Goal: Task Accomplishment & Management: Complete application form

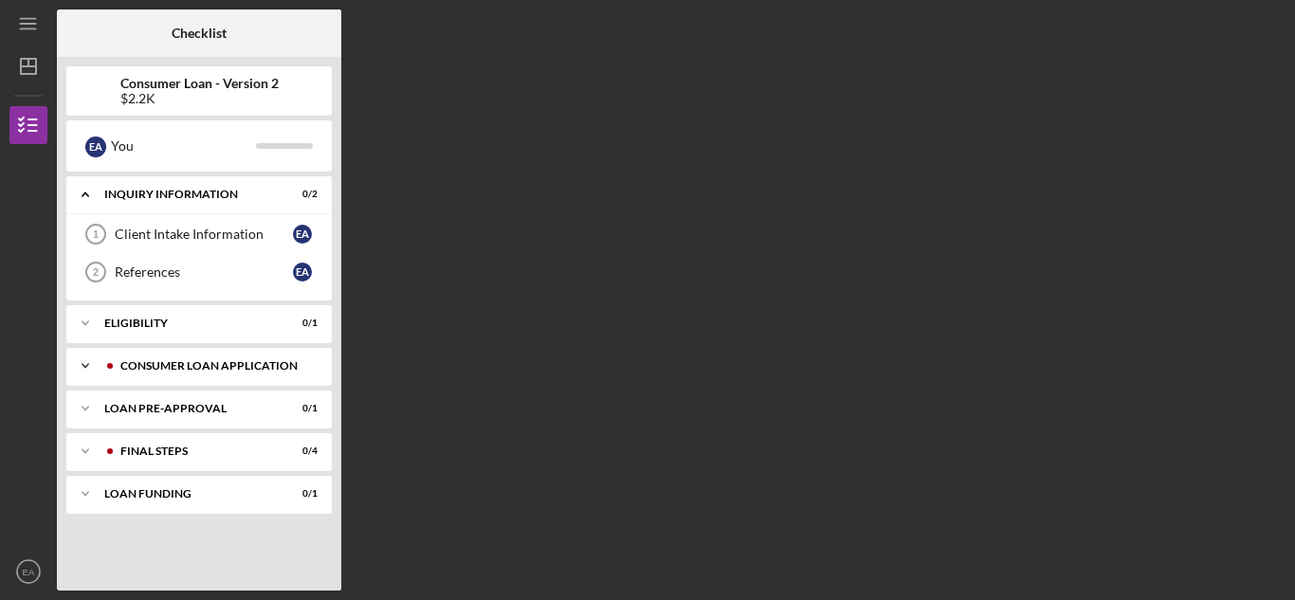
click at [186, 368] on div "Consumer Loan Application" at bounding box center [214, 365] width 188 height 11
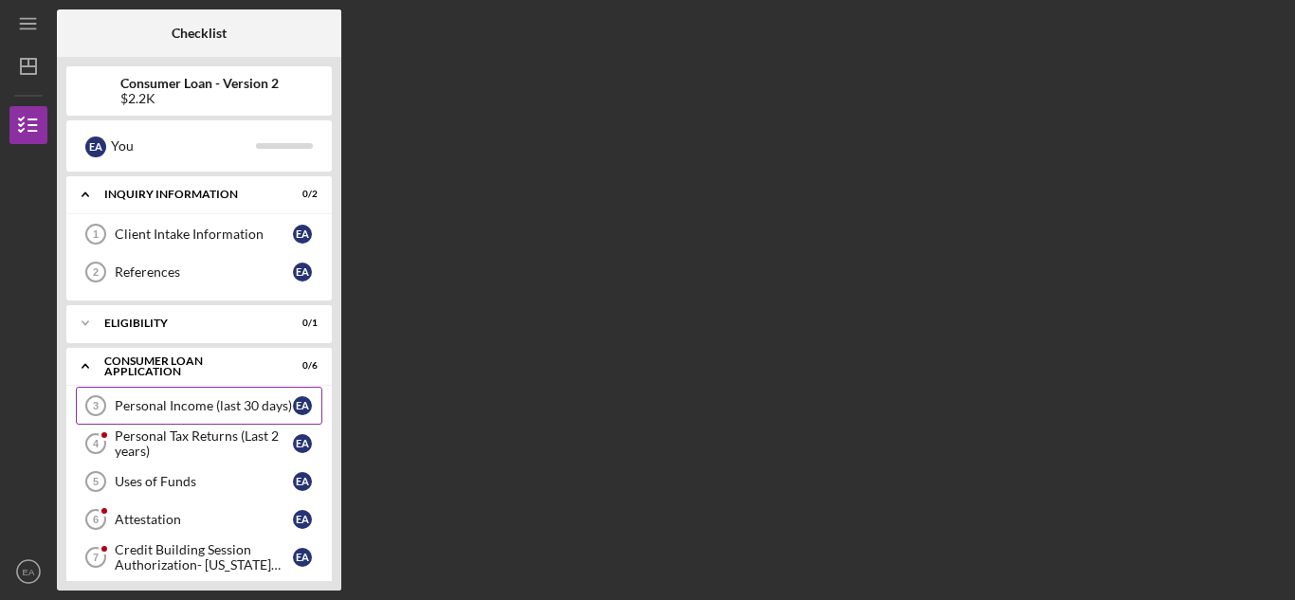
scroll to position [95, 0]
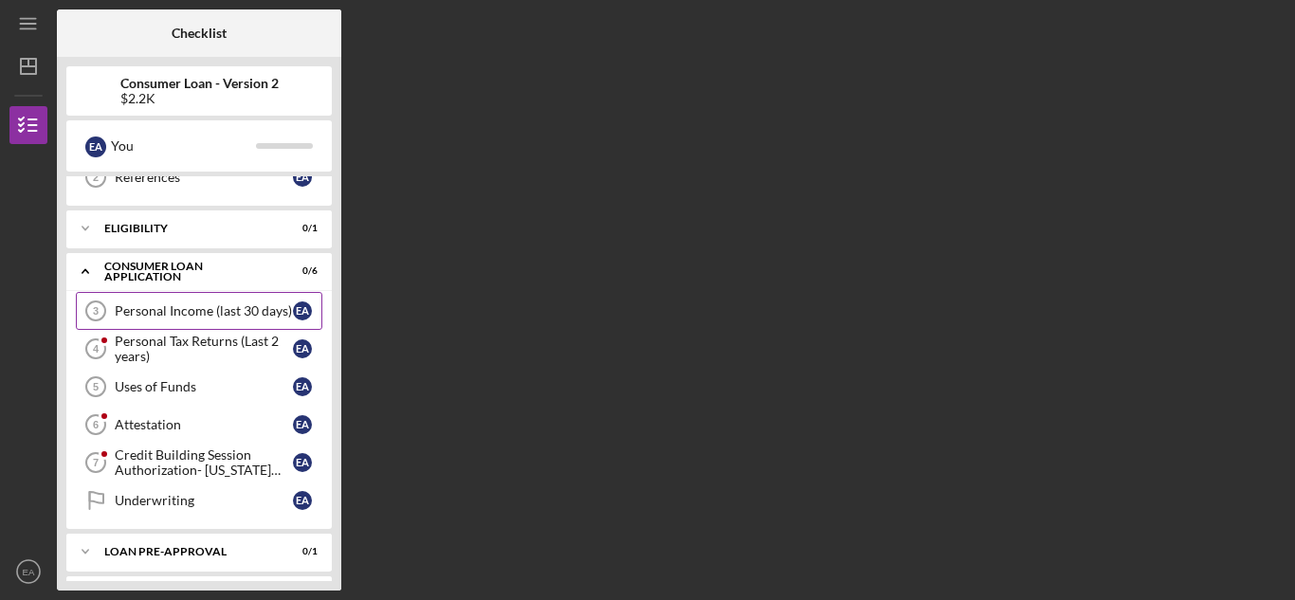
click at [207, 320] on link "Personal Income (last 30 days) 3 Personal Income (last 30 days) E A" at bounding box center [199, 311] width 247 height 38
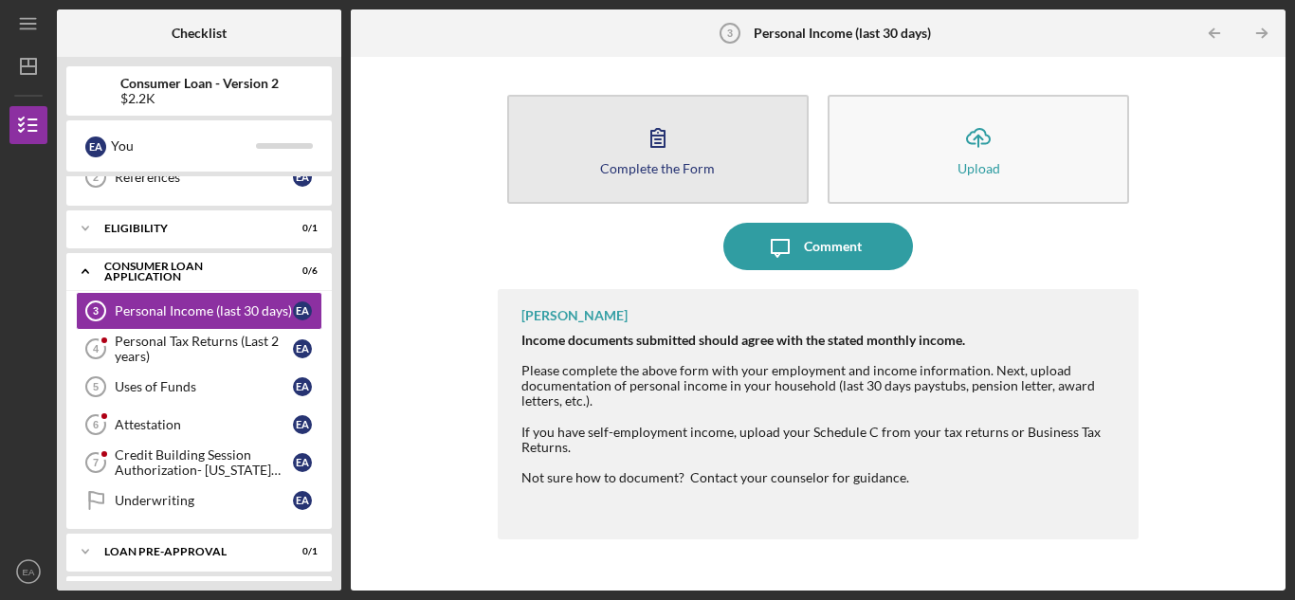
click at [650, 158] on icon "button" at bounding box center [657, 137] width 47 height 47
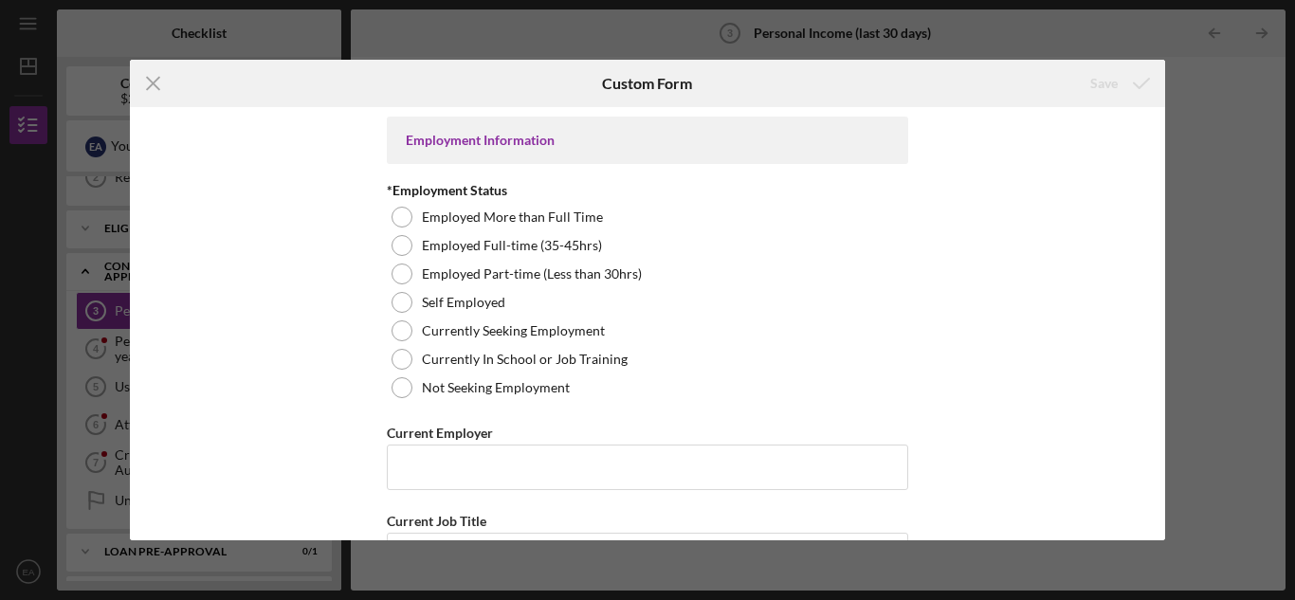
click at [1226, 128] on div "Icon/Menu Close Custom Form Save Employment Information *Employment Status Empl…" at bounding box center [647, 300] width 1295 height 600
click at [148, 78] on line at bounding box center [153, 84] width 12 height 12
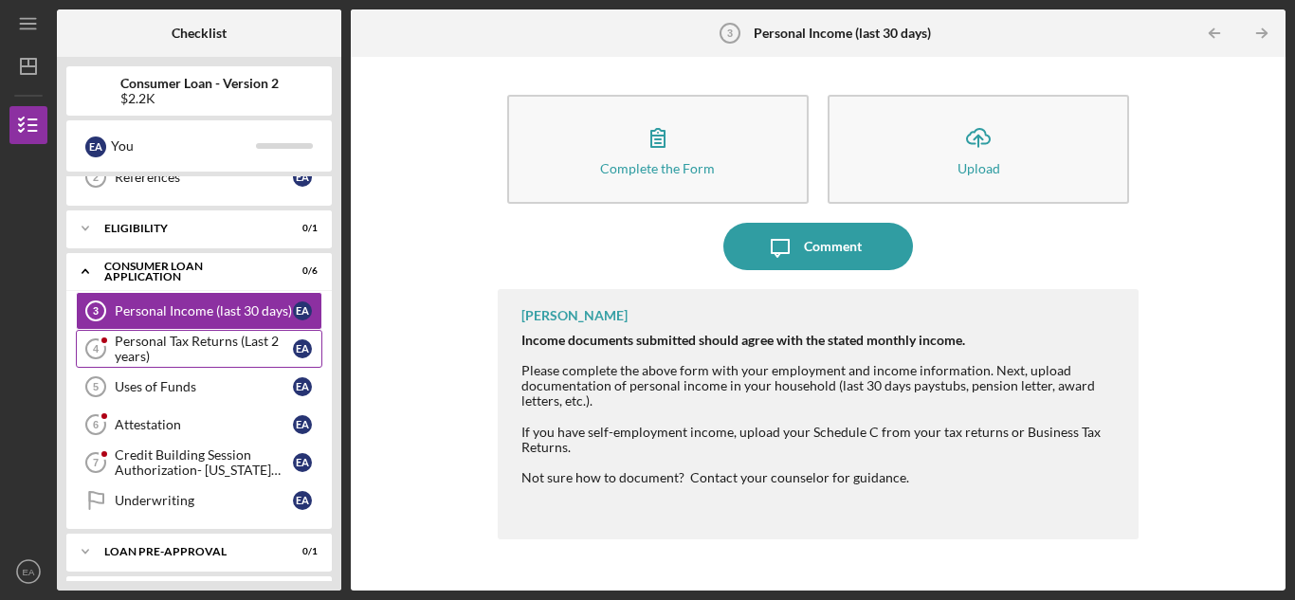
scroll to position [180, 0]
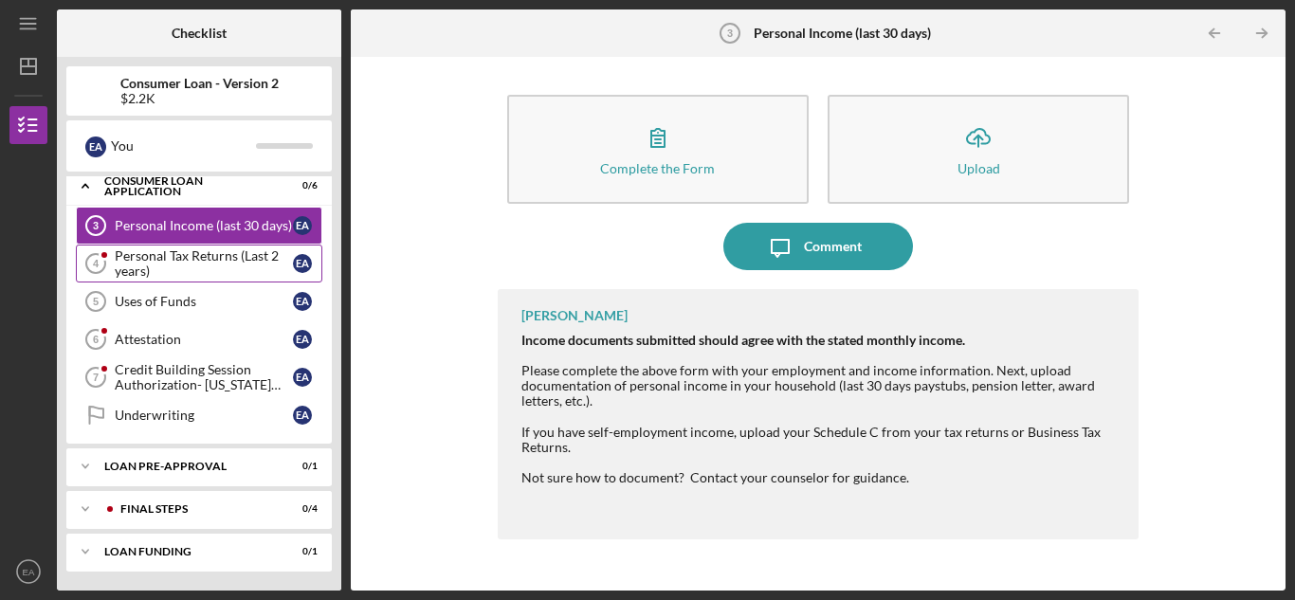
click at [188, 261] on div "Personal Tax Returns (Last 2 years)" at bounding box center [204, 263] width 178 height 30
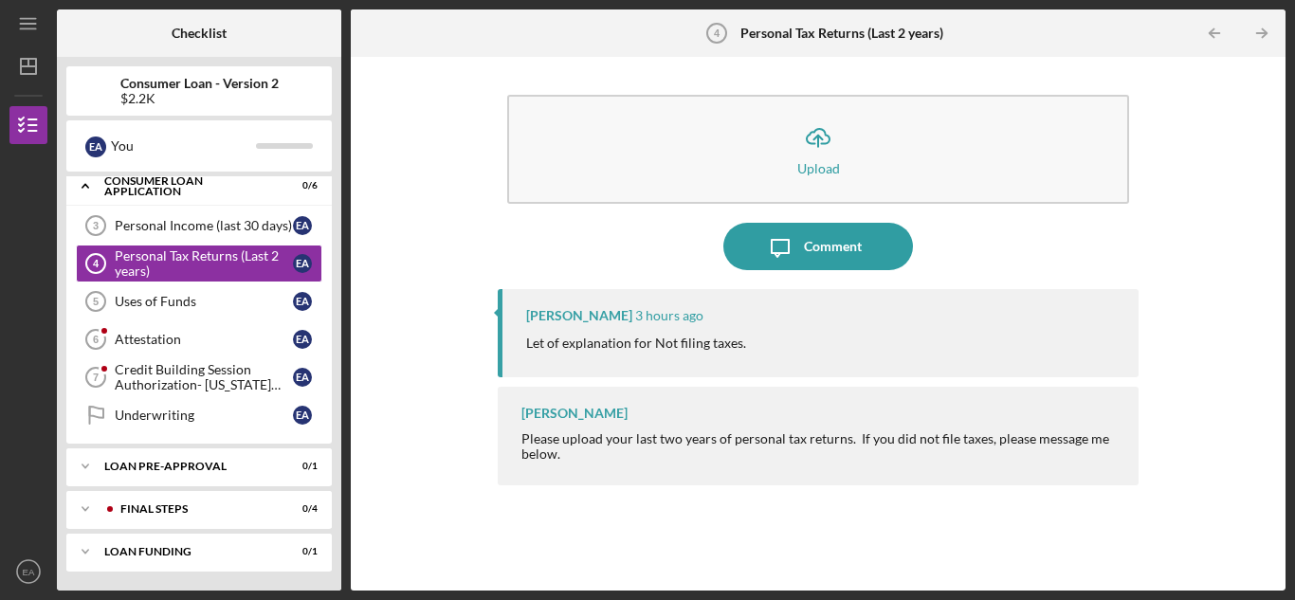
click at [660, 353] on p "Let of explanation for Not filing taxes." at bounding box center [636, 343] width 220 height 21
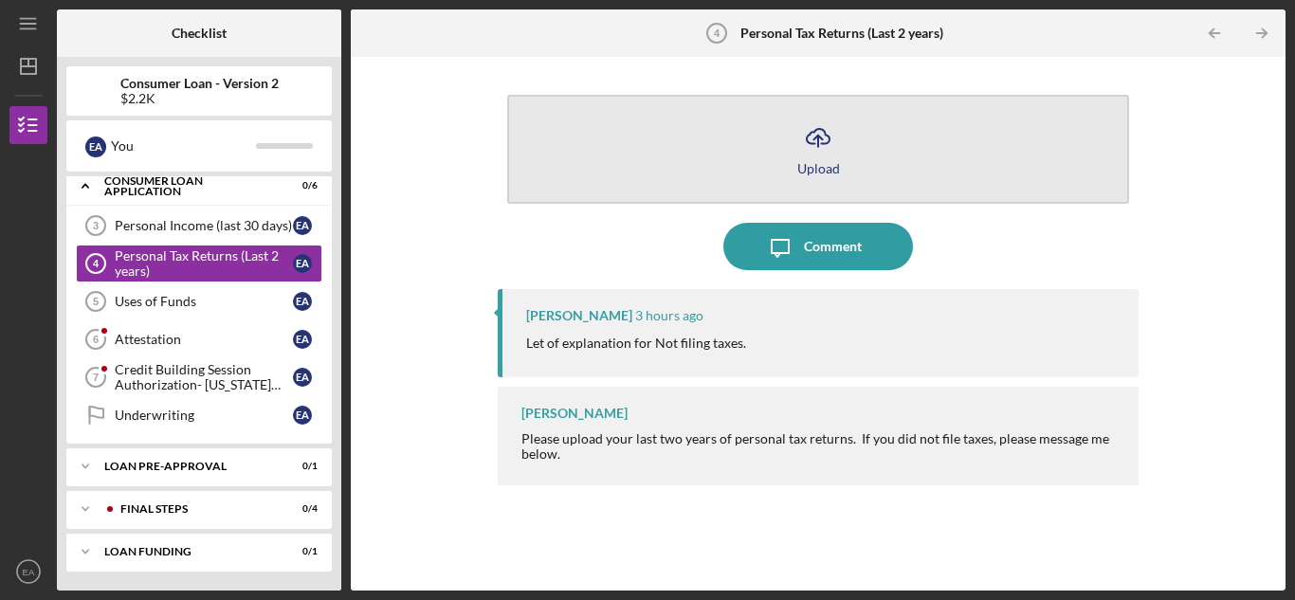
click at [815, 156] on icon "Icon/Upload" at bounding box center [818, 137] width 47 height 47
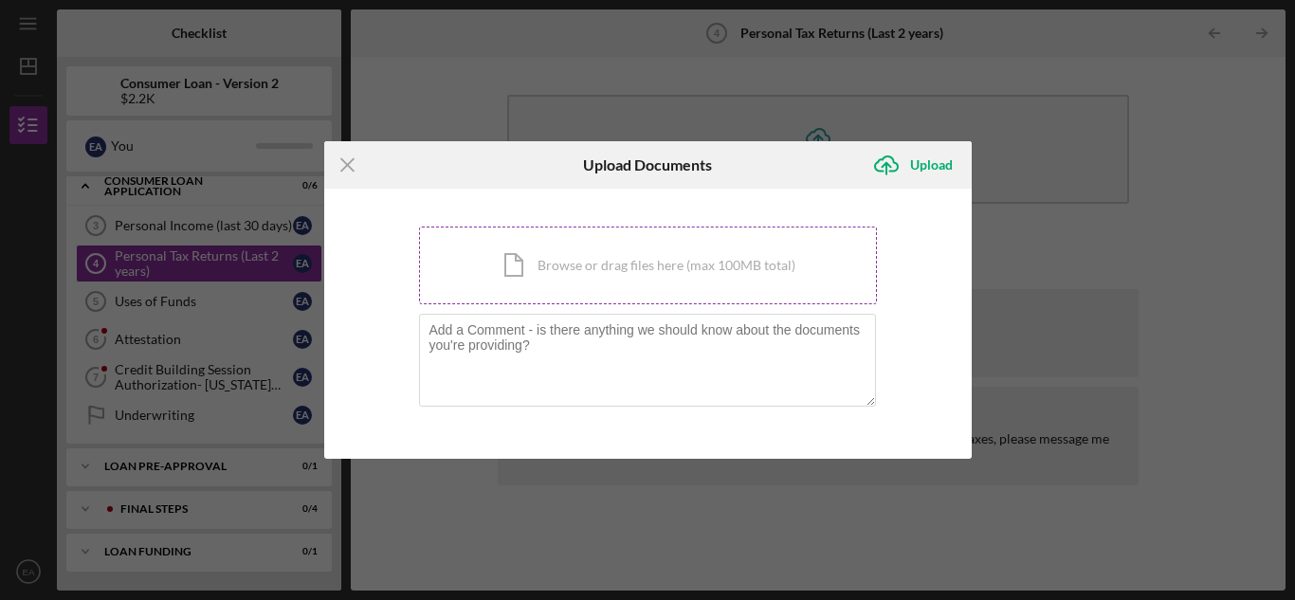
click at [582, 267] on div "Icon/Document Browse or drag files here (max 100MB total) Tap to choose files o…" at bounding box center [648, 266] width 458 height 78
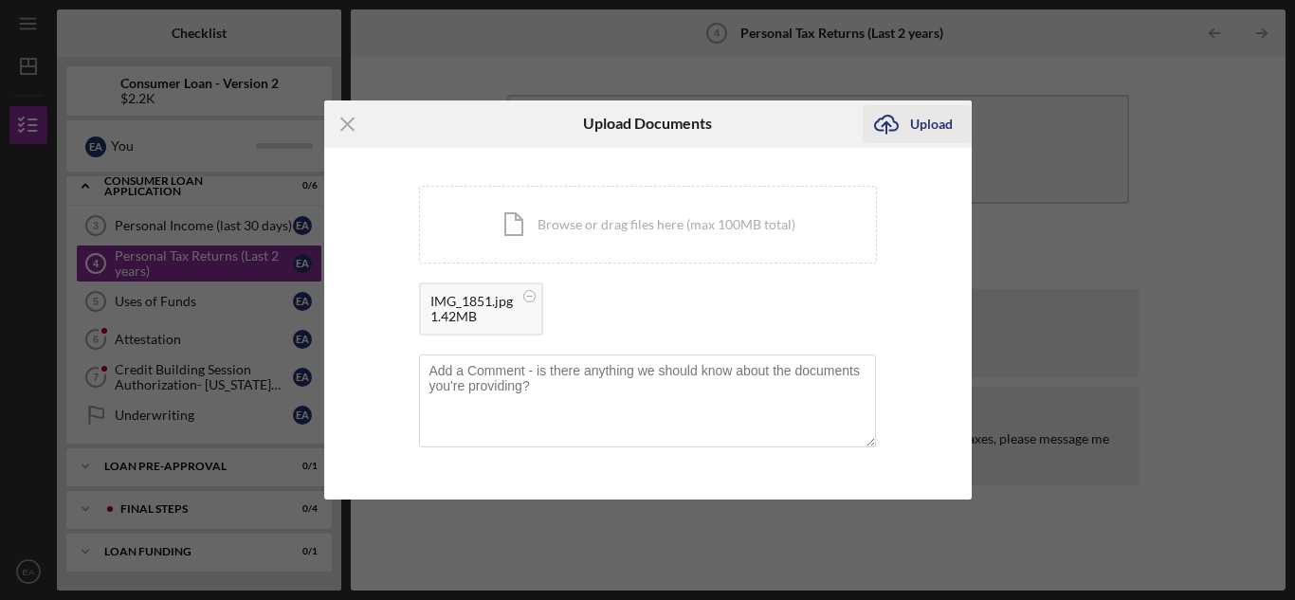
click at [899, 118] on icon "Icon/Upload" at bounding box center [886, 124] width 47 height 47
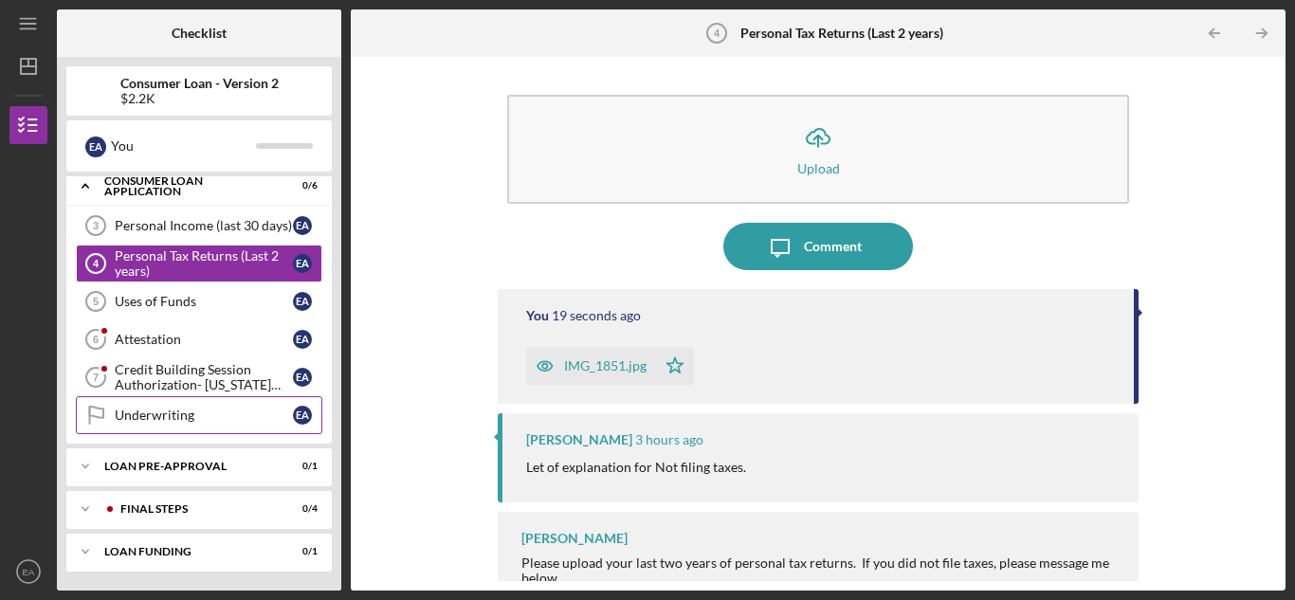
click at [201, 427] on link "Underwriting Underwriting E A" at bounding box center [199, 415] width 247 height 38
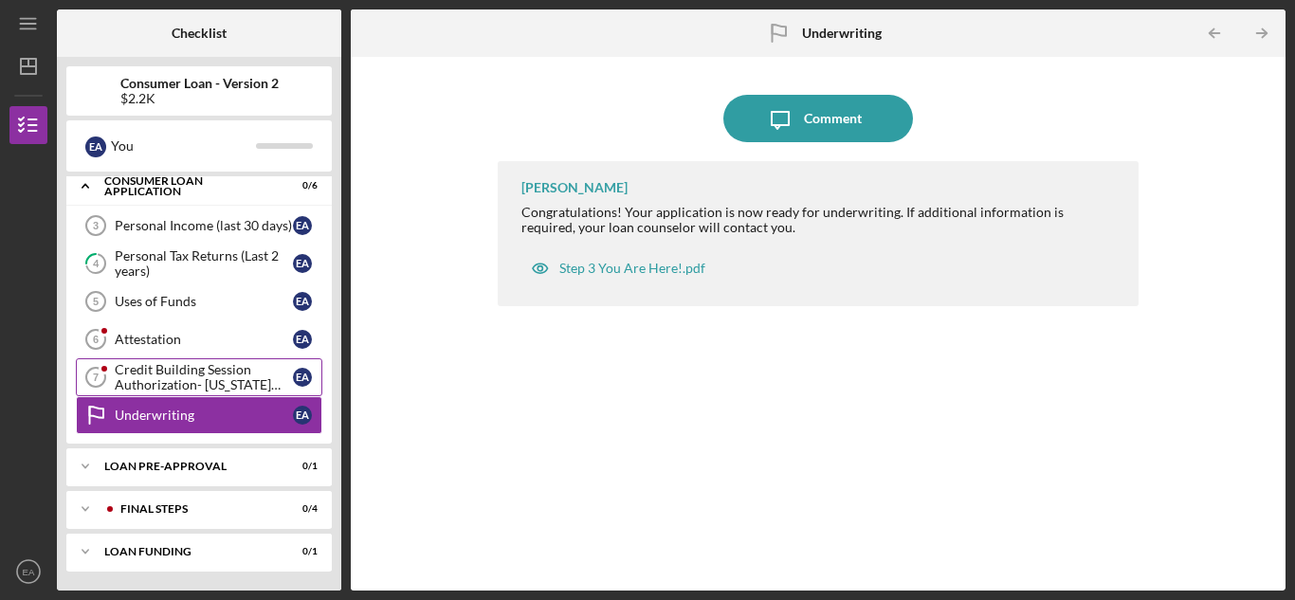
click at [225, 375] on div "Credit Building Session Authorization- [US_STATE] Only" at bounding box center [204, 377] width 178 height 30
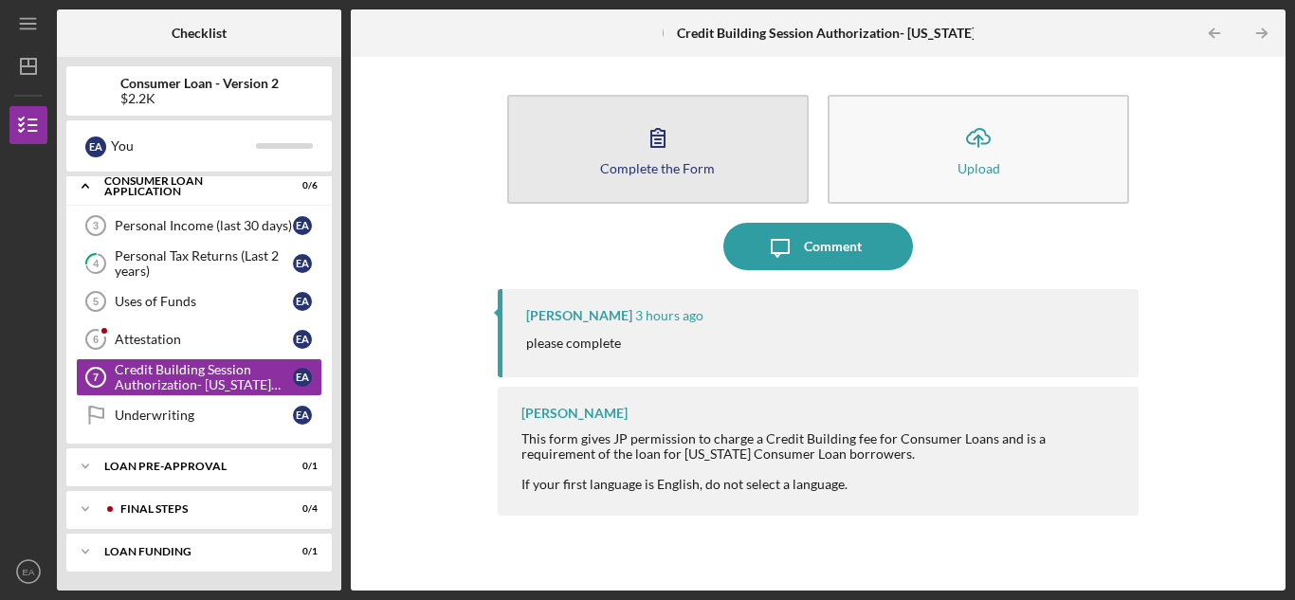
click at [694, 167] on div "Complete the Form" at bounding box center [657, 168] width 115 height 14
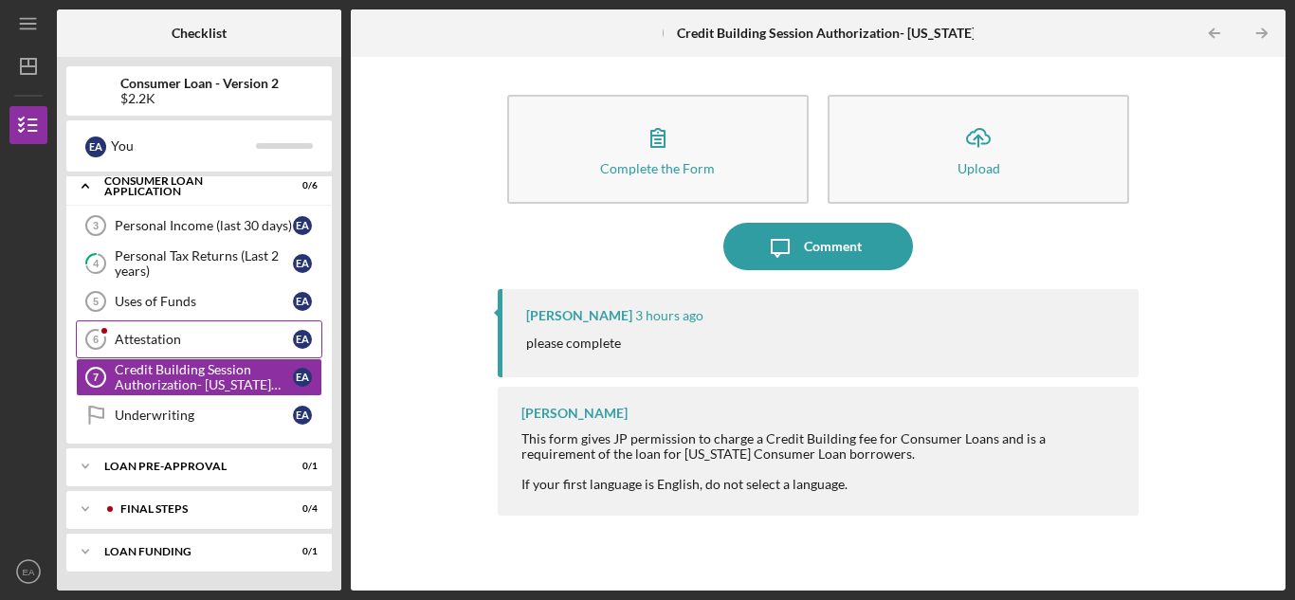
click at [223, 338] on div "Attestation" at bounding box center [204, 339] width 178 height 15
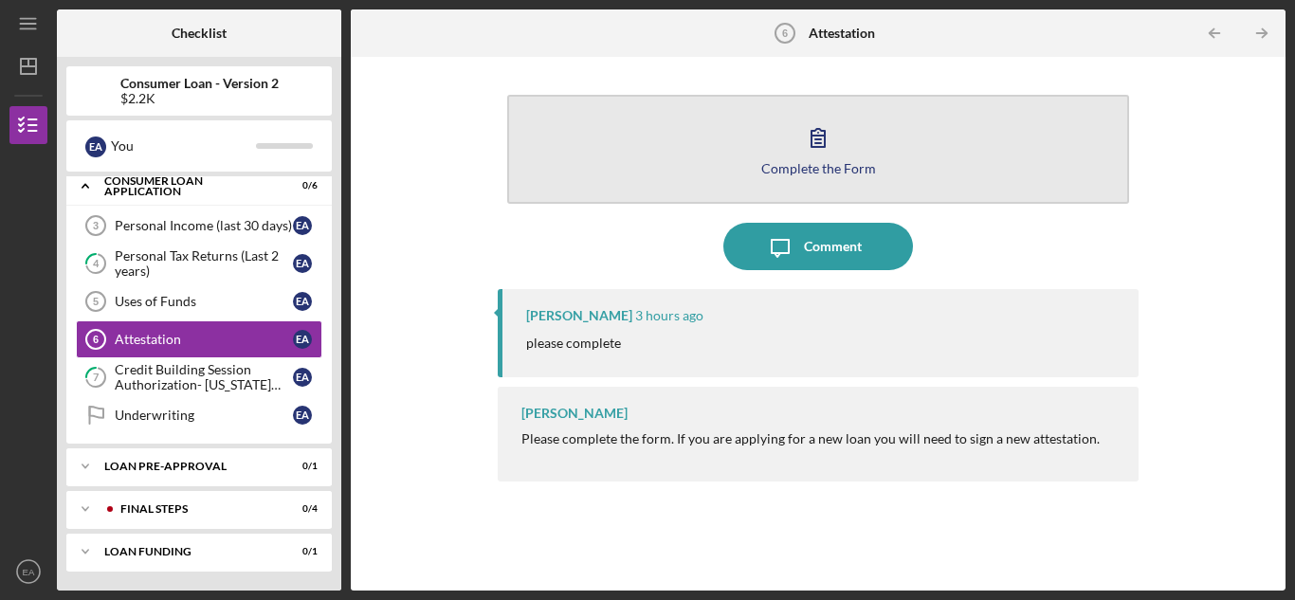
click at [846, 167] on div "Complete the Form" at bounding box center [818, 168] width 115 height 14
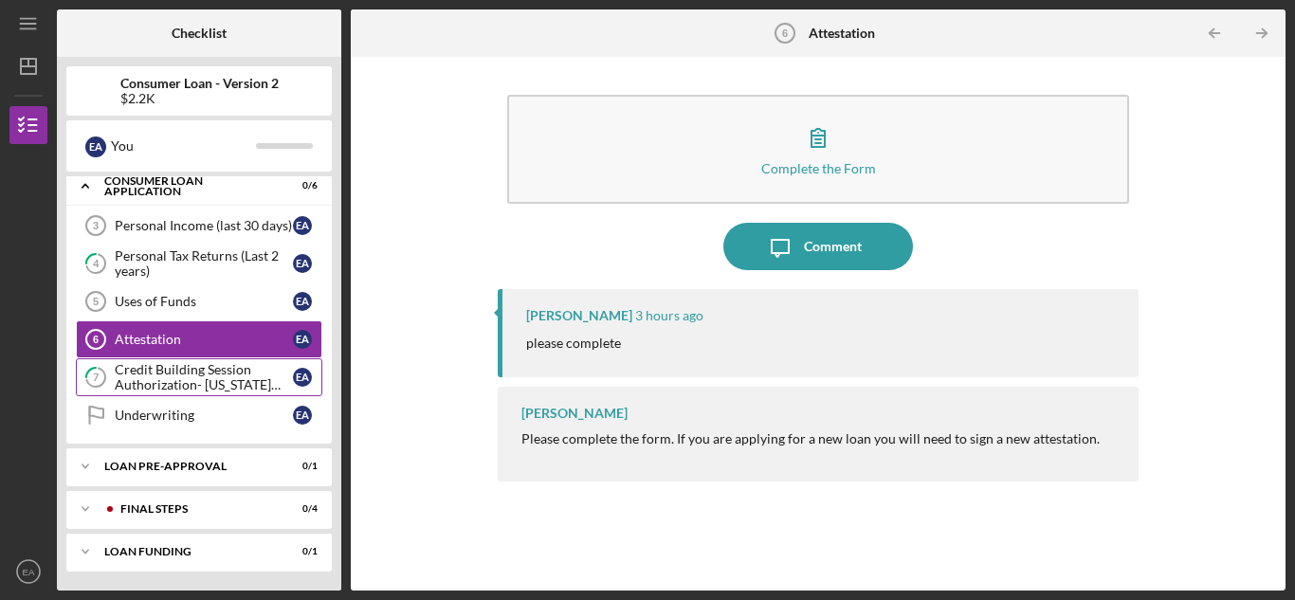
click at [226, 386] on div "Credit Building Session Authorization- [US_STATE] Only" at bounding box center [204, 377] width 178 height 30
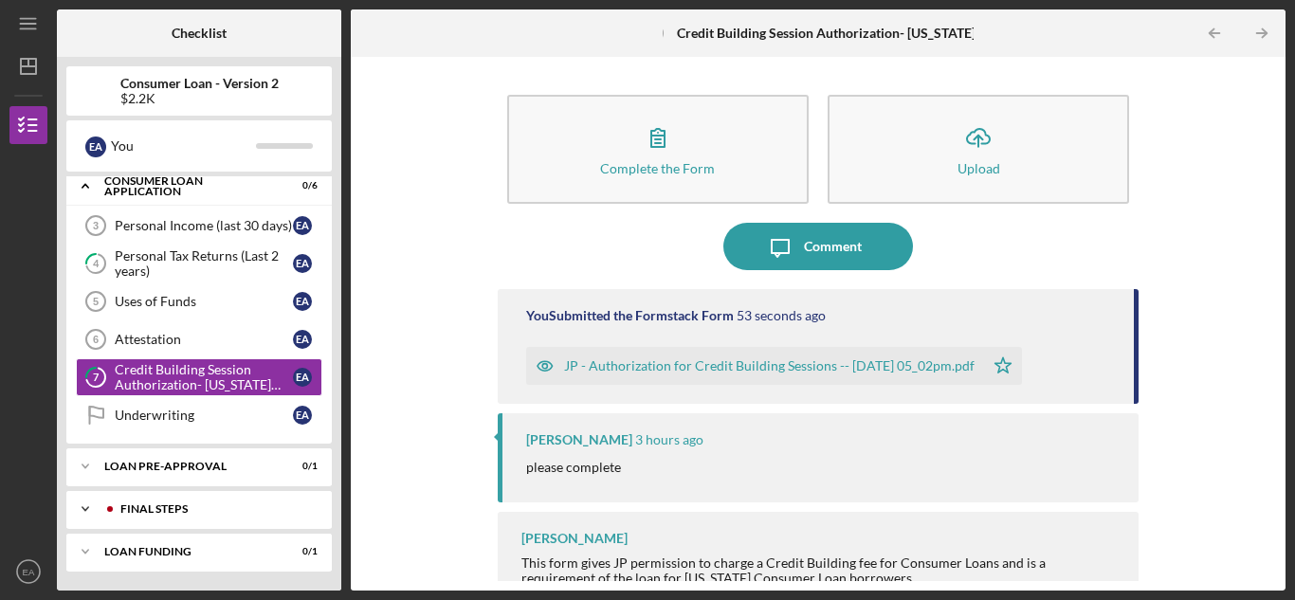
click at [172, 503] on div "FINAL STEPS" at bounding box center [214, 508] width 188 height 11
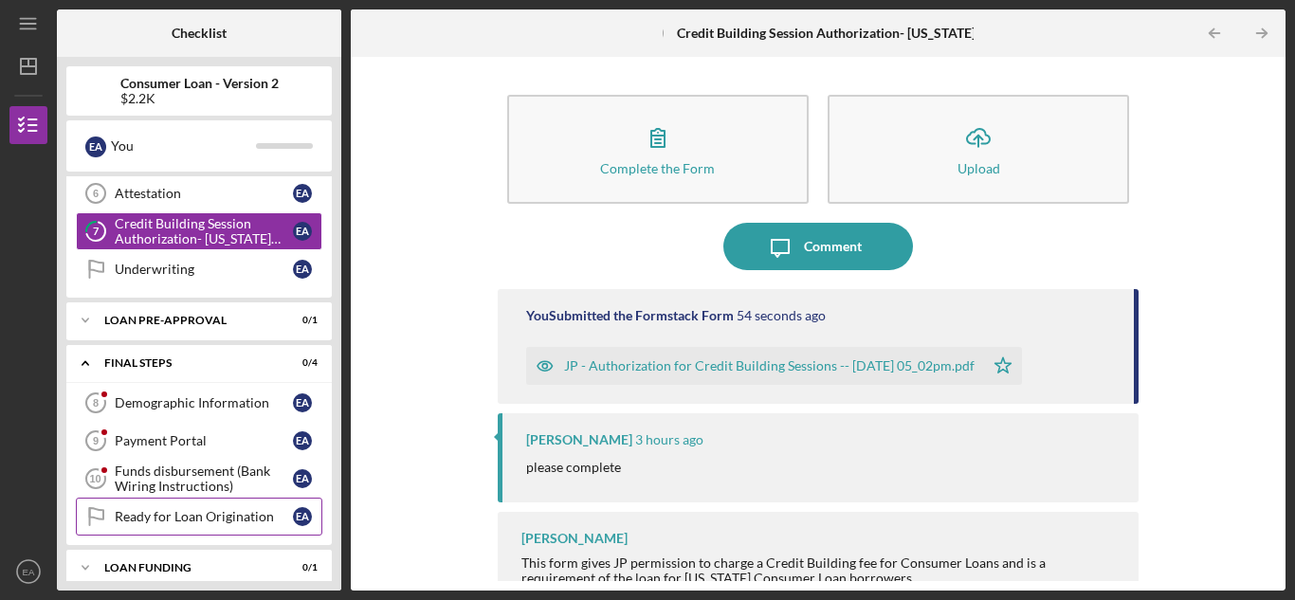
scroll to position [342, 0]
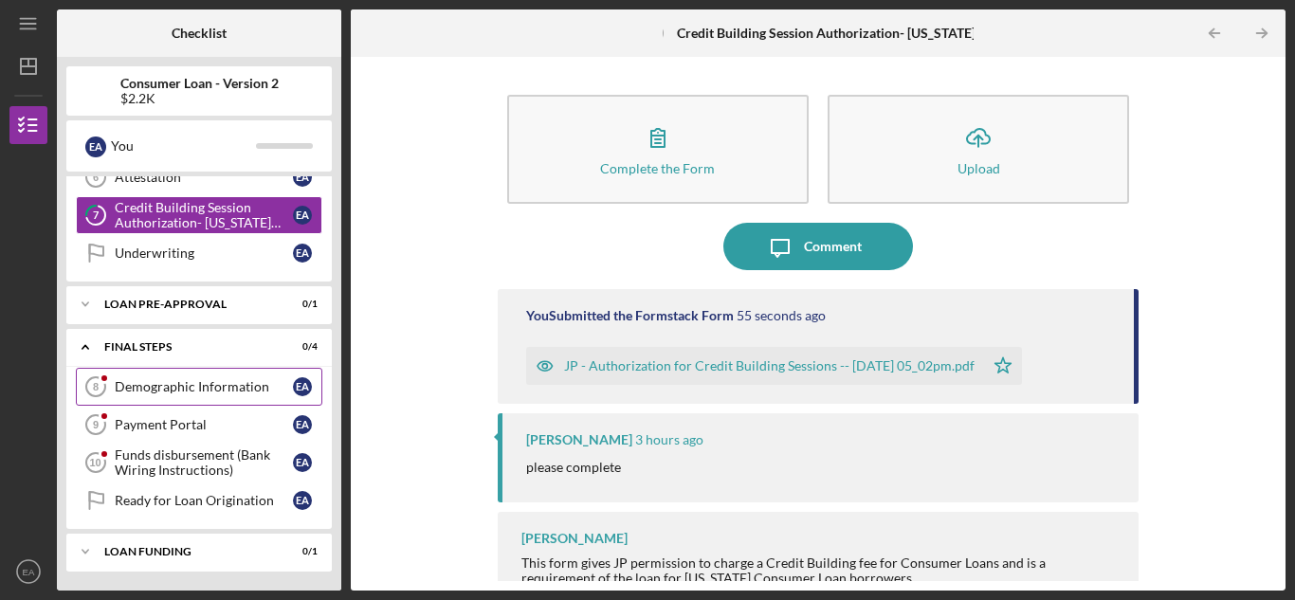
click at [203, 393] on div "Demographic Information" at bounding box center [204, 386] width 178 height 15
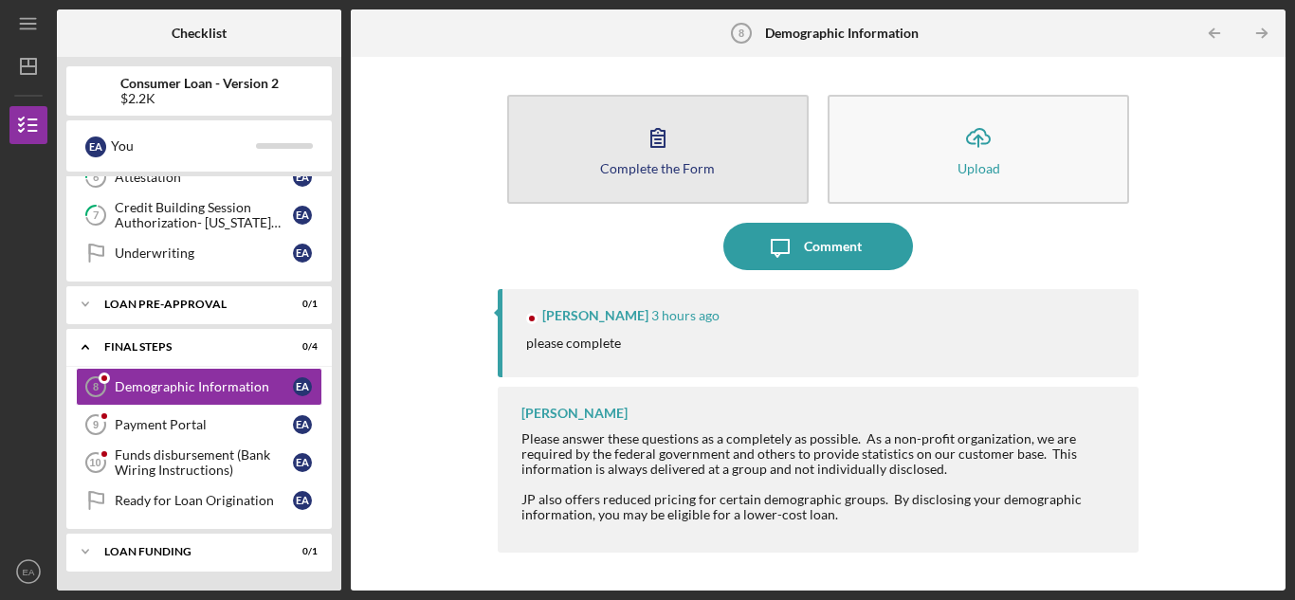
click at [572, 145] on button "Complete the Form Form" at bounding box center [658, 149] width 302 height 109
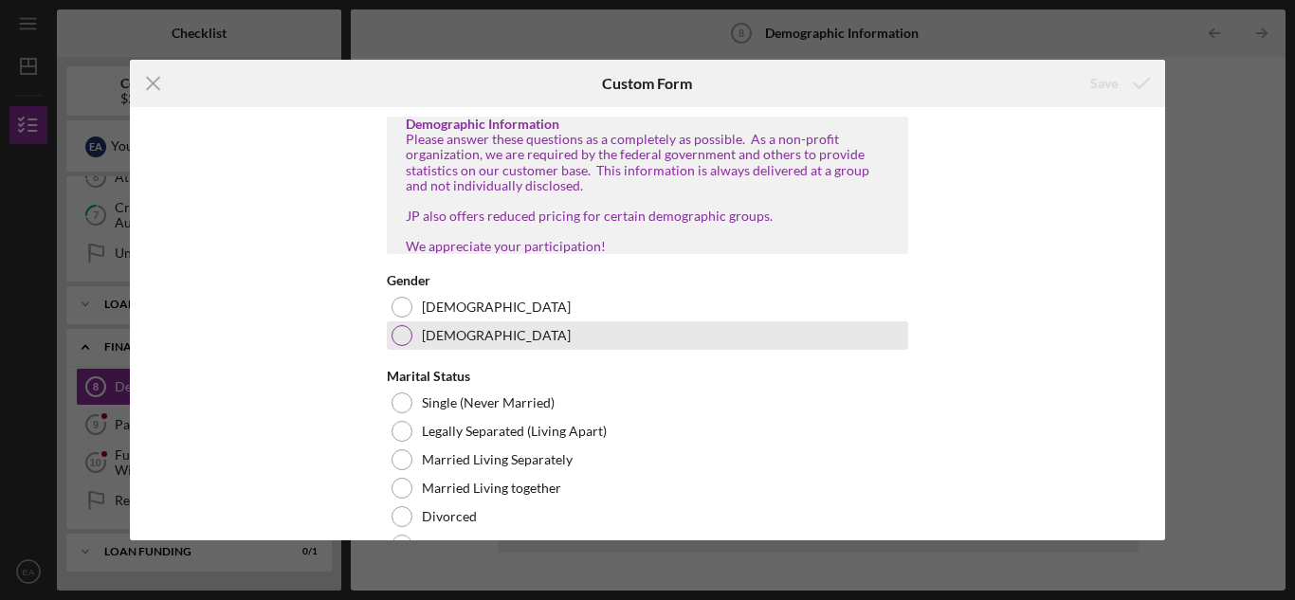
click at [408, 346] on div at bounding box center [402, 335] width 21 height 21
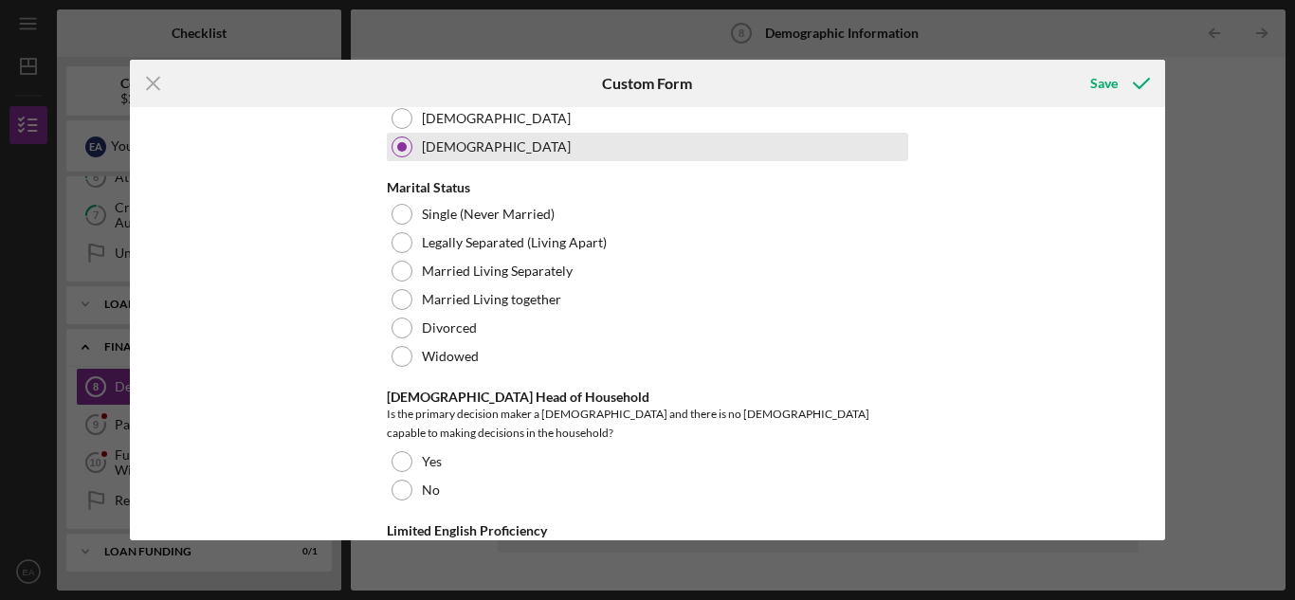
scroll to position [190, 0]
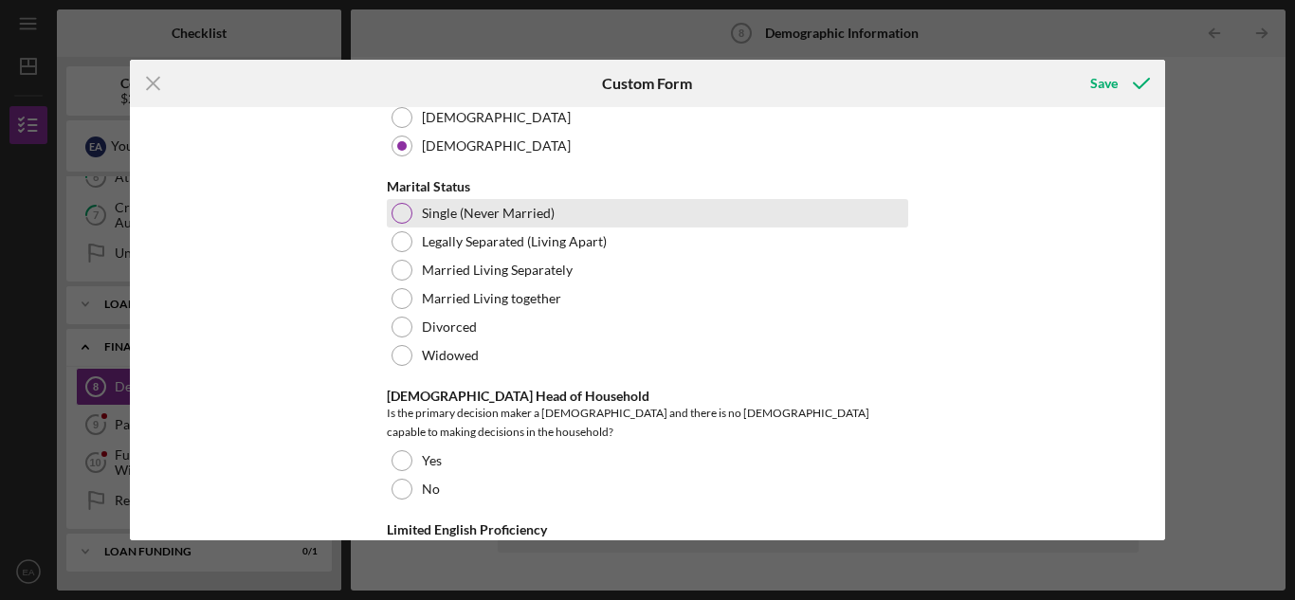
click at [394, 224] on div at bounding box center [402, 213] width 21 height 21
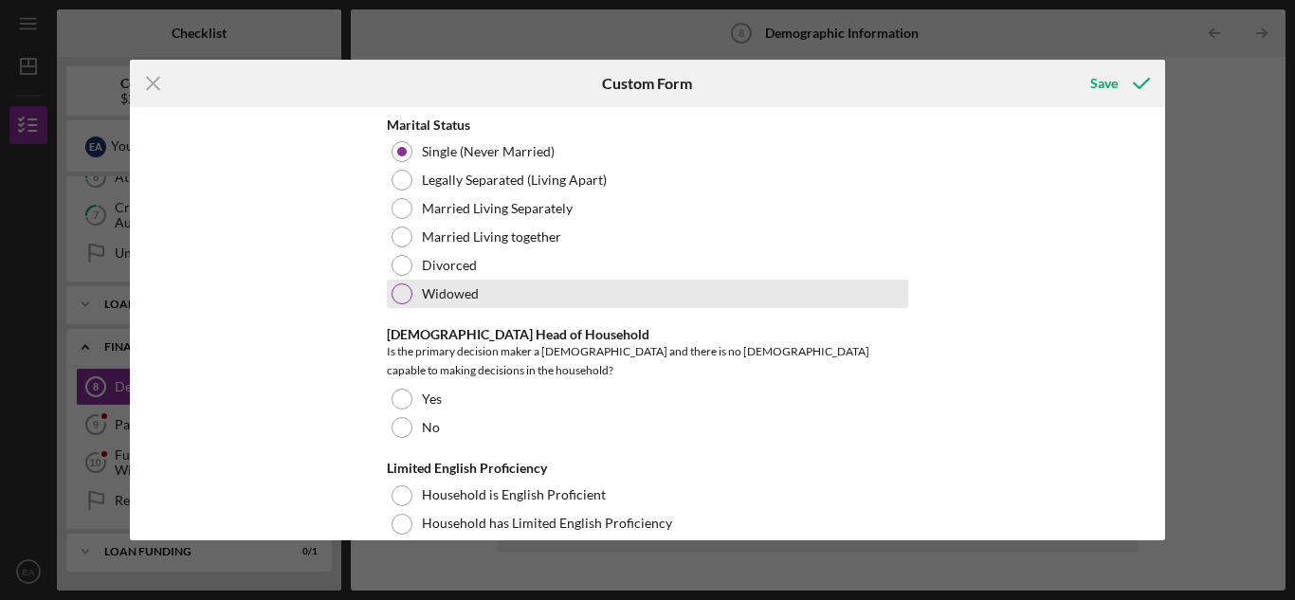
scroll to position [284, 0]
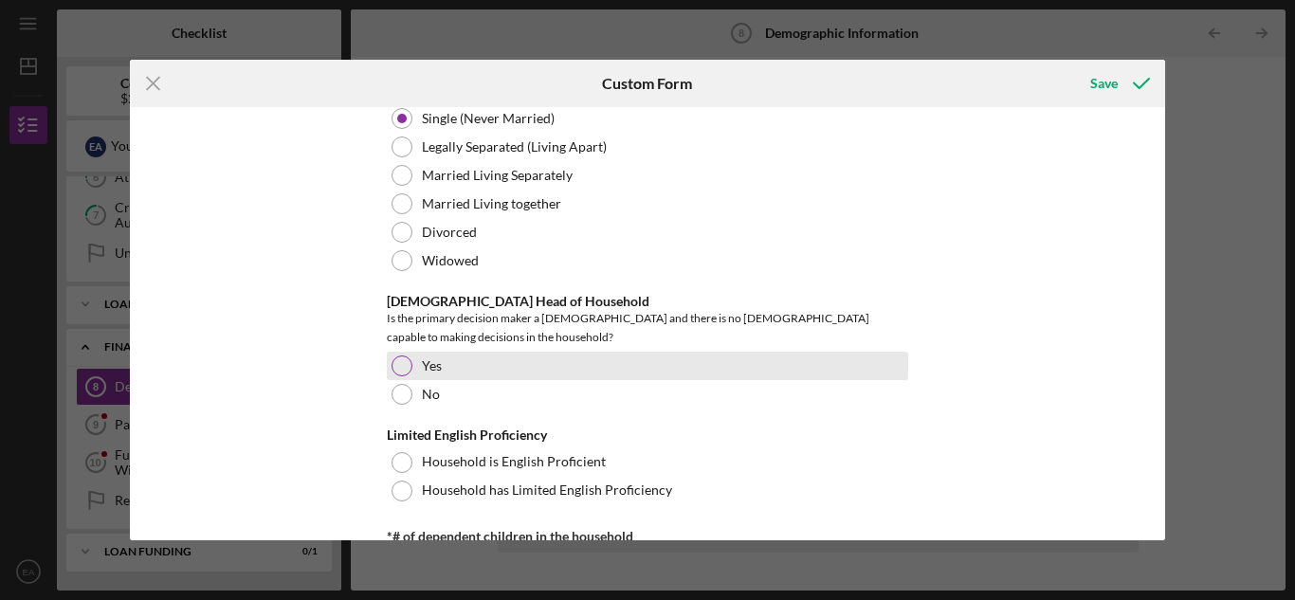
click at [401, 369] on div at bounding box center [402, 366] width 21 height 21
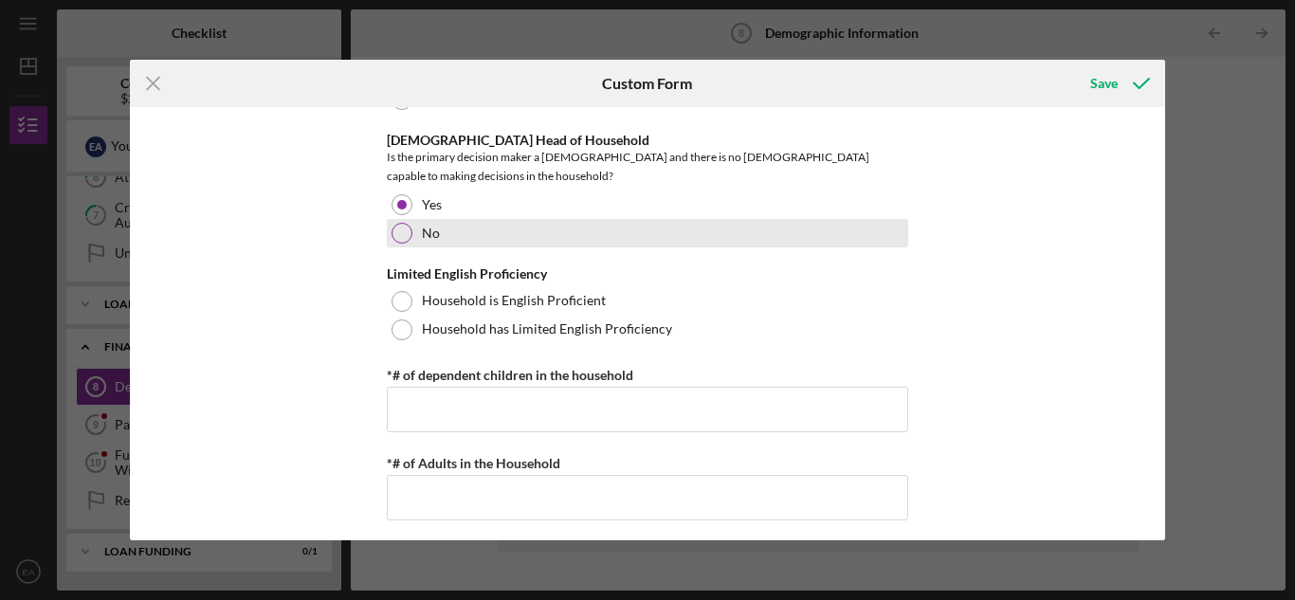
scroll to position [474, 0]
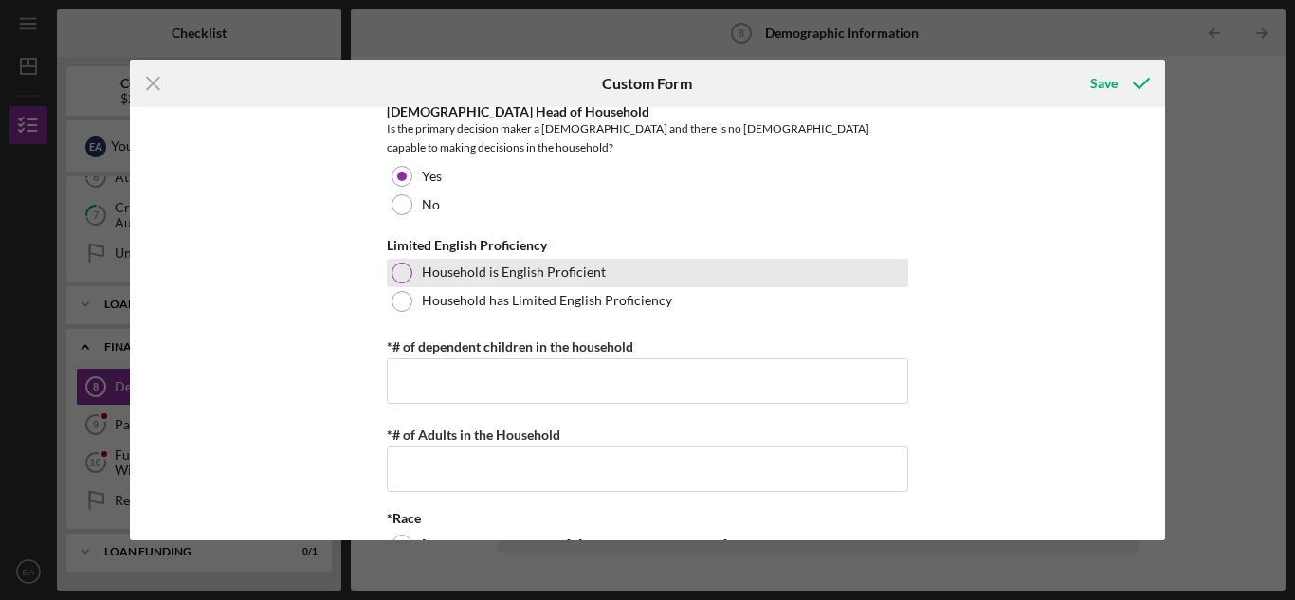
click at [397, 266] on div at bounding box center [402, 273] width 21 height 21
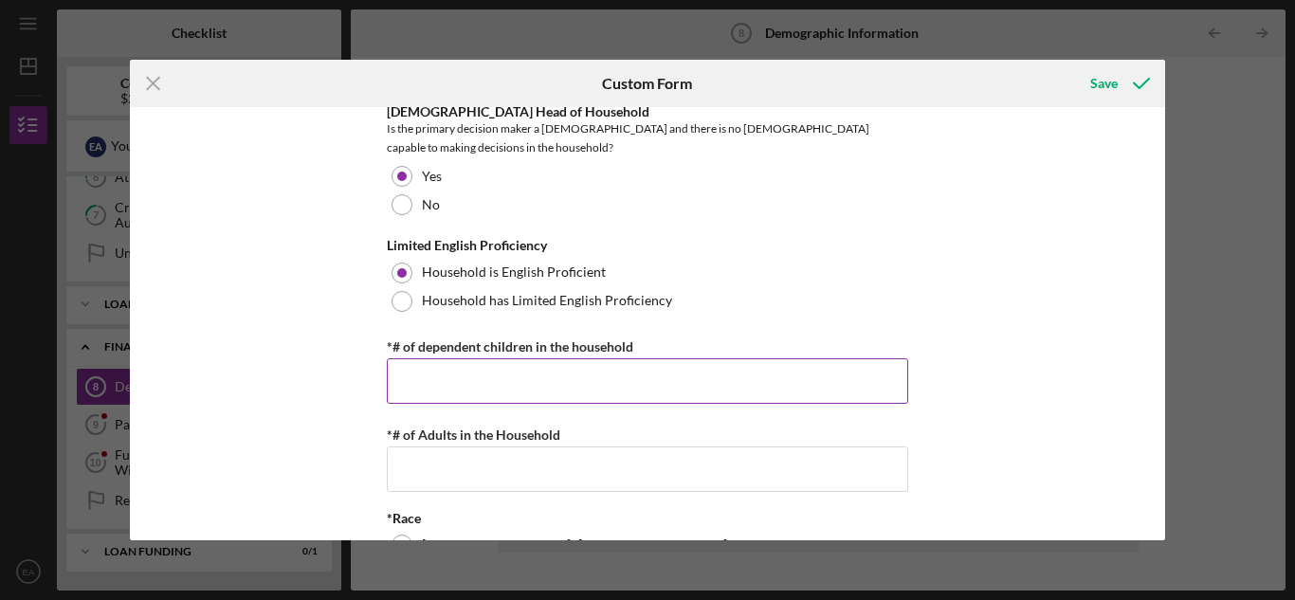
click at [429, 370] on input "*# of dependent children in the household" at bounding box center [648, 381] width 522 height 46
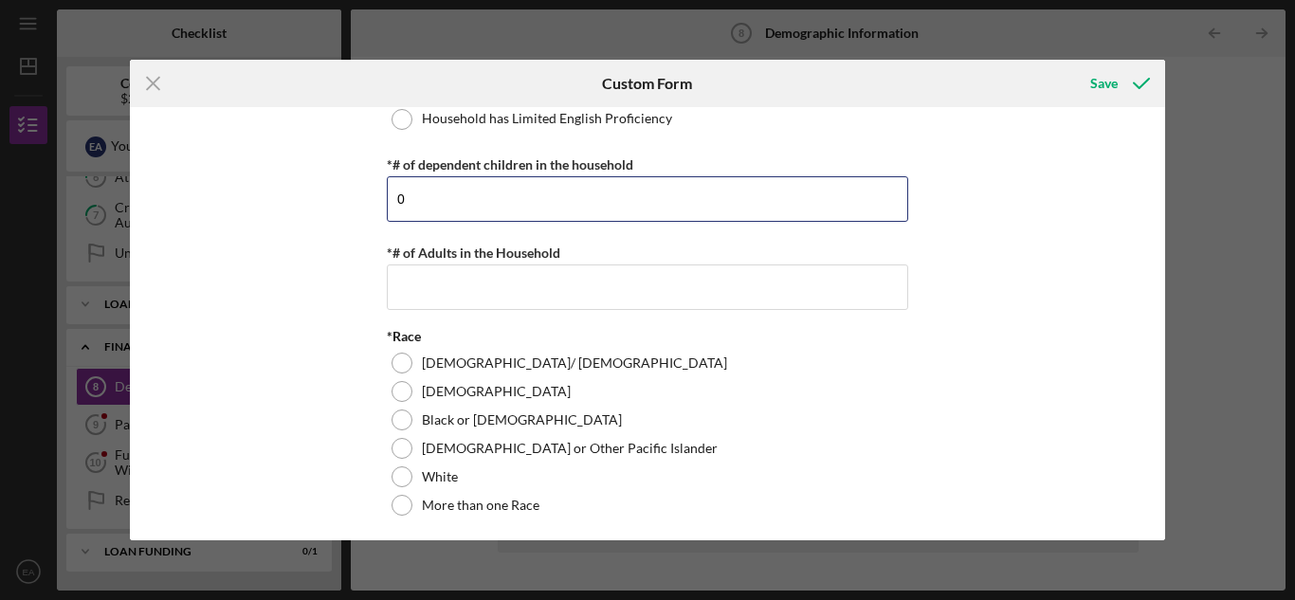
scroll to position [664, 0]
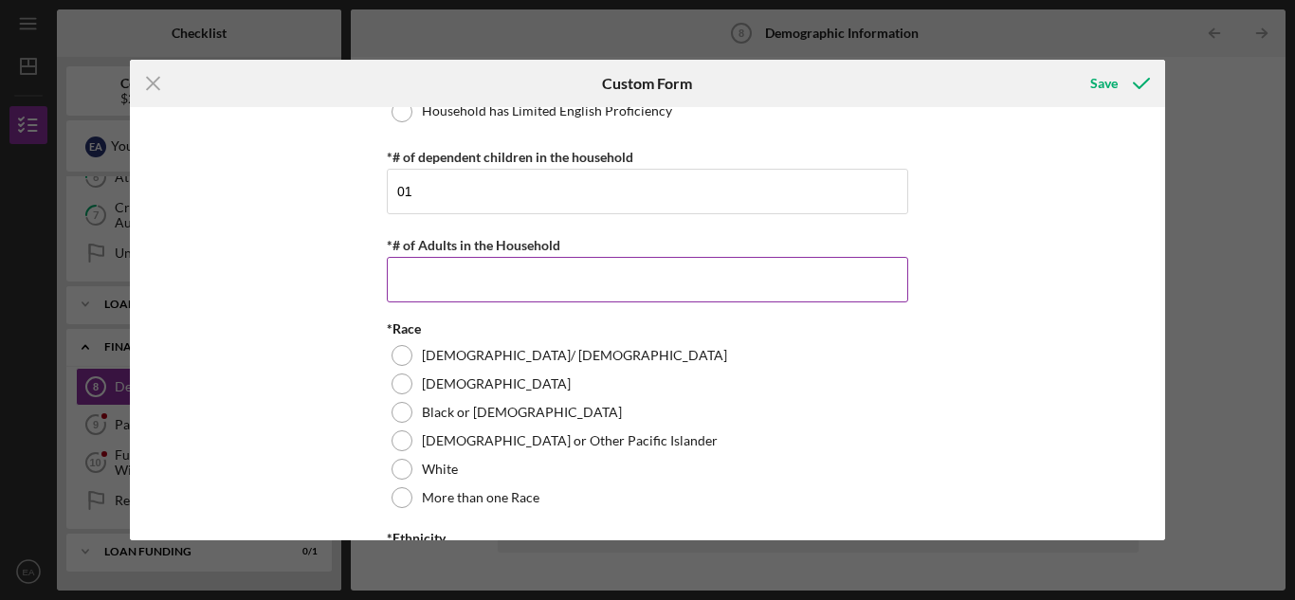
type input "1"
click at [450, 285] on input "*# of Adults in the Household" at bounding box center [648, 280] width 522 height 46
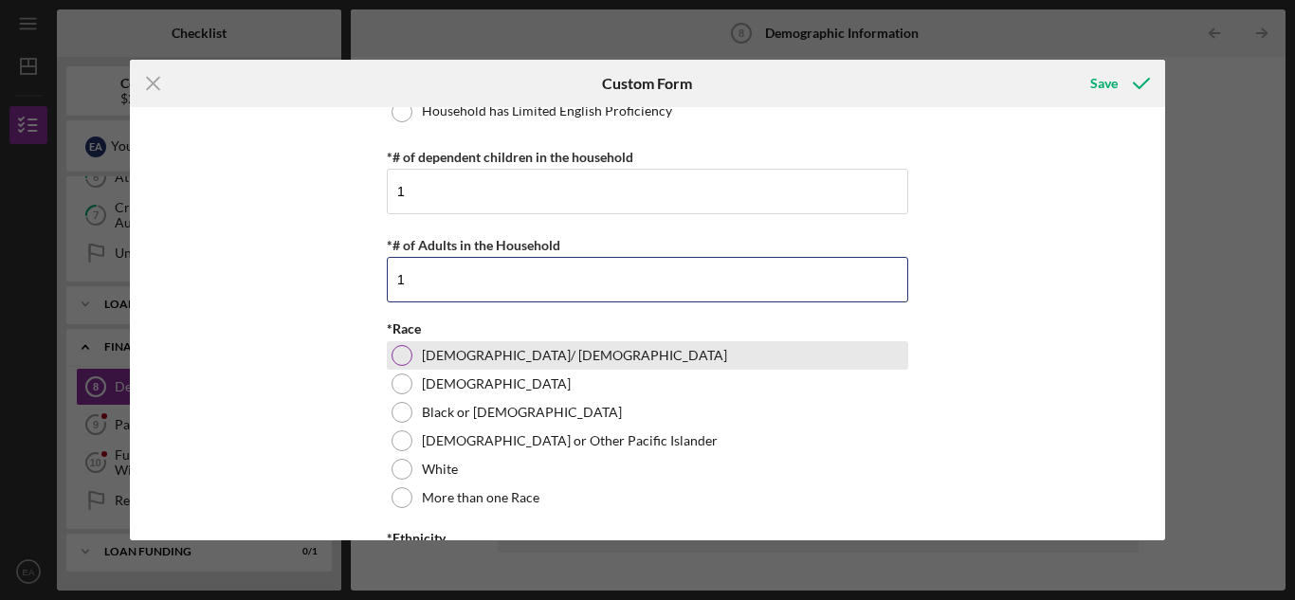
scroll to position [759, 0]
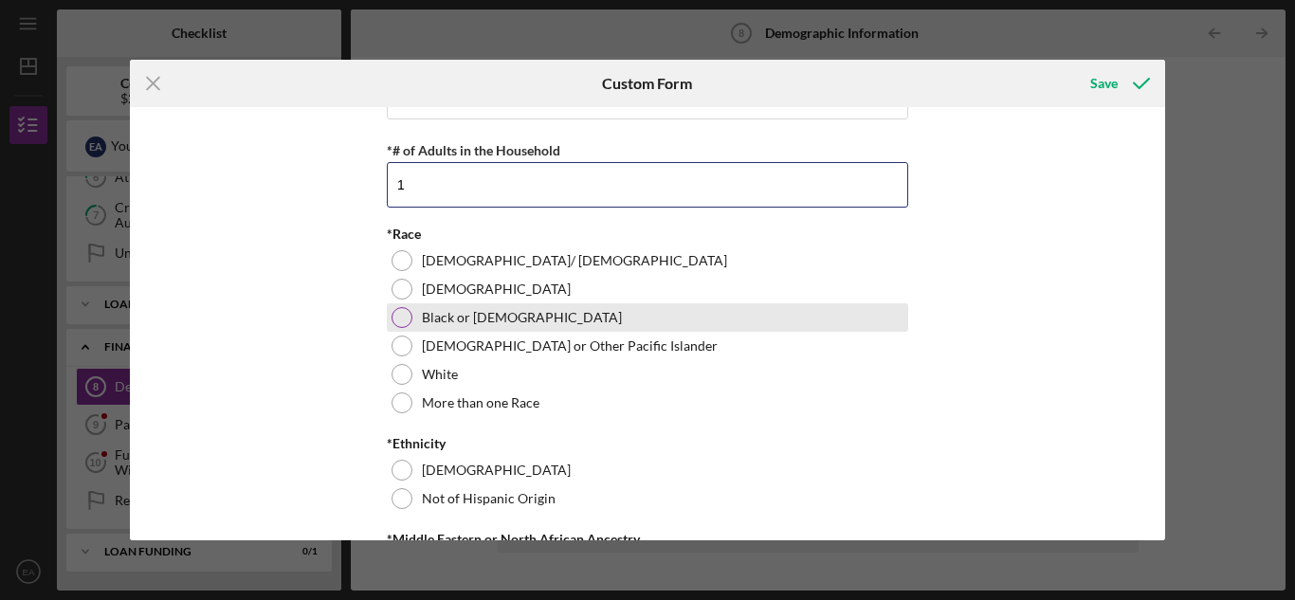
type input "1"
click at [403, 317] on div at bounding box center [402, 317] width 21 height 21
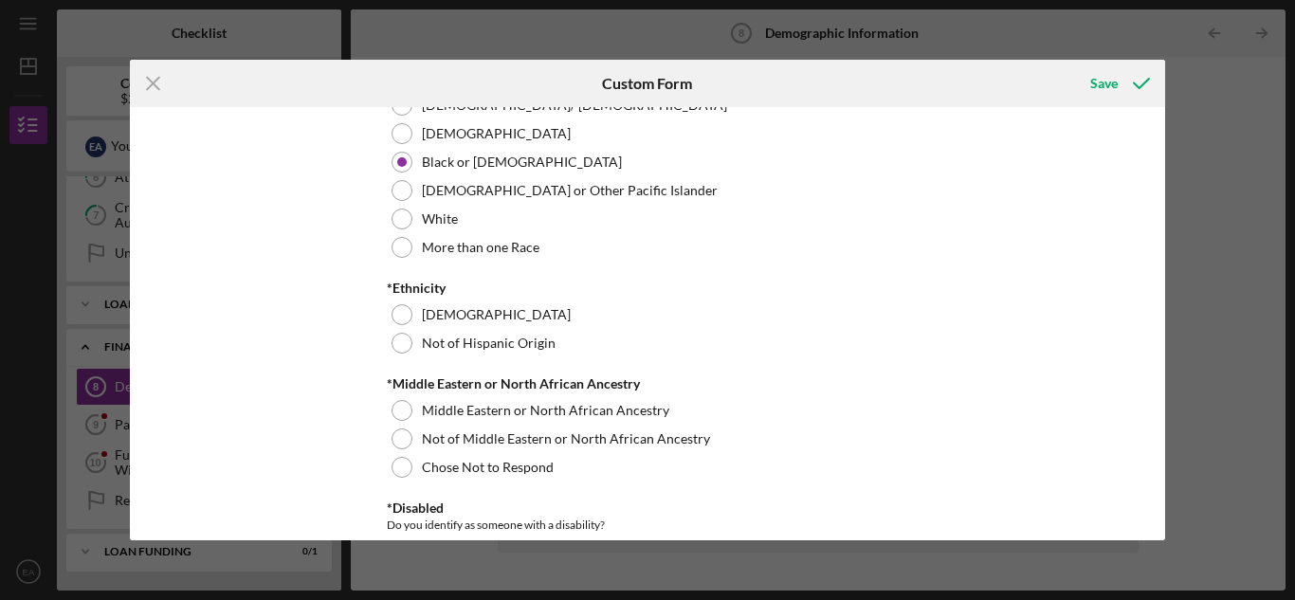
scroll to position [948, 0]
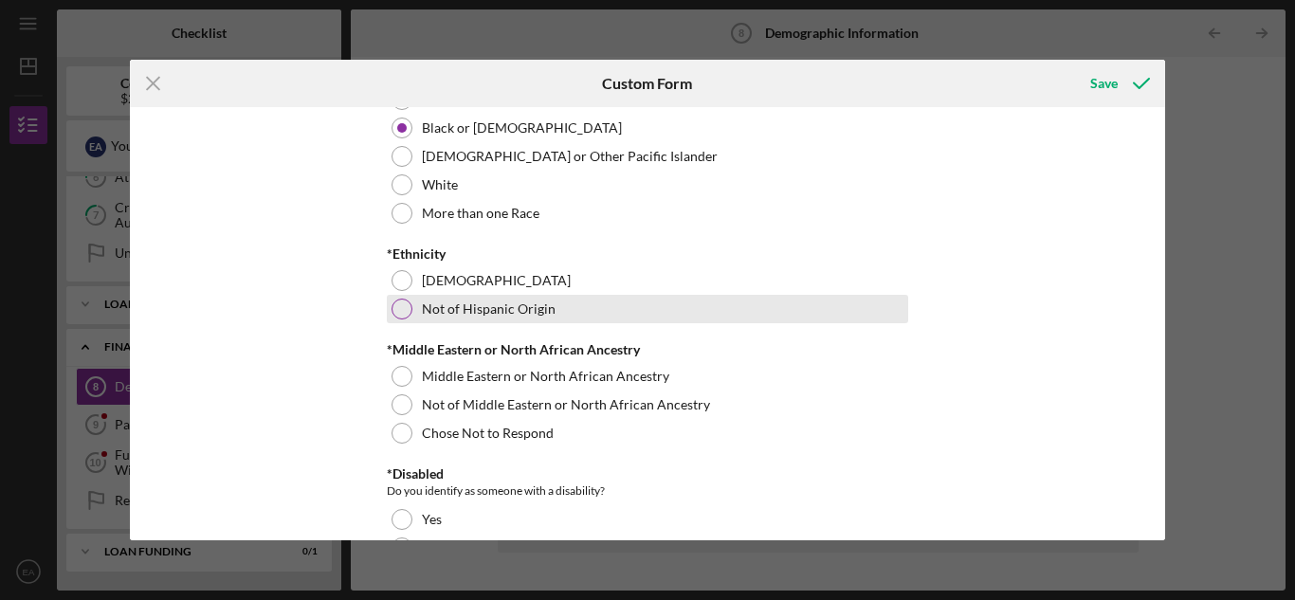
click at [400, 305] on div at bounding box center [402, 309] width 21 height 21
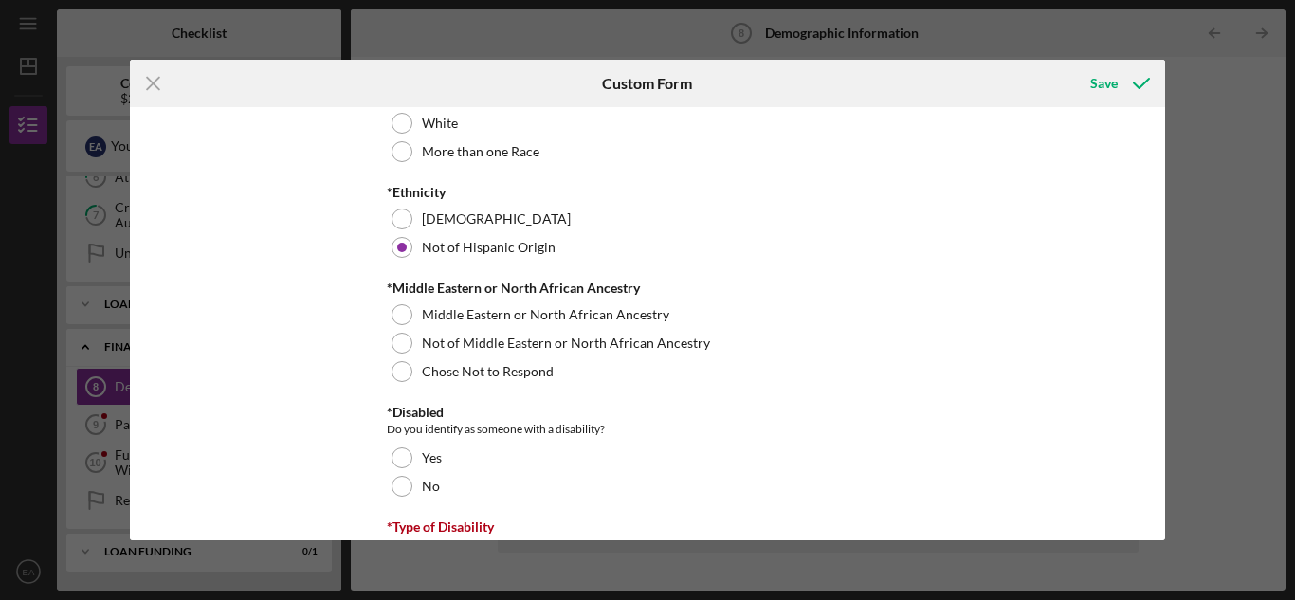
scroll to position [1043, 0]
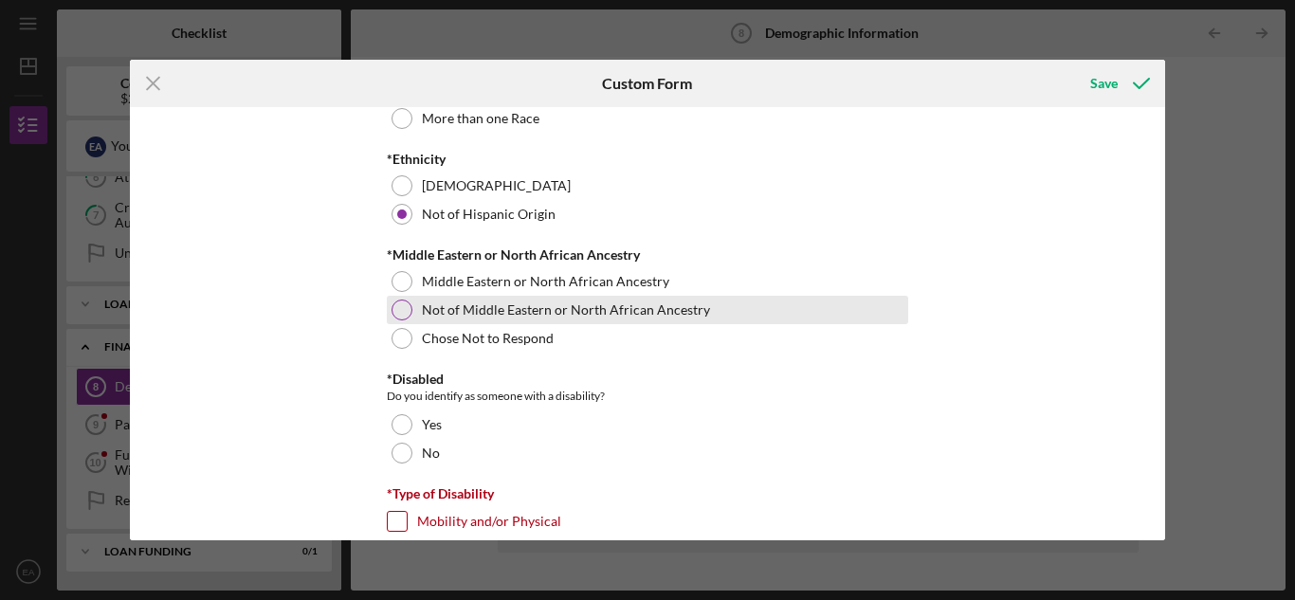
click at [396, 309] on div at bounding box center [402, 310] width 21 height 21
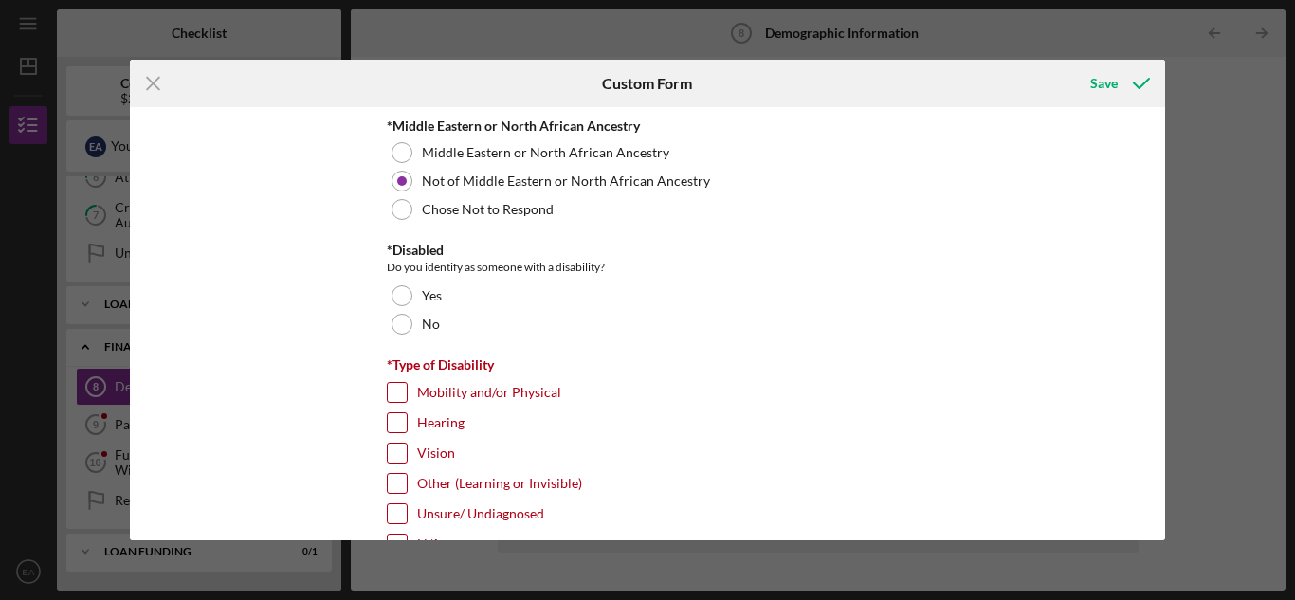
scroll to position [1233, 0]
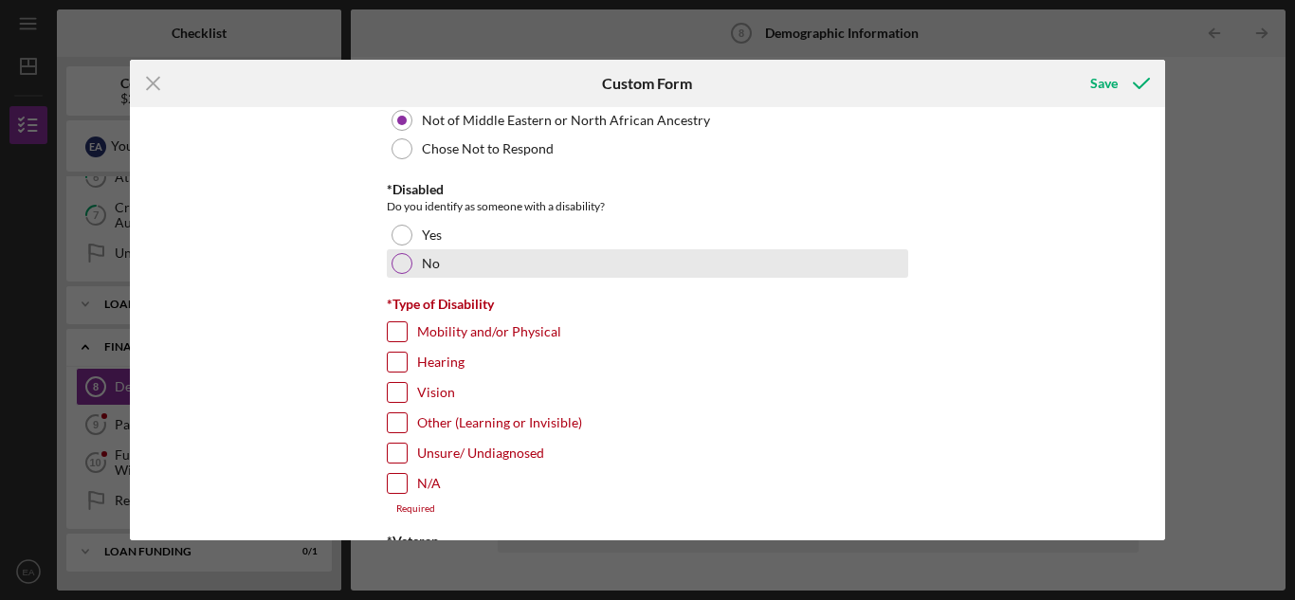
click at [409, 265] on div "No" at bounding box center [648, 263] width 522 height 28
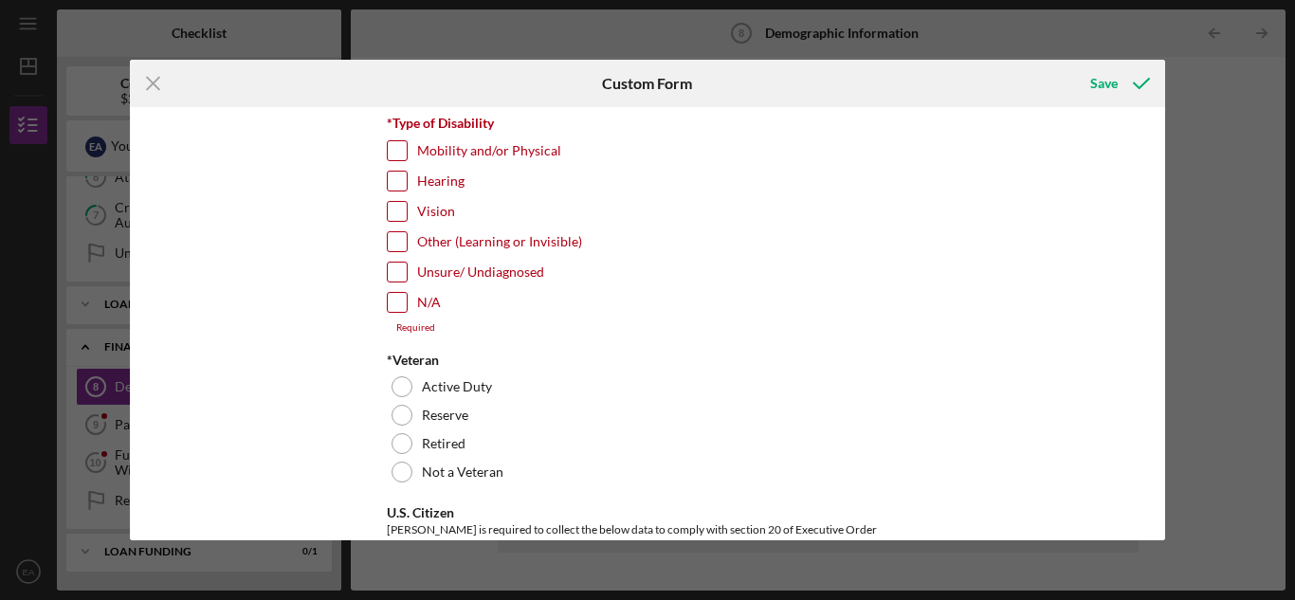
scroll to position [1422, 0]
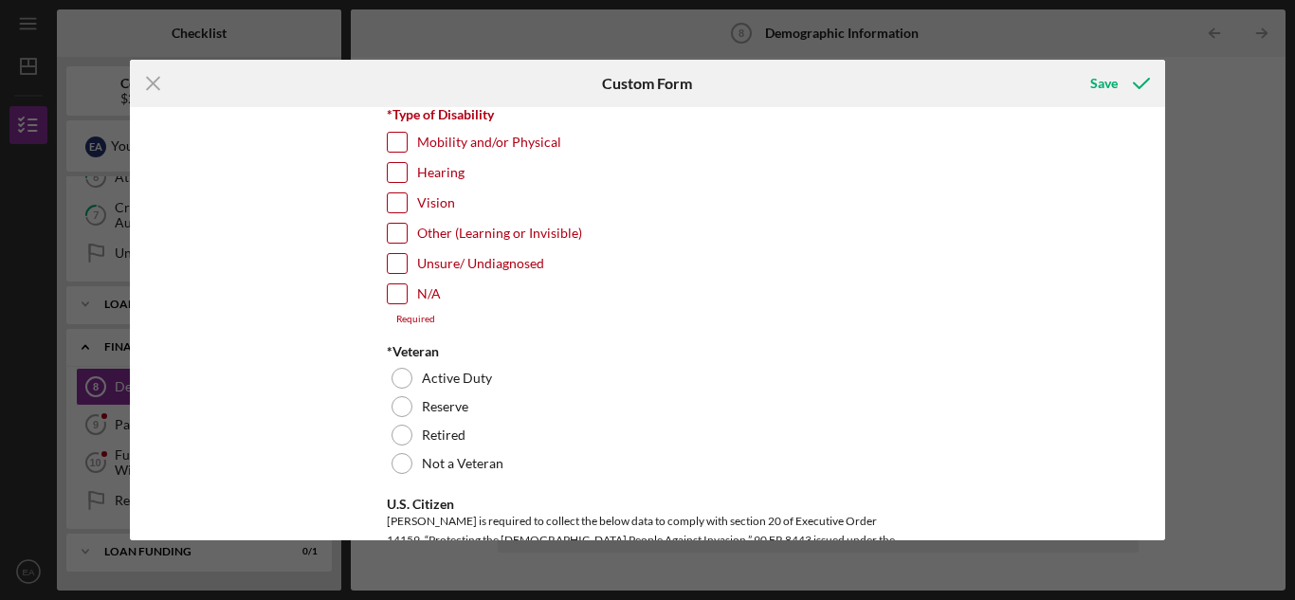
click at [392, 284] on input "N/A" at bounding box center [397, 293] width 19 height 19
checkbox input "true"
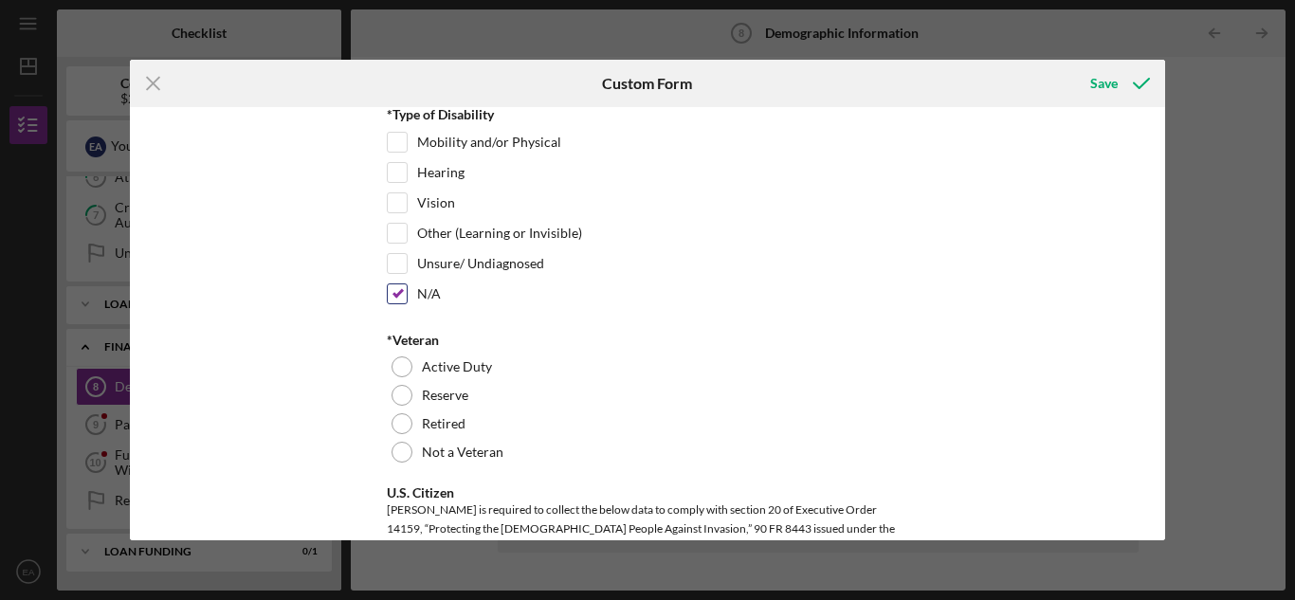
scroll to position [1517, 0]
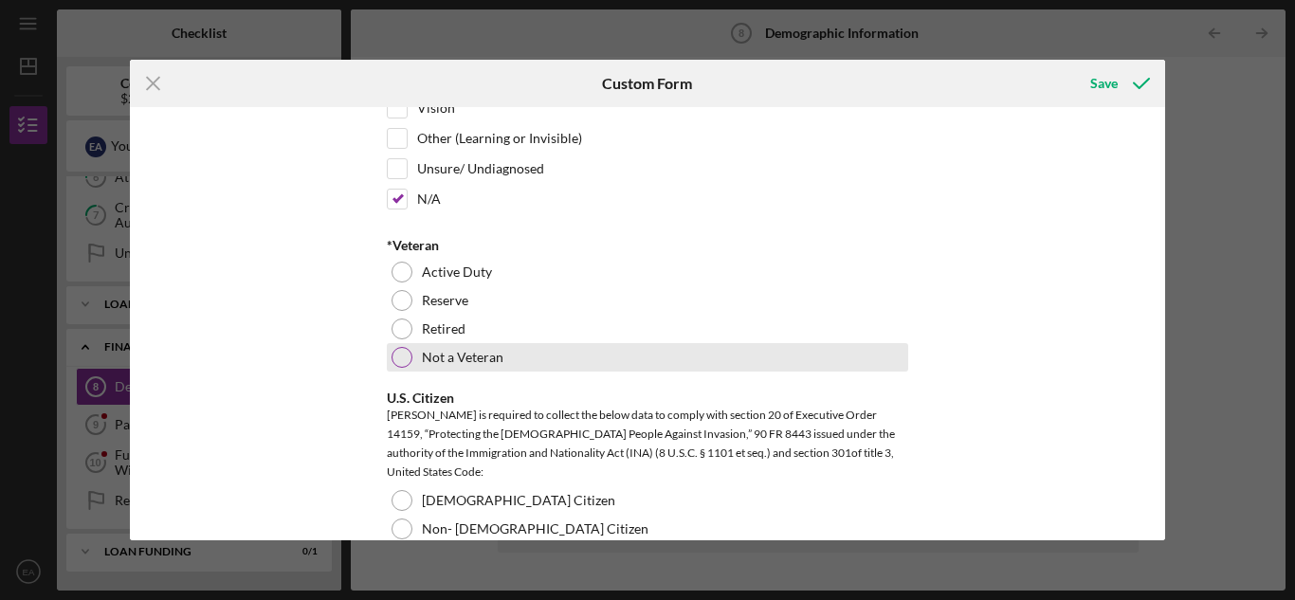
click at [400, 343] on div "Not a Veteran" at bounding box center [648, 357] width 522 height 28
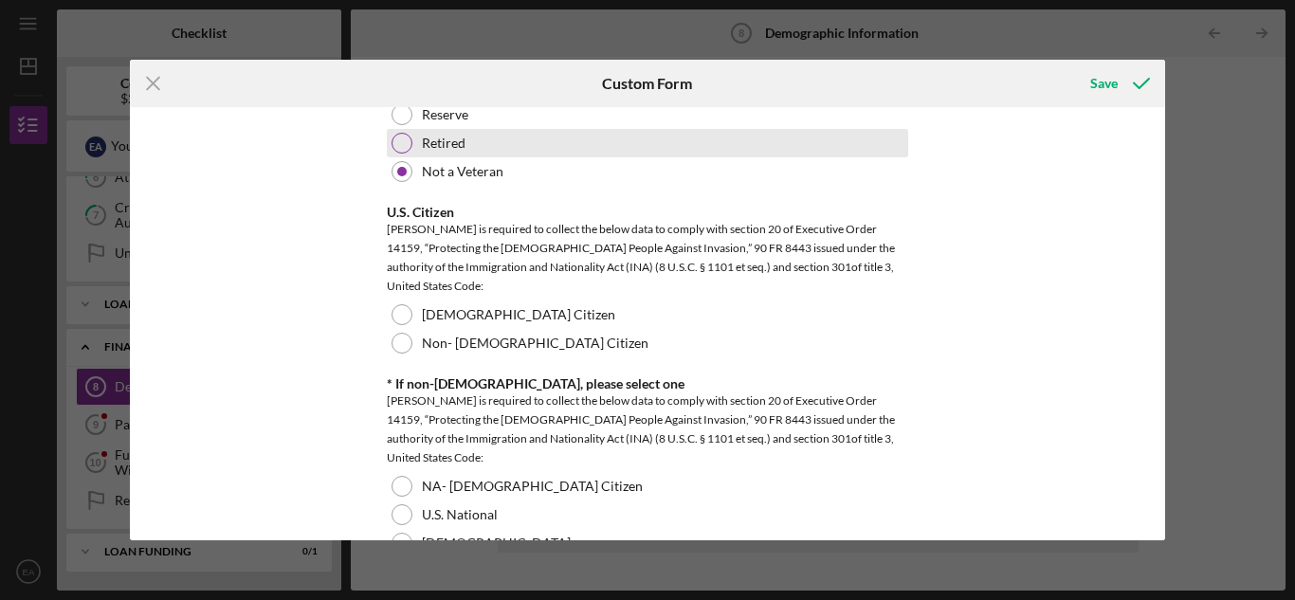
scroll to position [1707, 0]
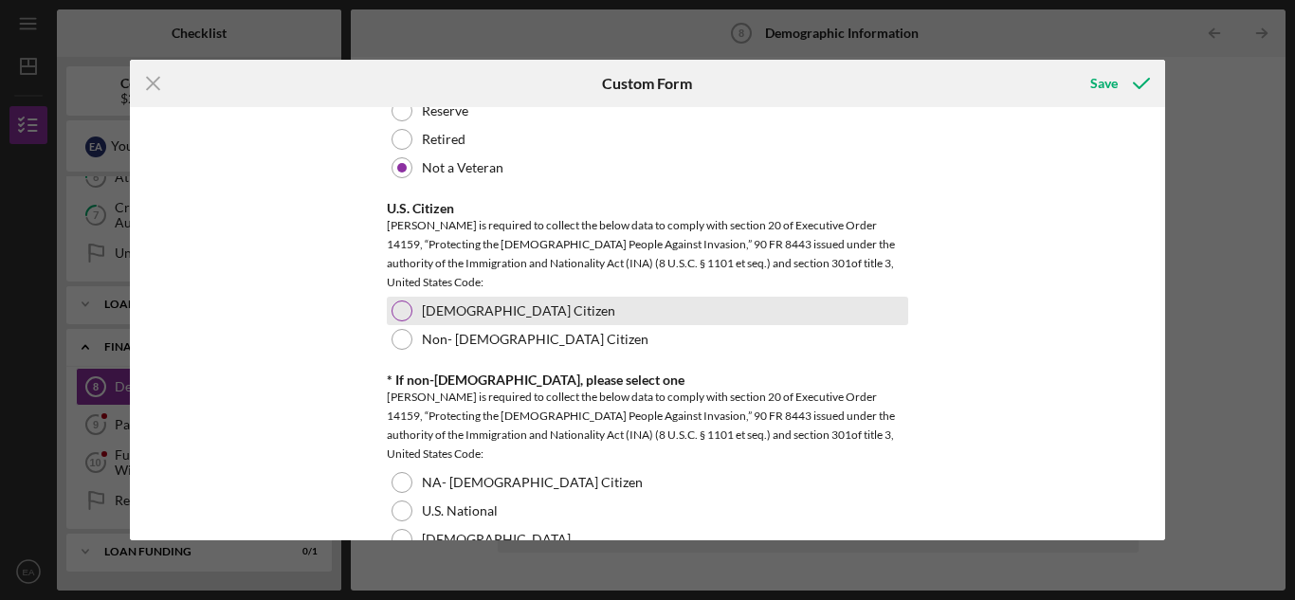
click at [401, 308] on div at bounding box center [402, 311] width 21 height 21
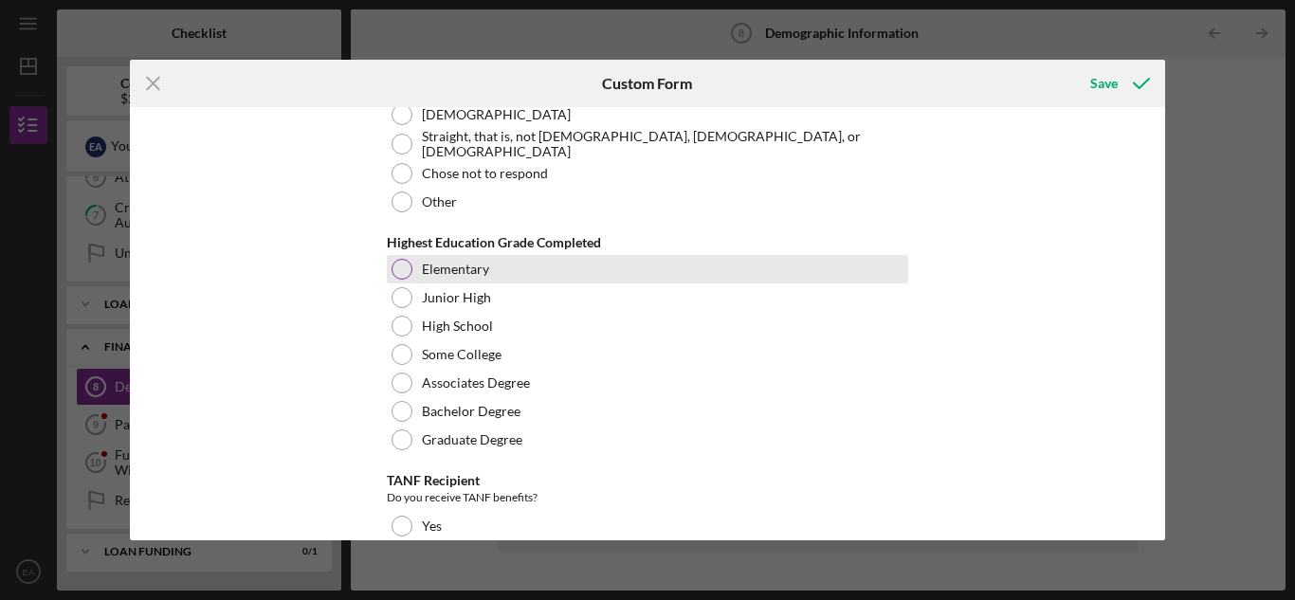
scroll to position [2276, 0]
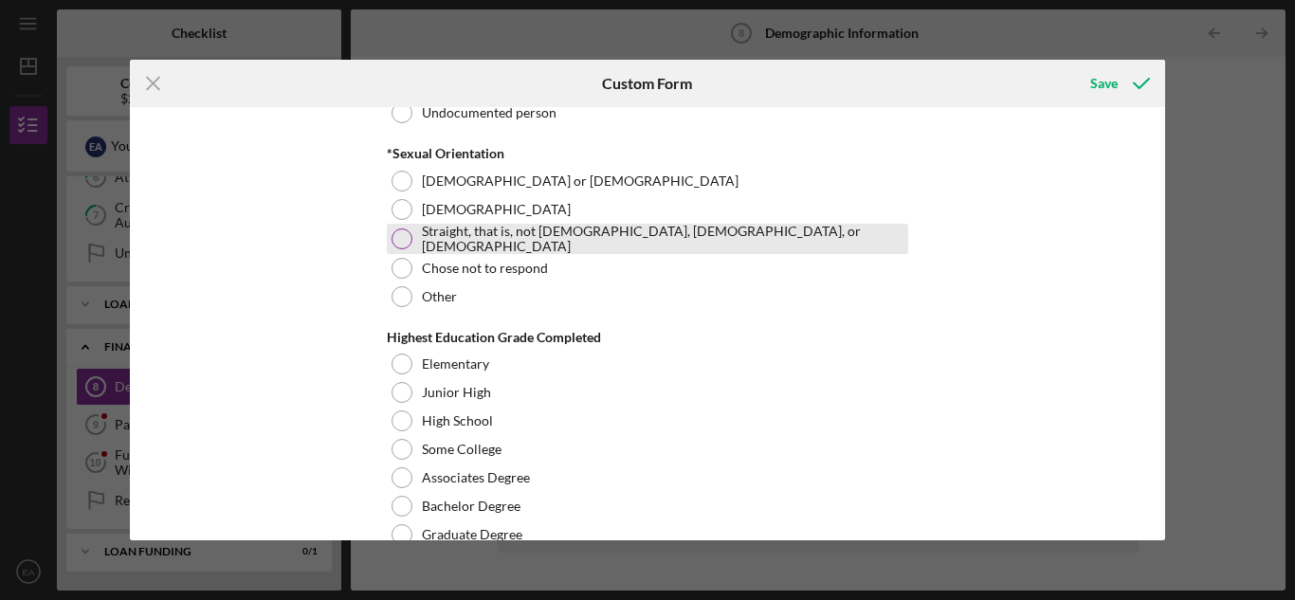
click at [400, 238] on div at bounding box center [402, 239] width 21 height 21
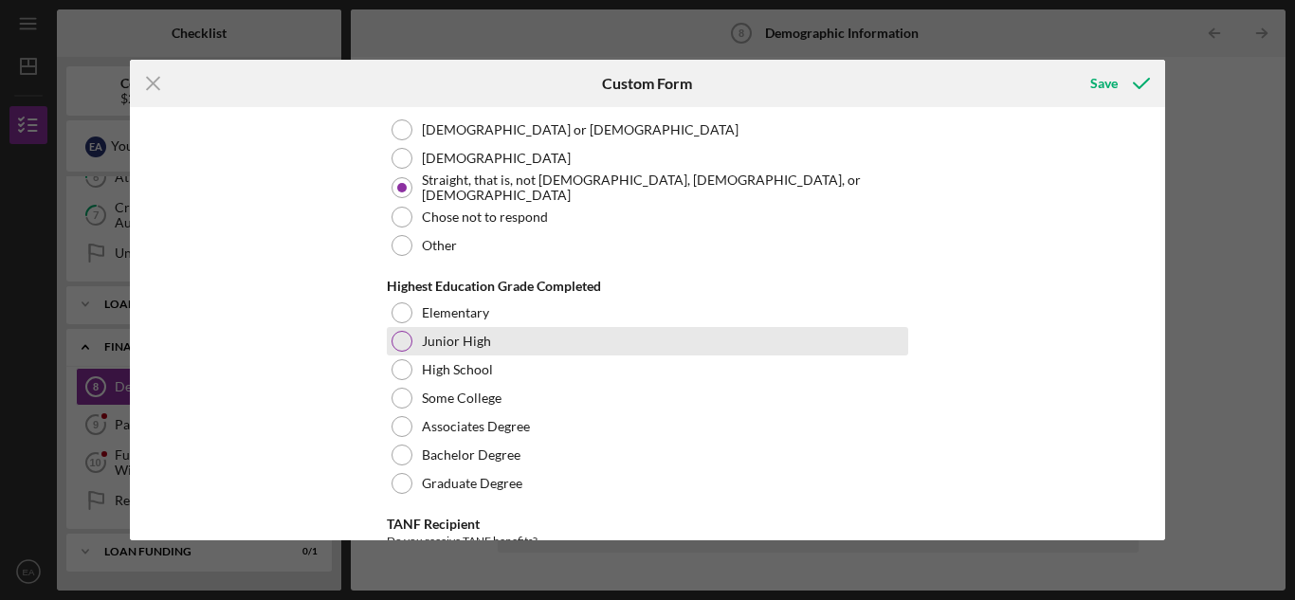
scroll to position [2371, 0]
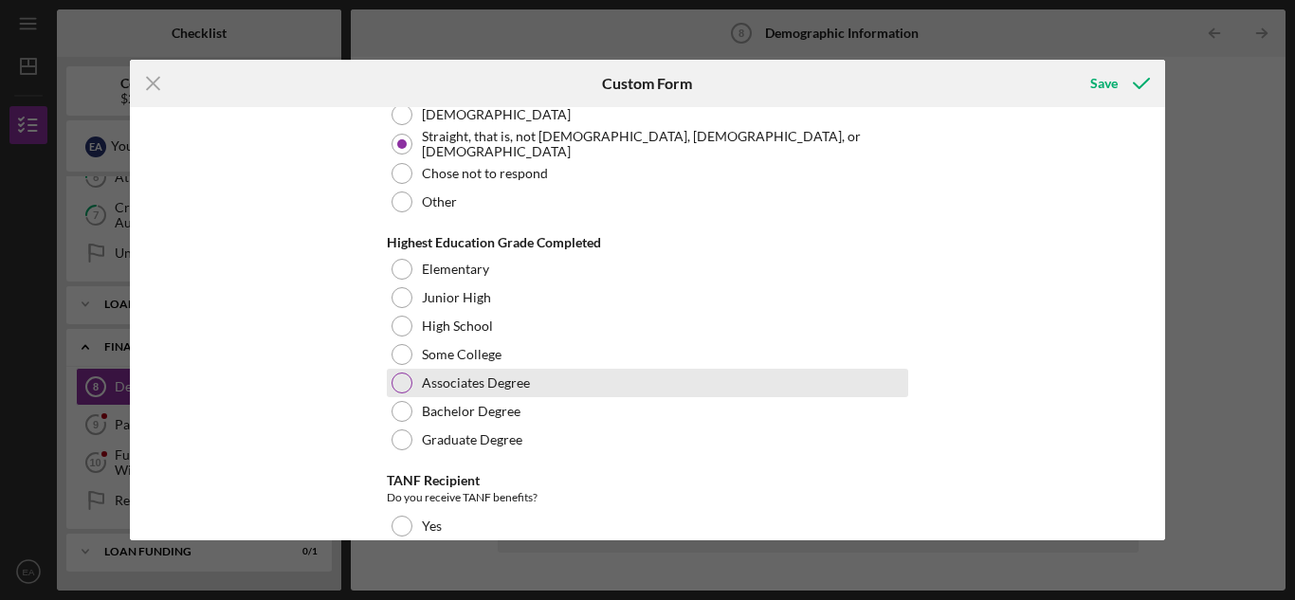
click at [402, 378] on div at bounding box center [402, 383] width 21 height 21
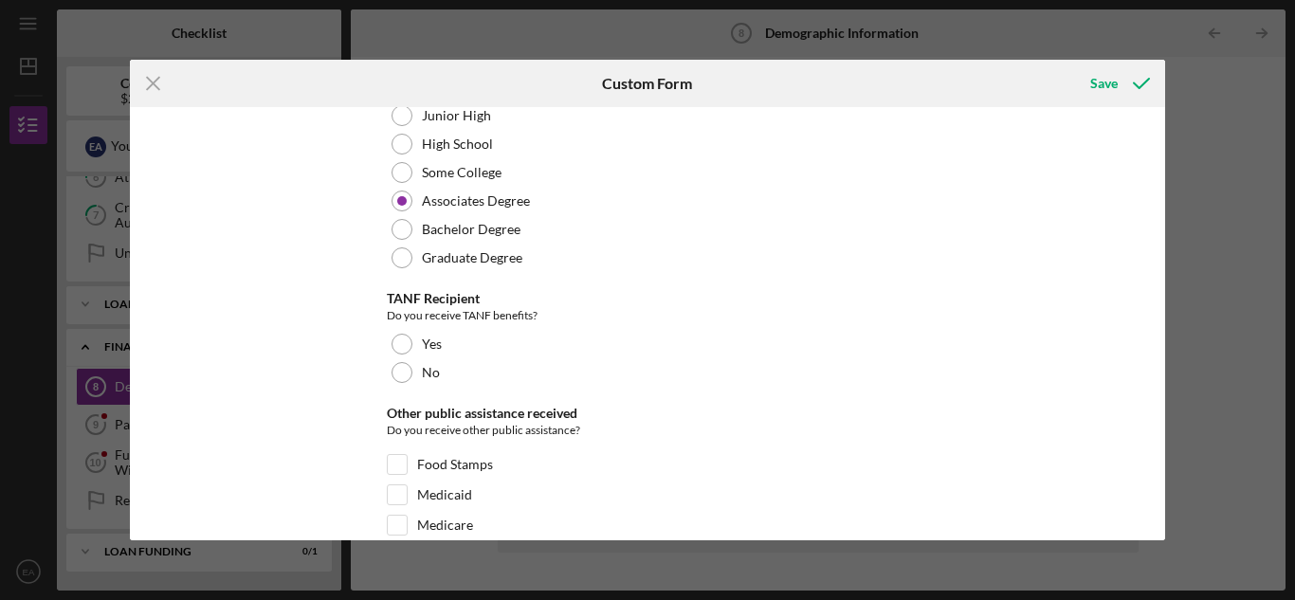
scroll to position [2560, 0]
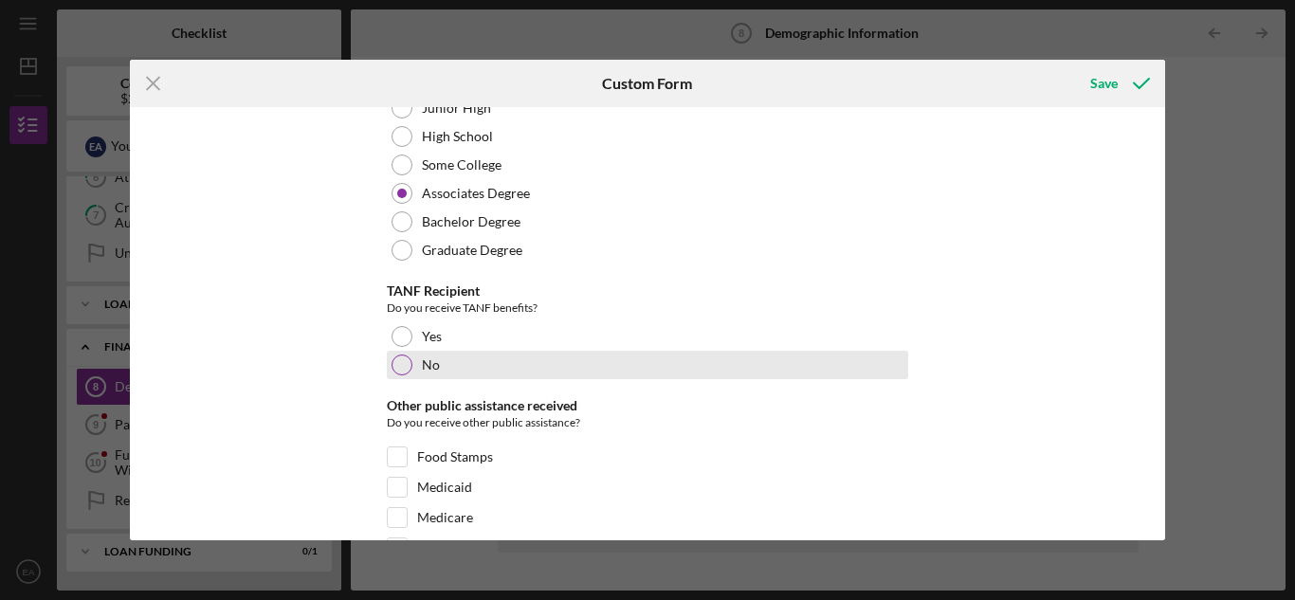
click at [392, 357] on div at bounding box center [402, 365] width 21 height 21
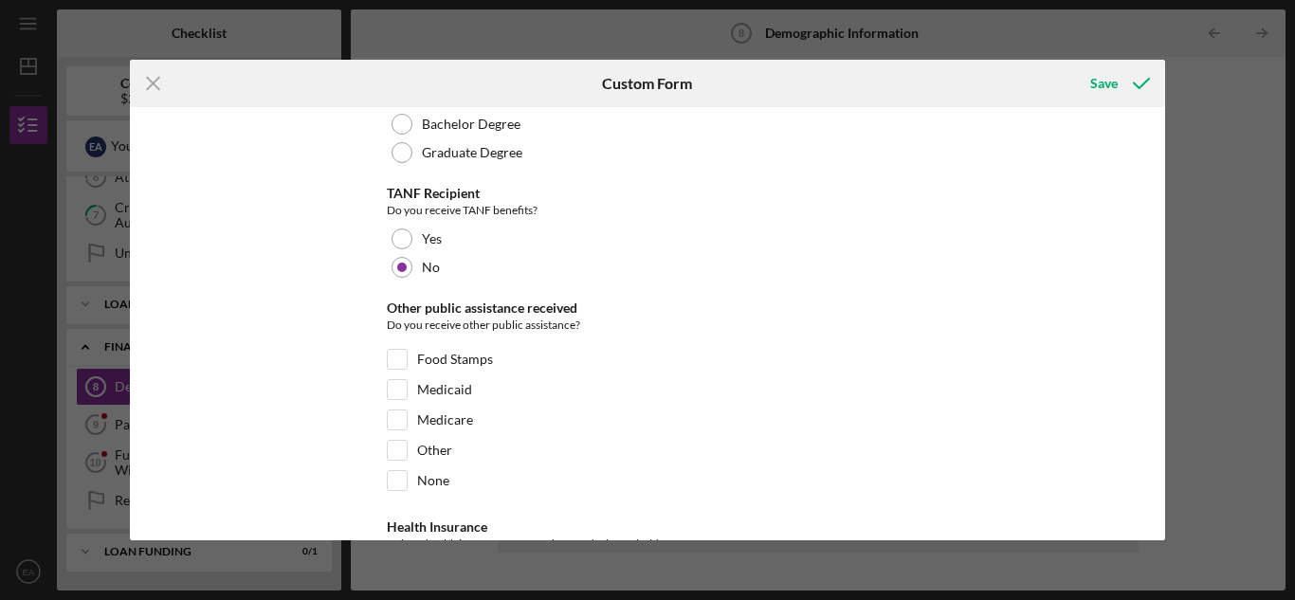
scroll to position [2845, 0]
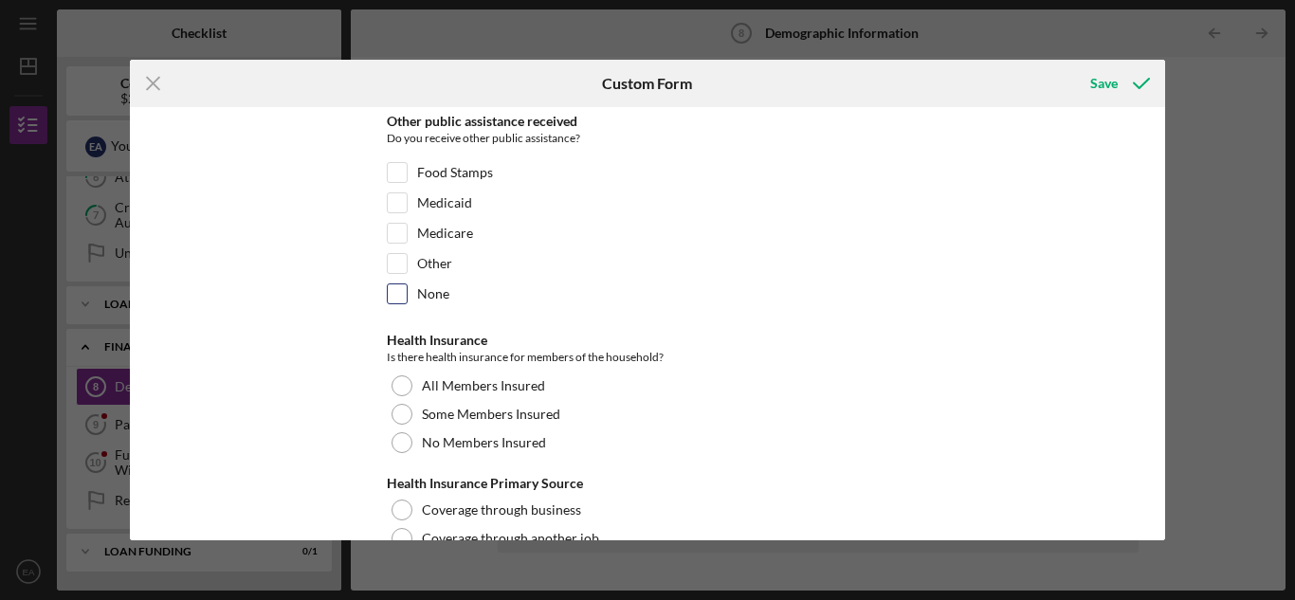
click at [391, 288] on input "None" at bounding box center [397, 293] width 19 height 19
checkbox input "true"
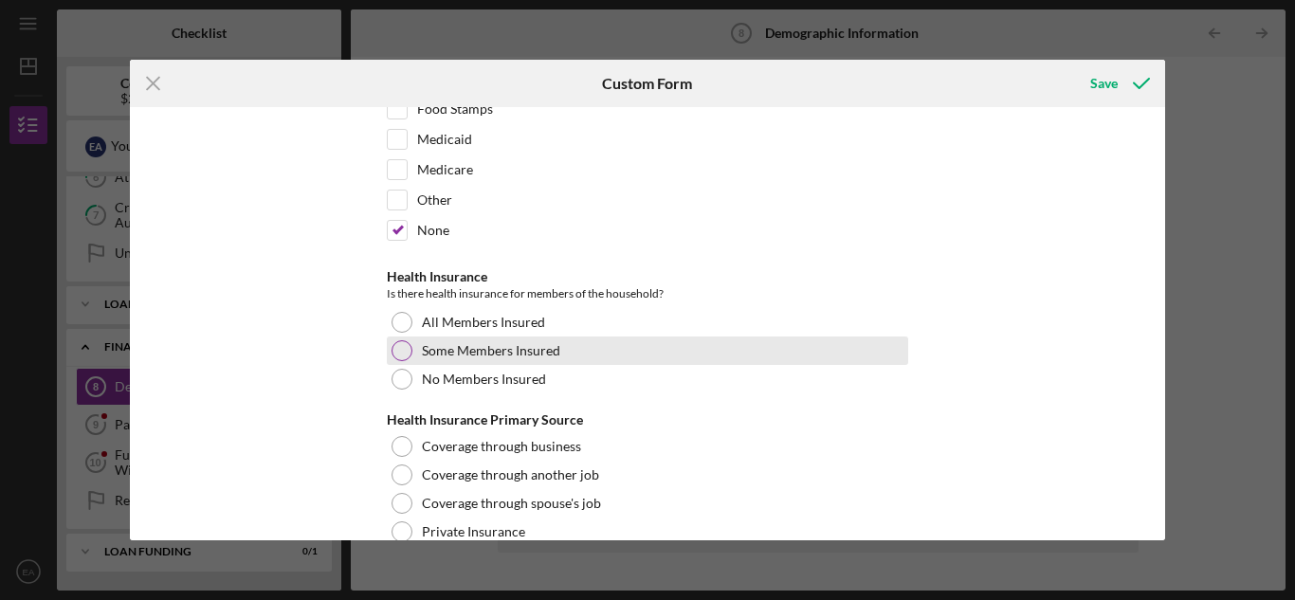
scroll to position [2939, 0]
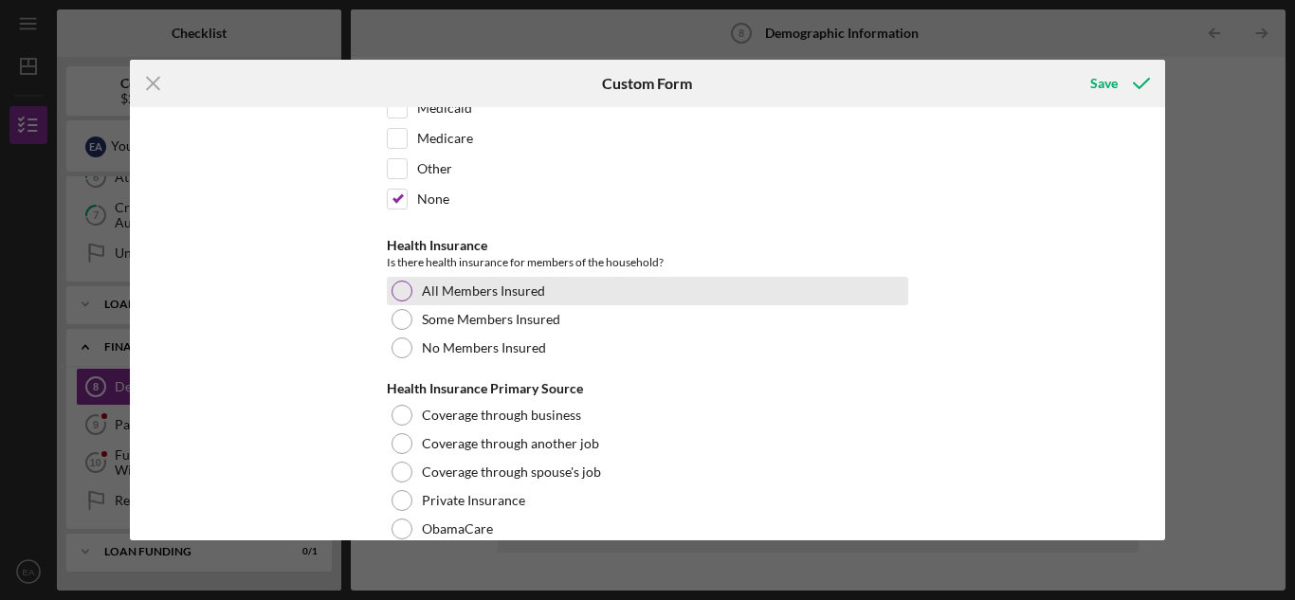
click at [395, 293] on div at bounding box center [402, 291] width 21 height 21
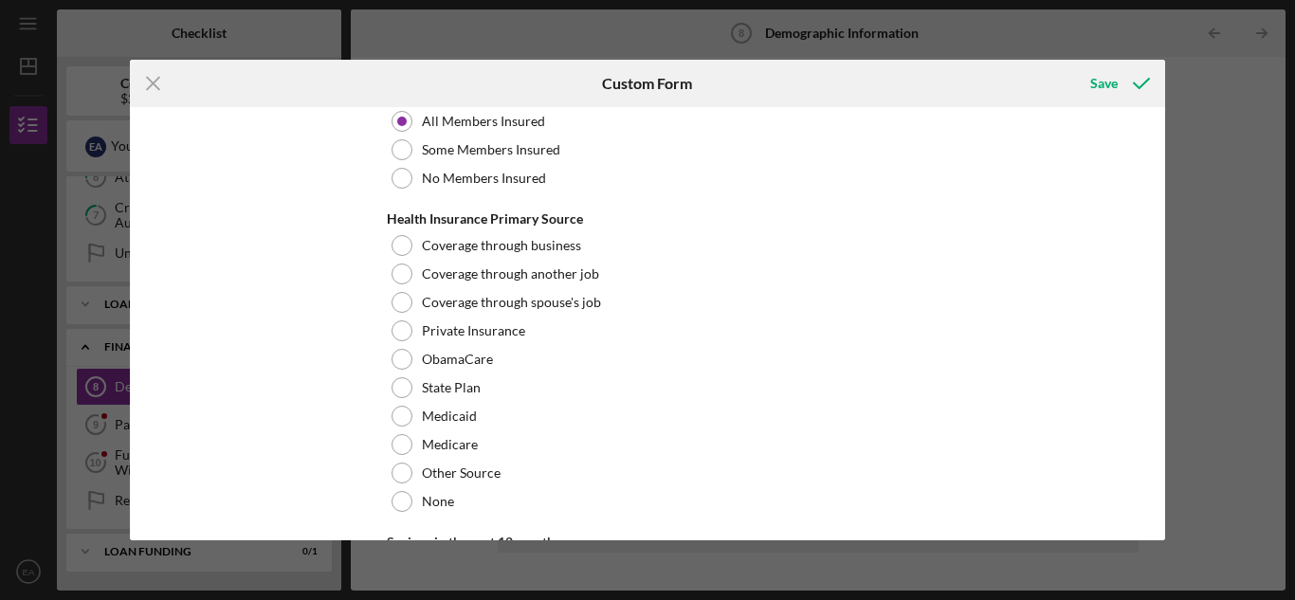
scroll to position [3129, 0]
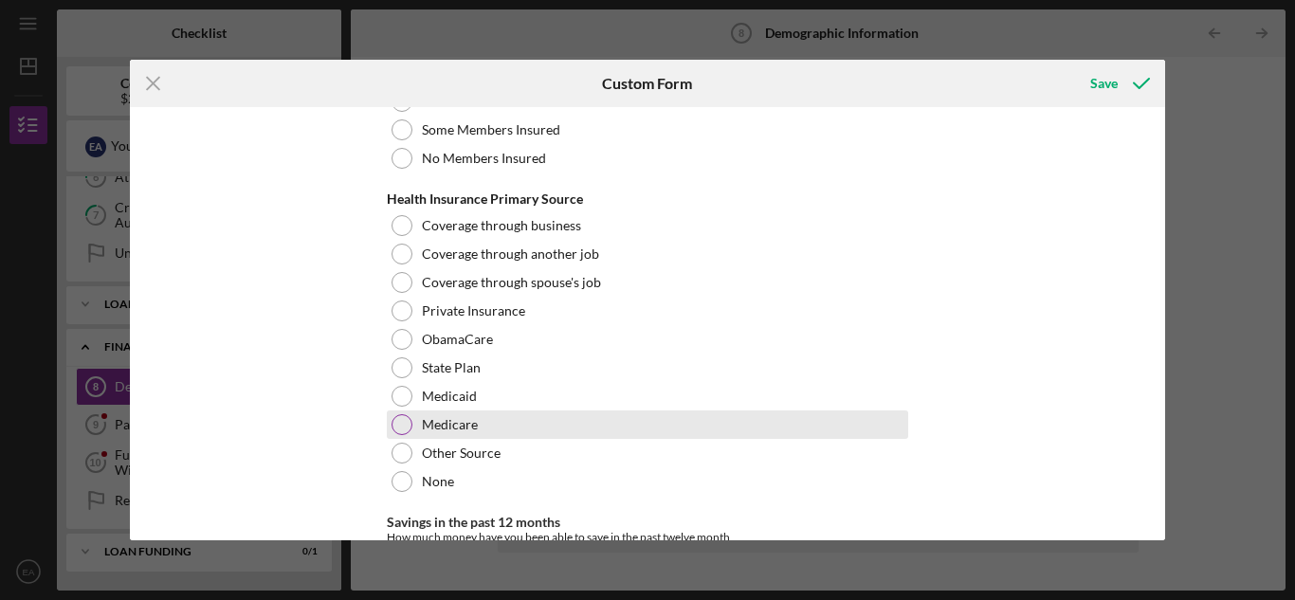
click at [398, 417] on div at bounding box center [402, 424] width 21 height 21
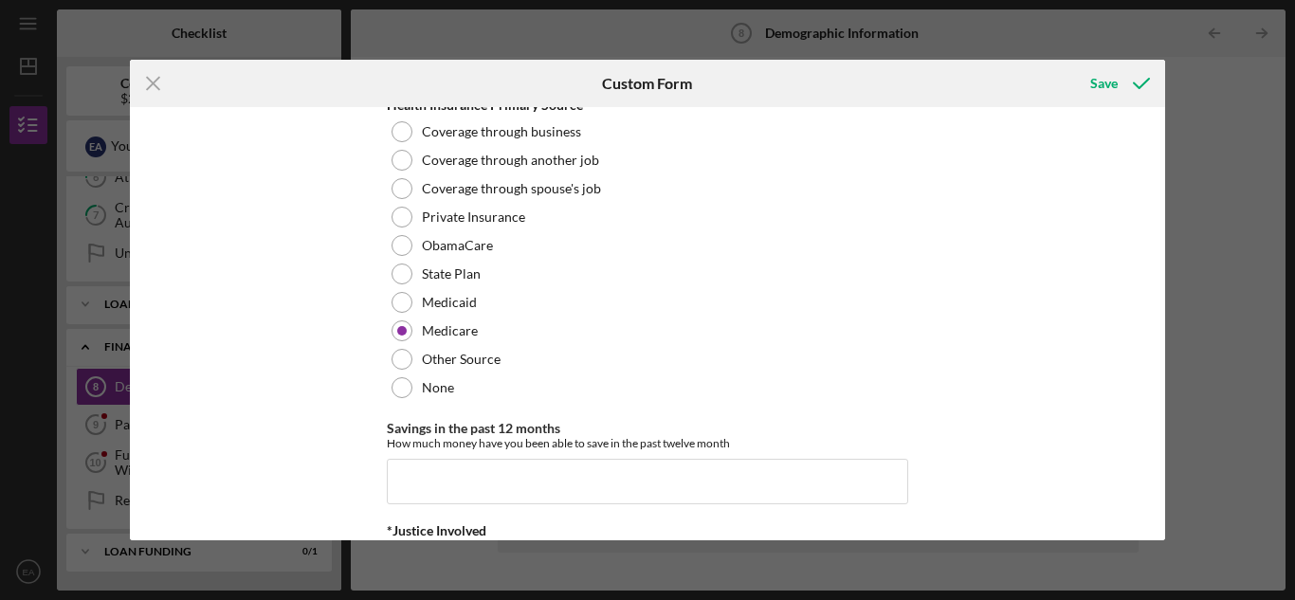
scroll to position [3224, 0]
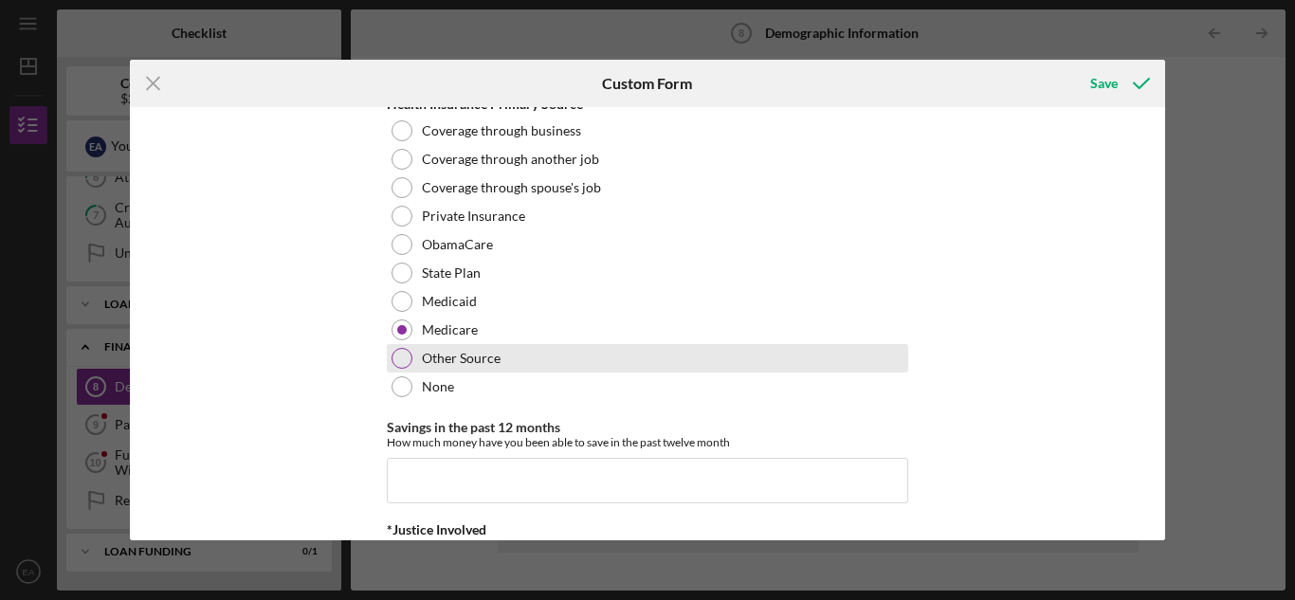
drag, startPoint x: 396, startPoint y: 306, endPoint x: 405, endPoint y: 339, distance: 33.3
click at [396, 307] on div "Medicaid" at bounding box center [648, 301] width 522 height 28
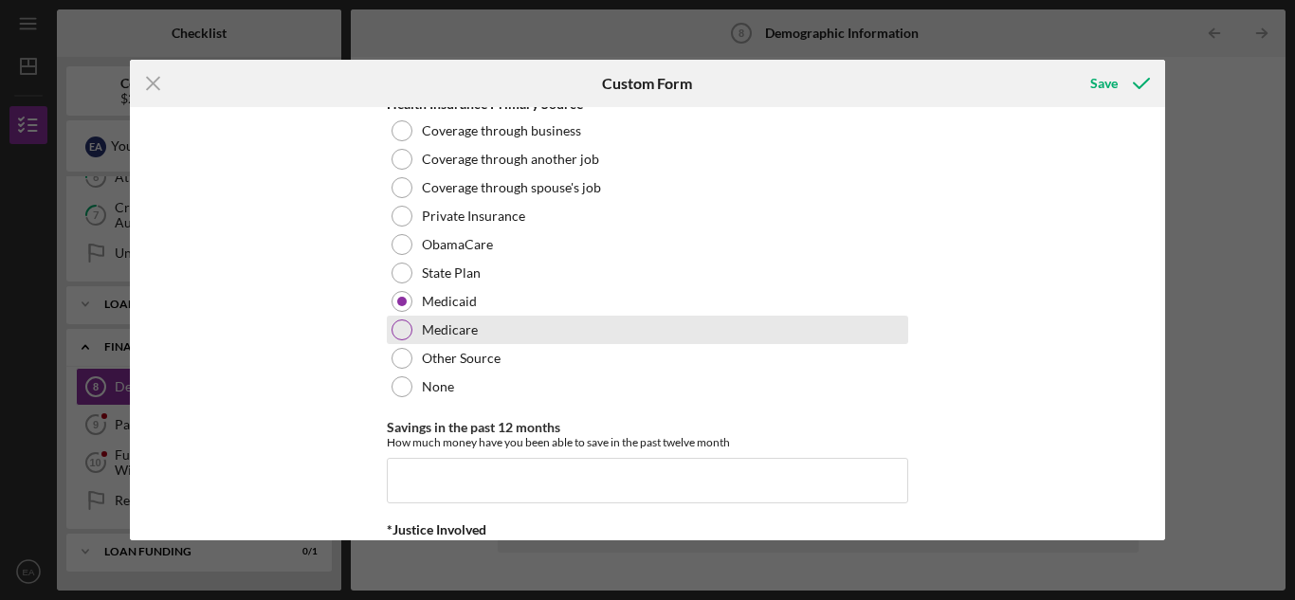
click at [401, 321] on div at bounding box center [402, 330] width 21 height 21
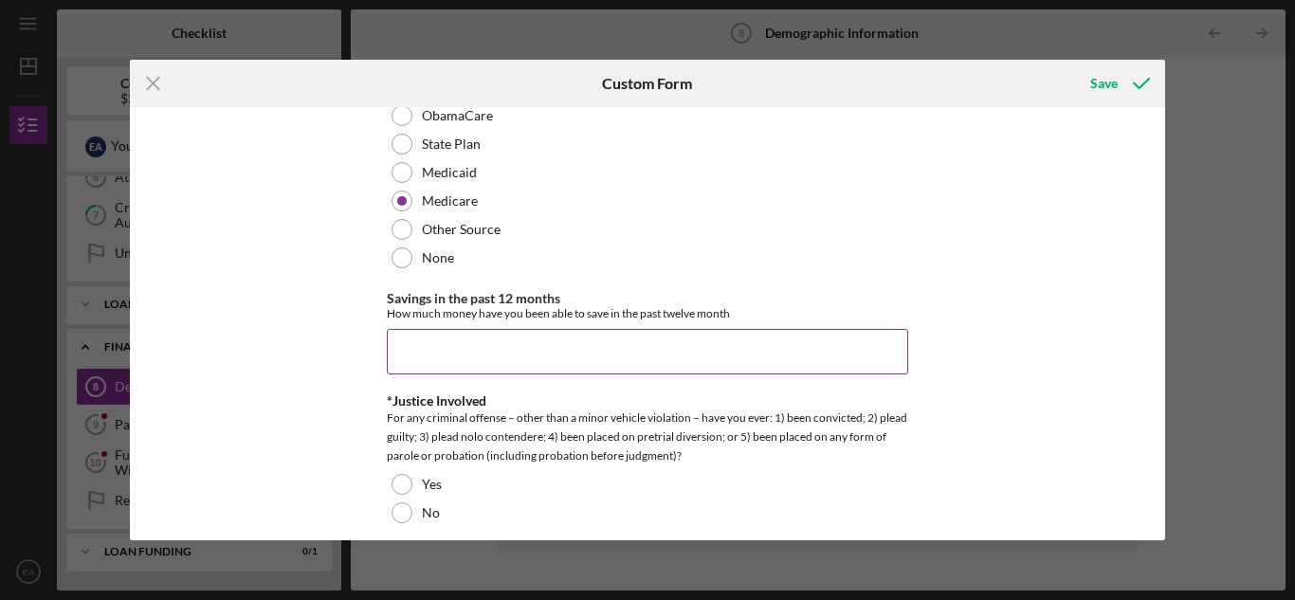
scroll to position [3414, 0]
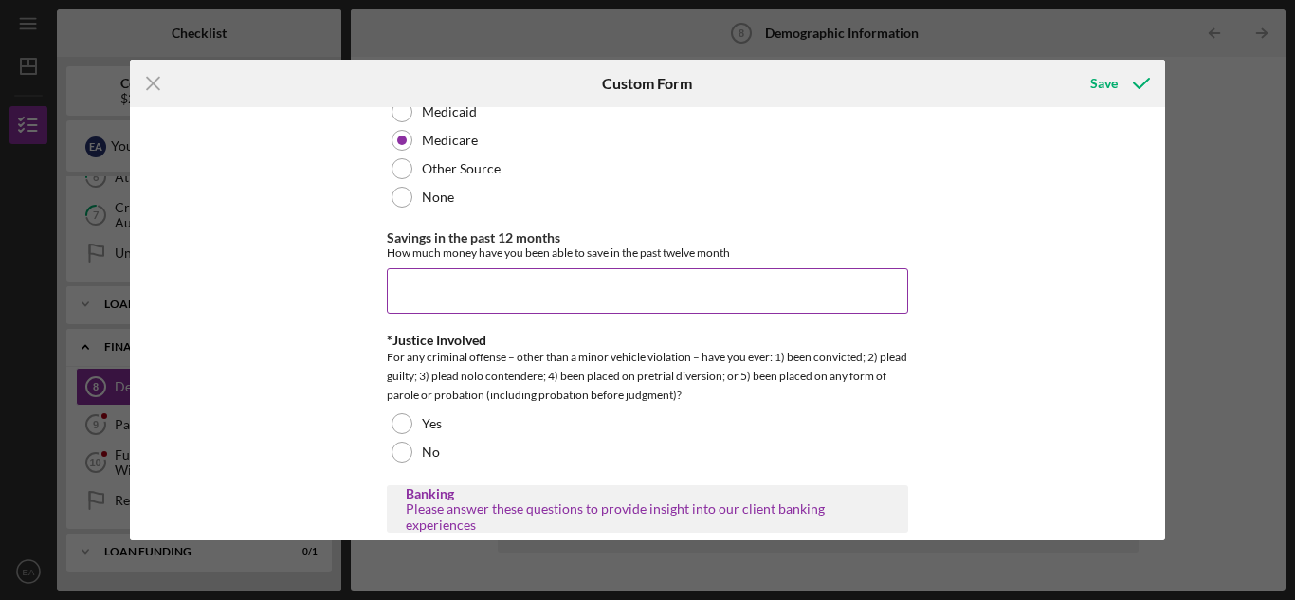
click at [394, 286] on input "Savings in the past 12 months" at bounding box center [648, 291] width 522 height 46
type input "$2"
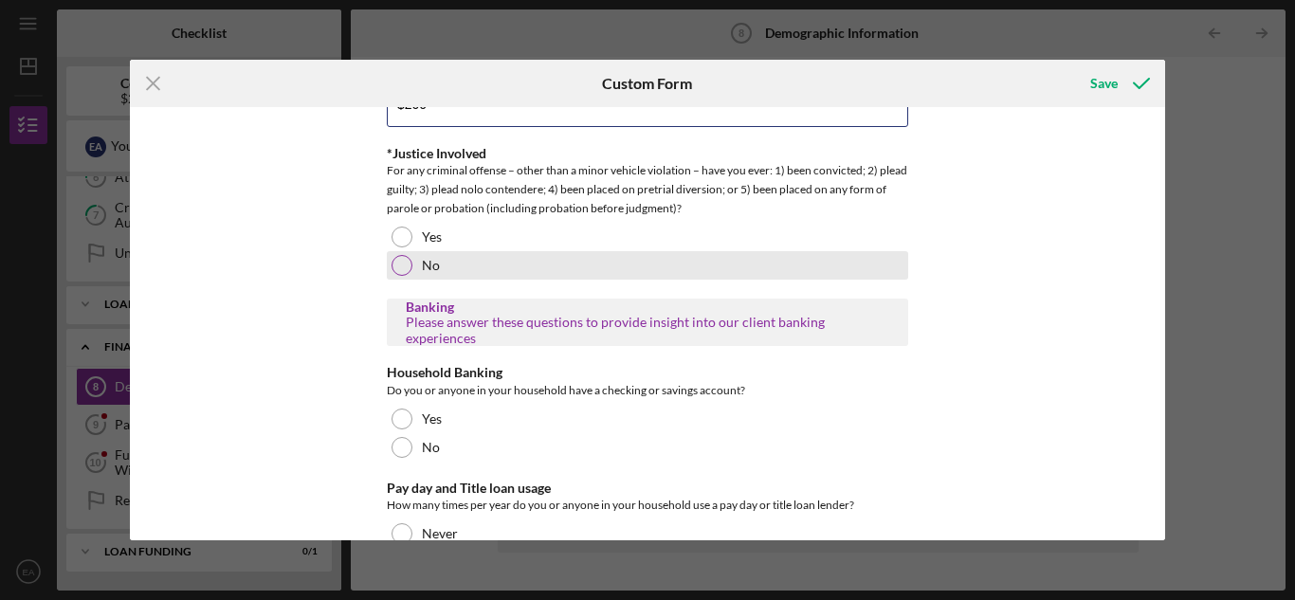
scroll to position [3603, 0]
type input "$200"
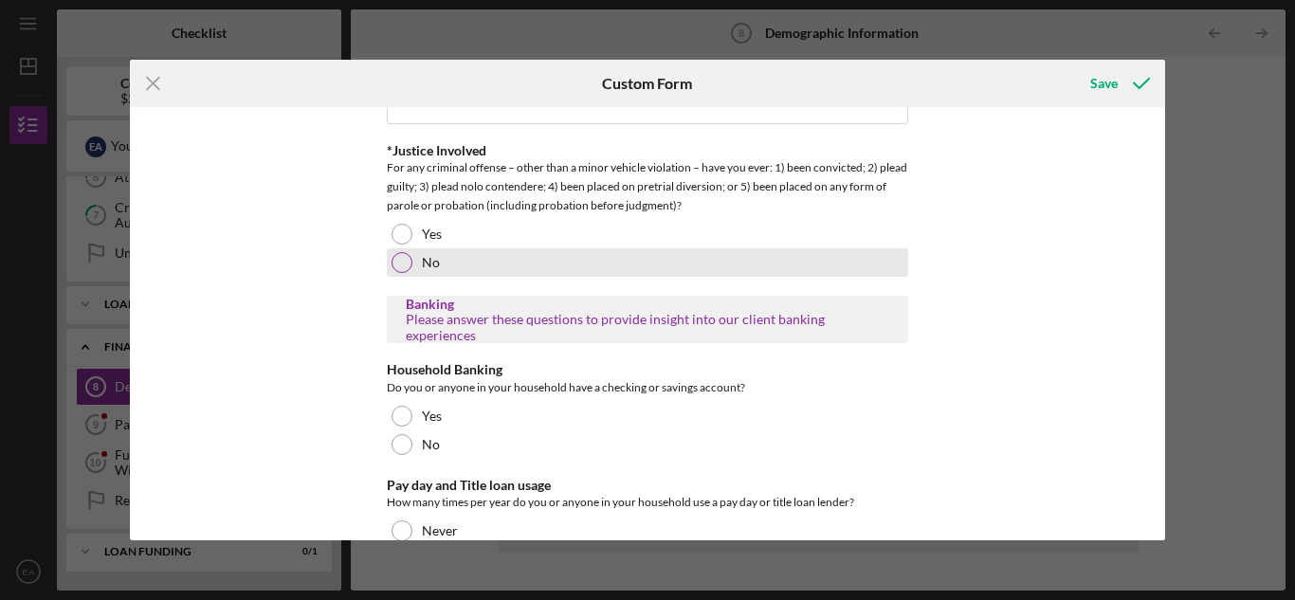
click at [399, 252] on div at bounding box center [402, 262] width 21 height 21
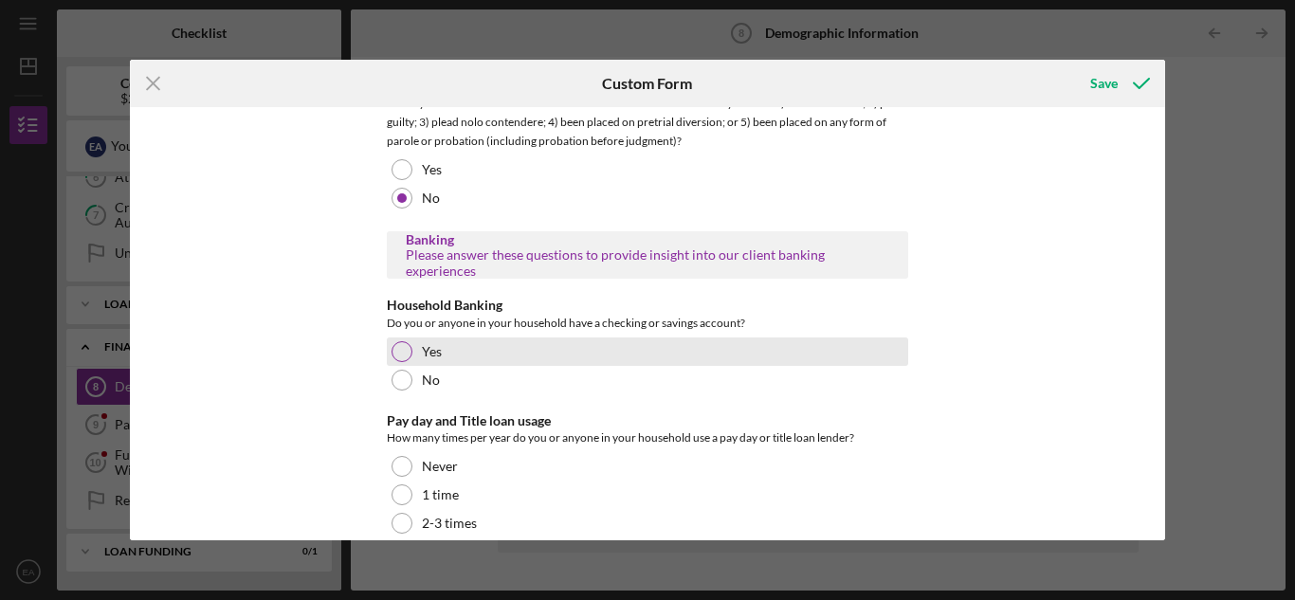
scroll to position [3698, 0]
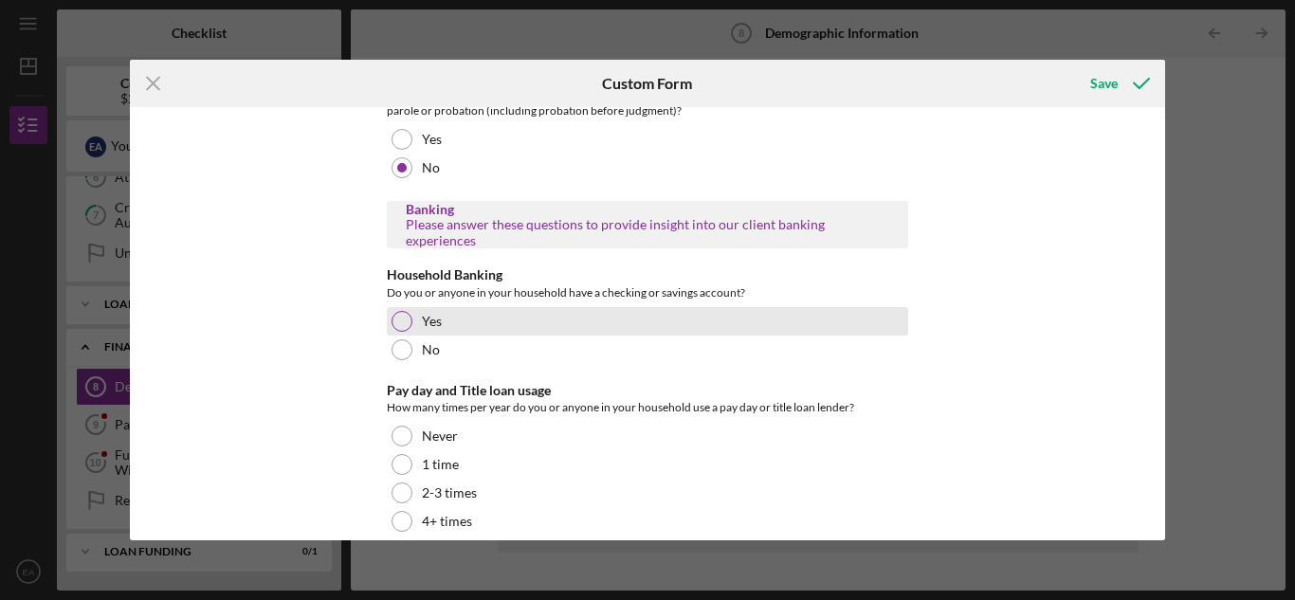
click at [399, 311] on div at bounding box center [402, 321] width 21 height 21
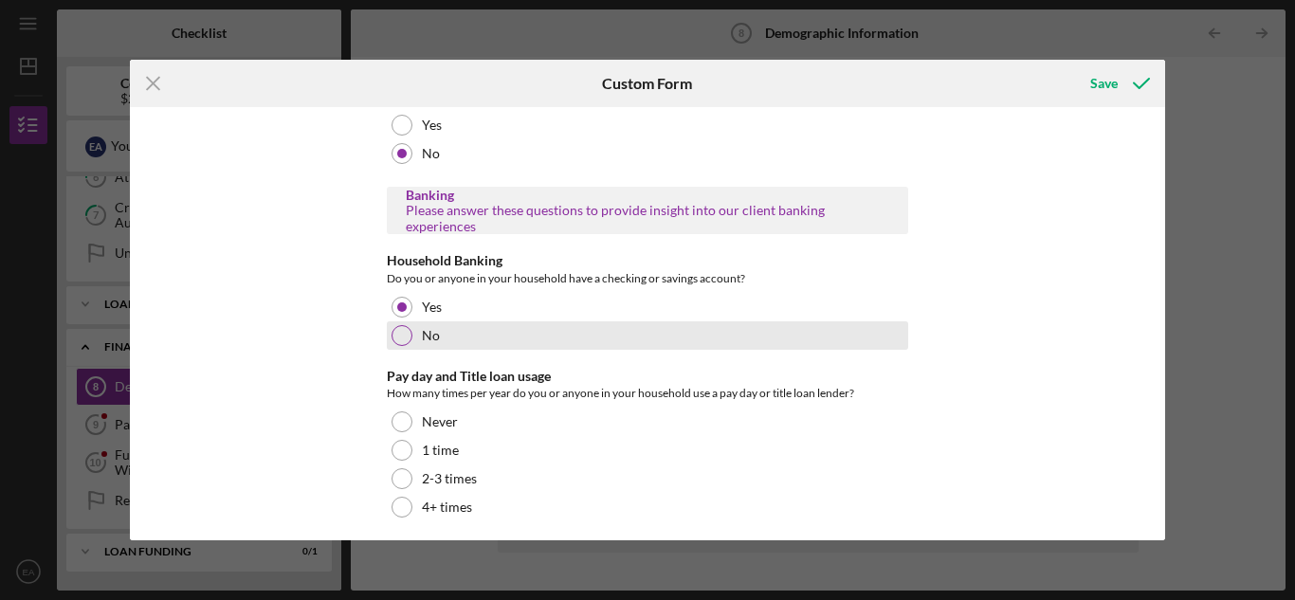
scroll to position [3716, 0]
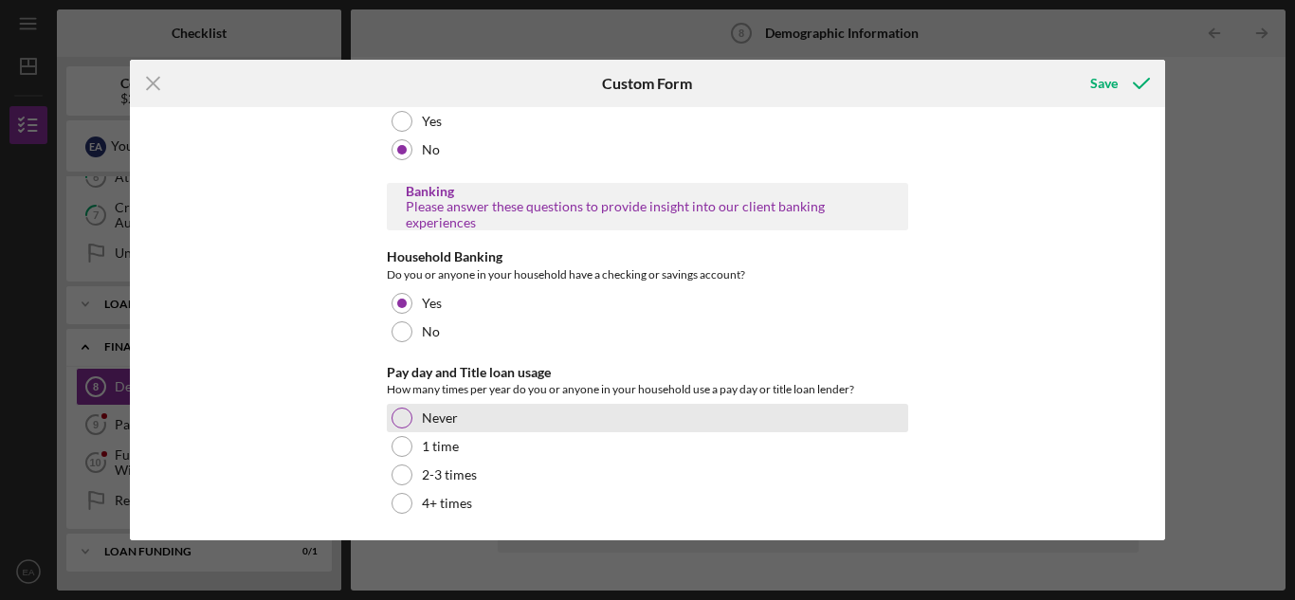
click at [541, 416] on div "Never" at bounding box center [648, 418] width 522 height 28
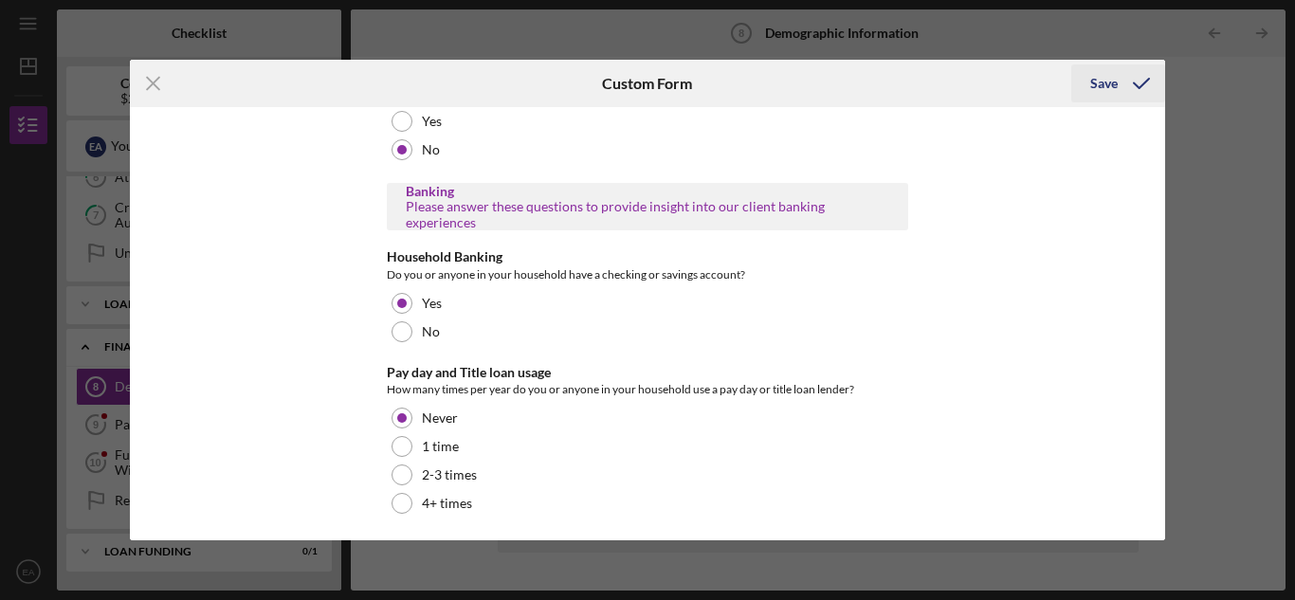
click at [1135, 87] on icon "submit" at bounding box center [1141, 83] width 47 height 47
click at [1090, 85] on button "Save" at bounding box center [1118, 83] width 94 height 38
click at [1113, 79] on div "Save" at bounding box center [1103, 83] width 27 height 38
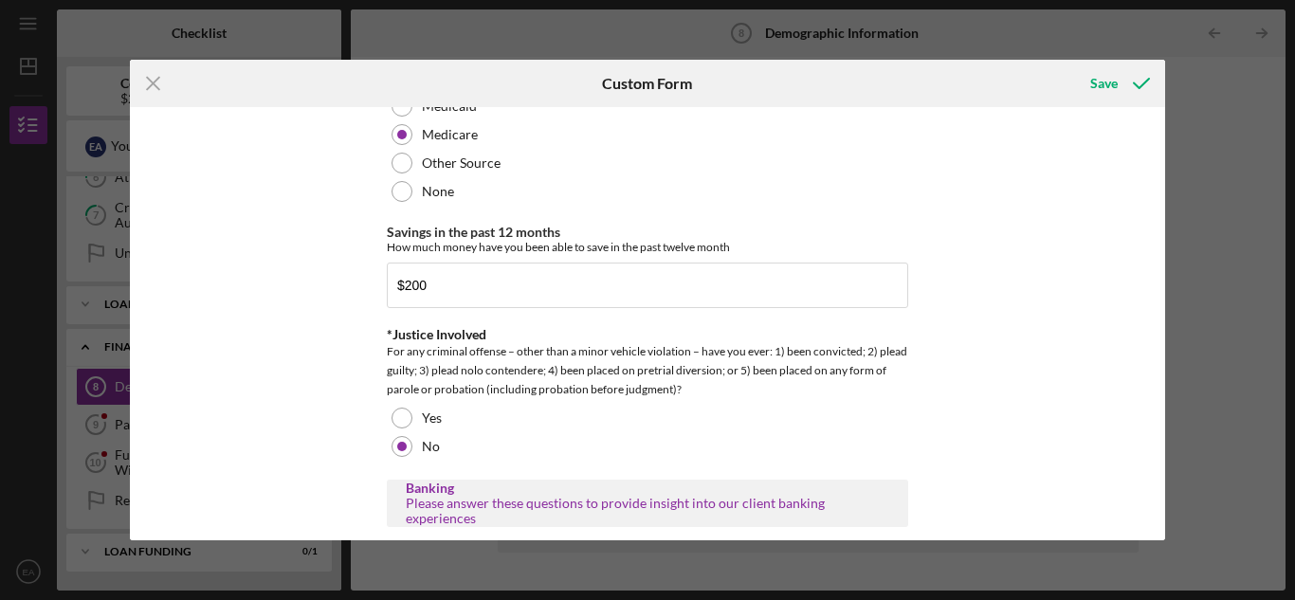
scroll to position [3442, 0]
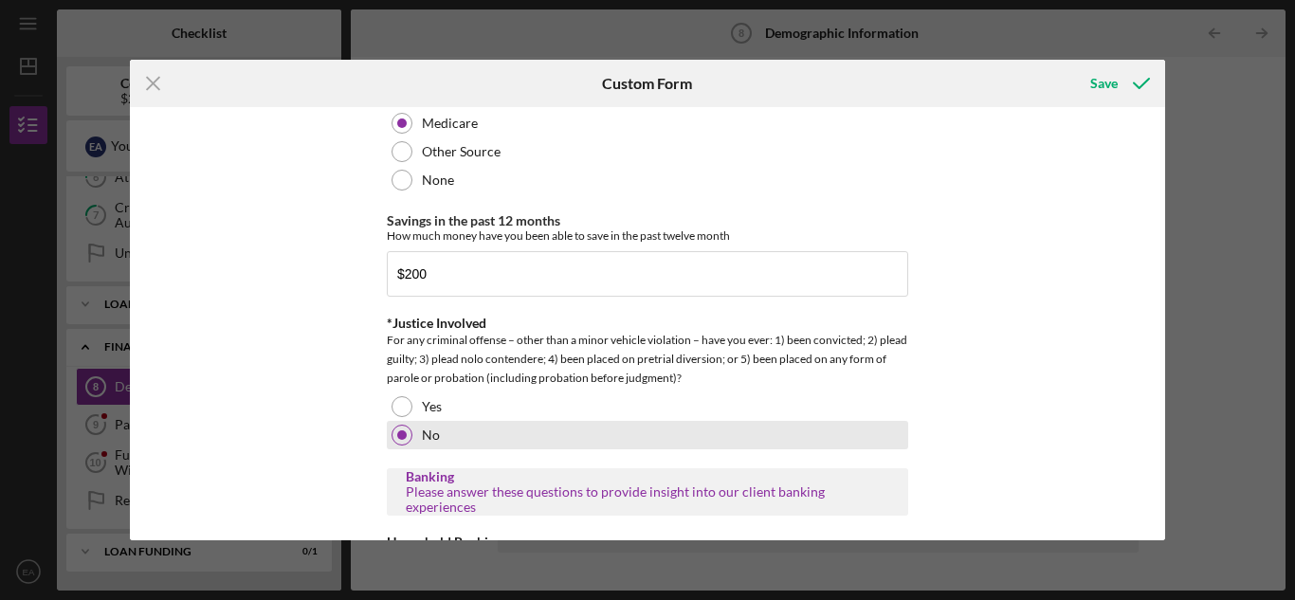
click at [405, 426] on div at bounding box center [402, 435] width 21 height 21
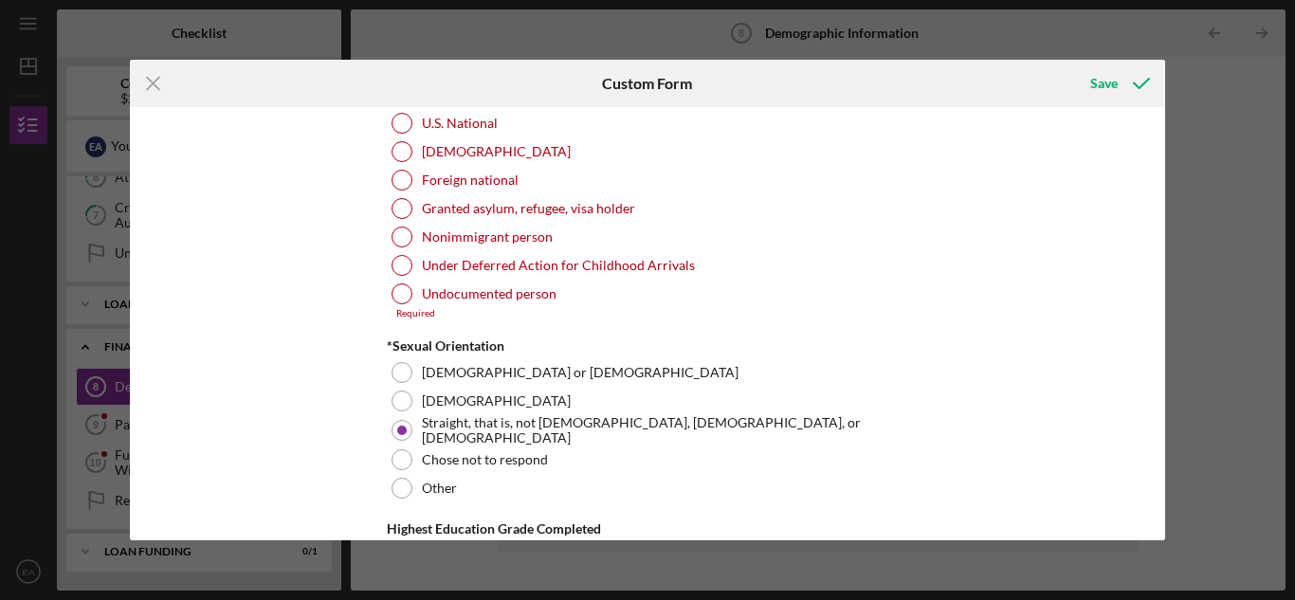
scroll to position [1925, 0]
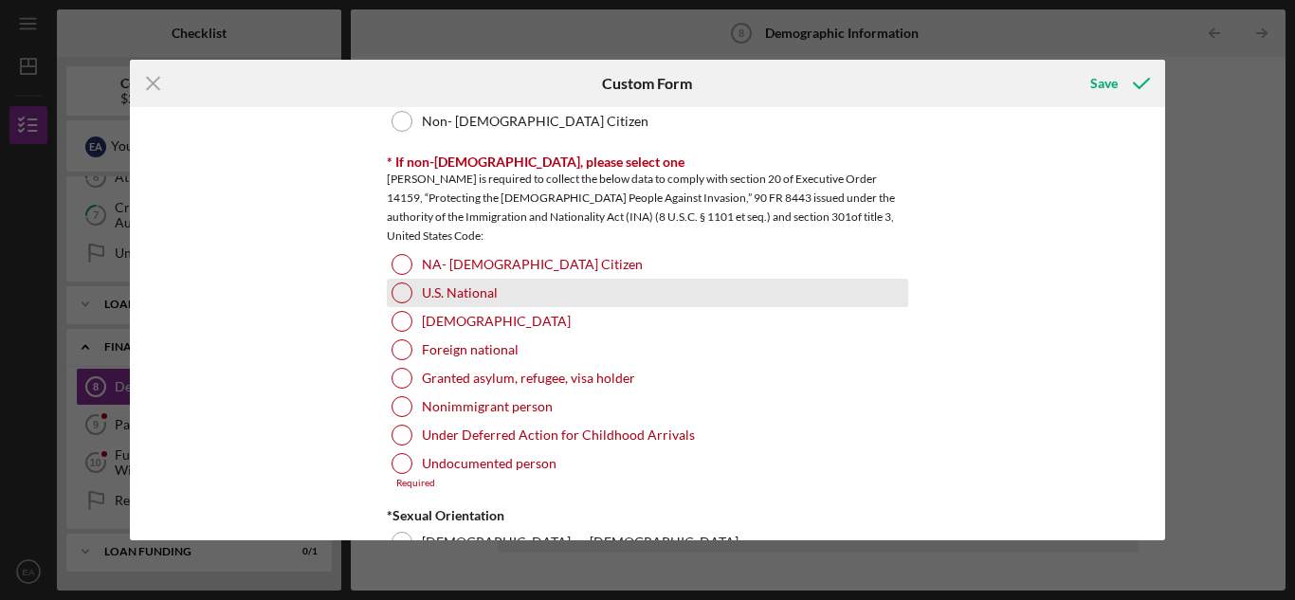
click at [388, 295] on div "U.S. National" at bounding box center [648, 293] width 522 height 28
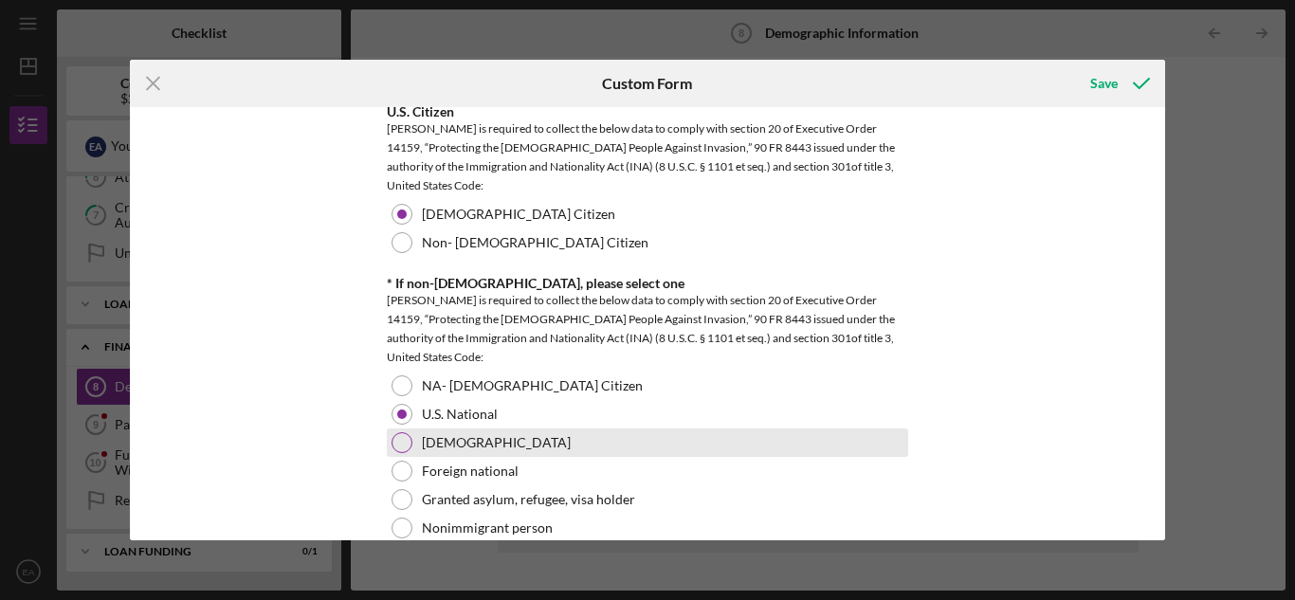
scroll to position [1830, 0]
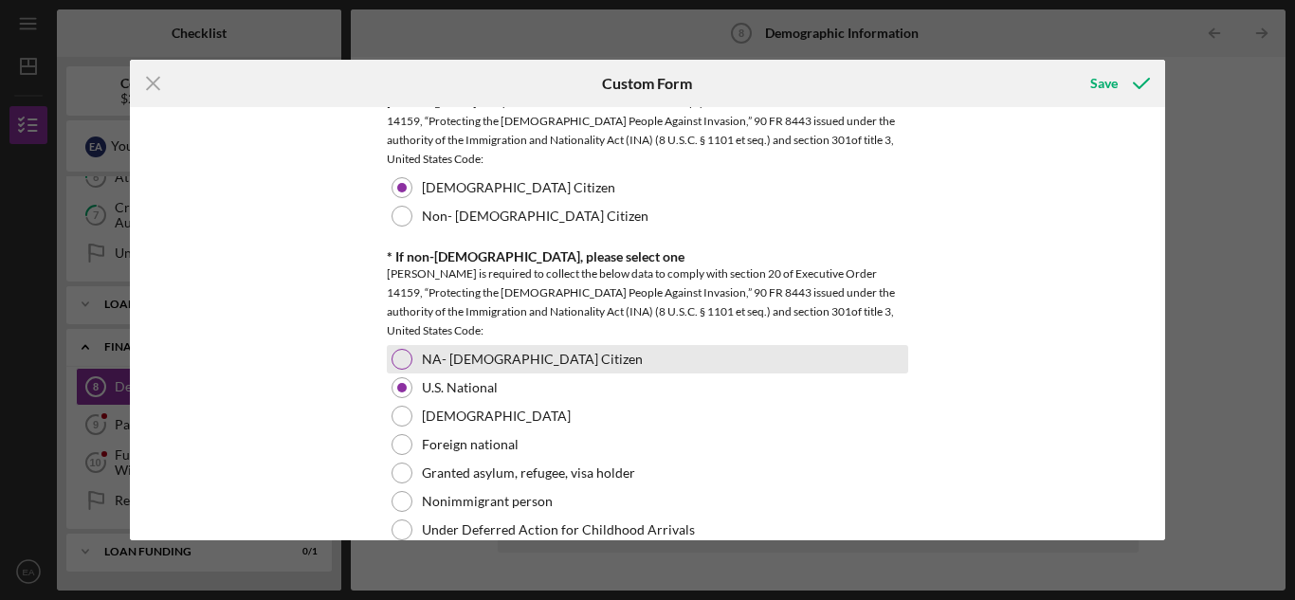
click at [394, 354] on div at bounding box center [402, 359] width 21 height 21
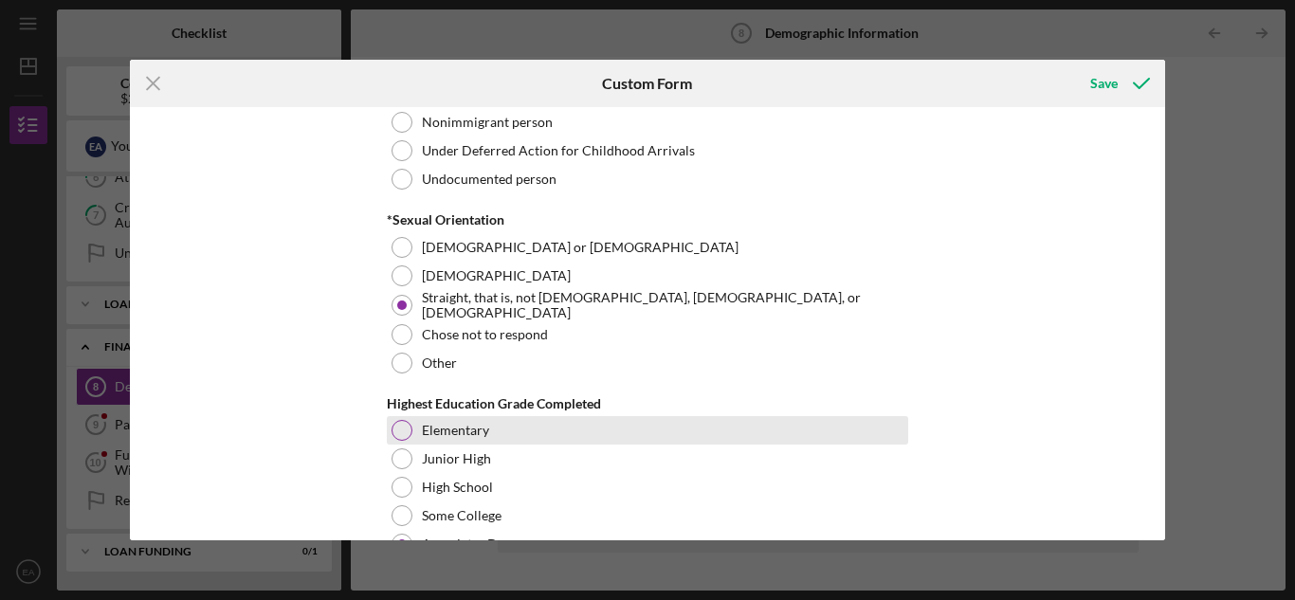
scroll to position [2683, 0]
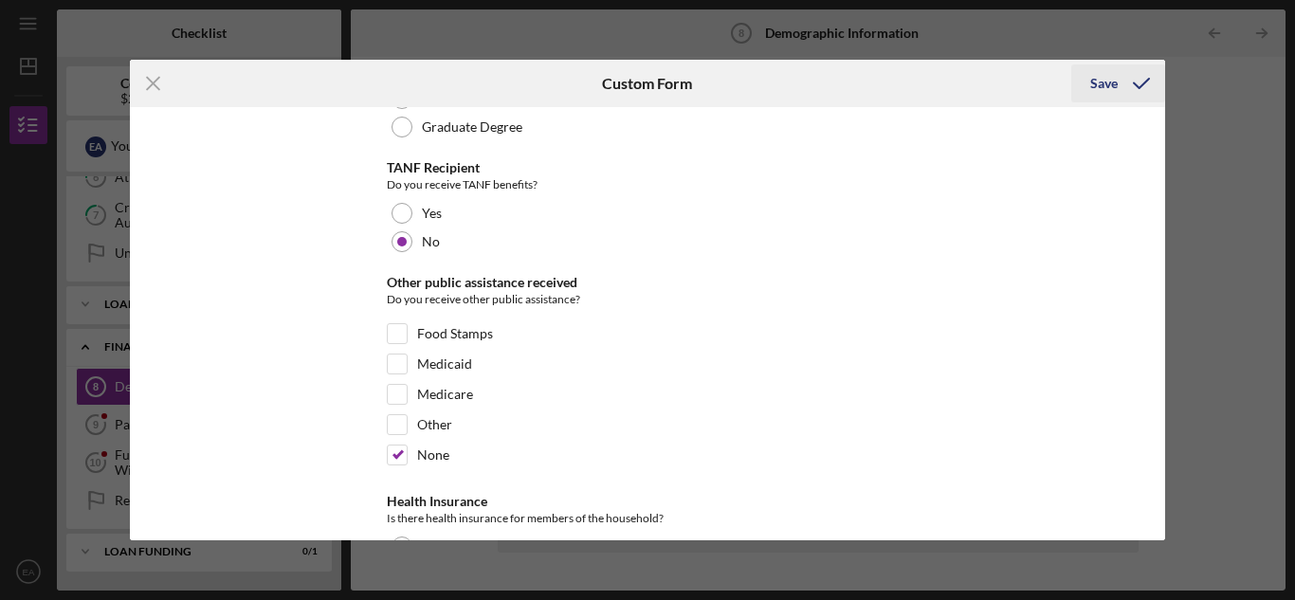
click at [1108, 74] on div "Save" at bounding box center [1103, 83] width 27 height 38
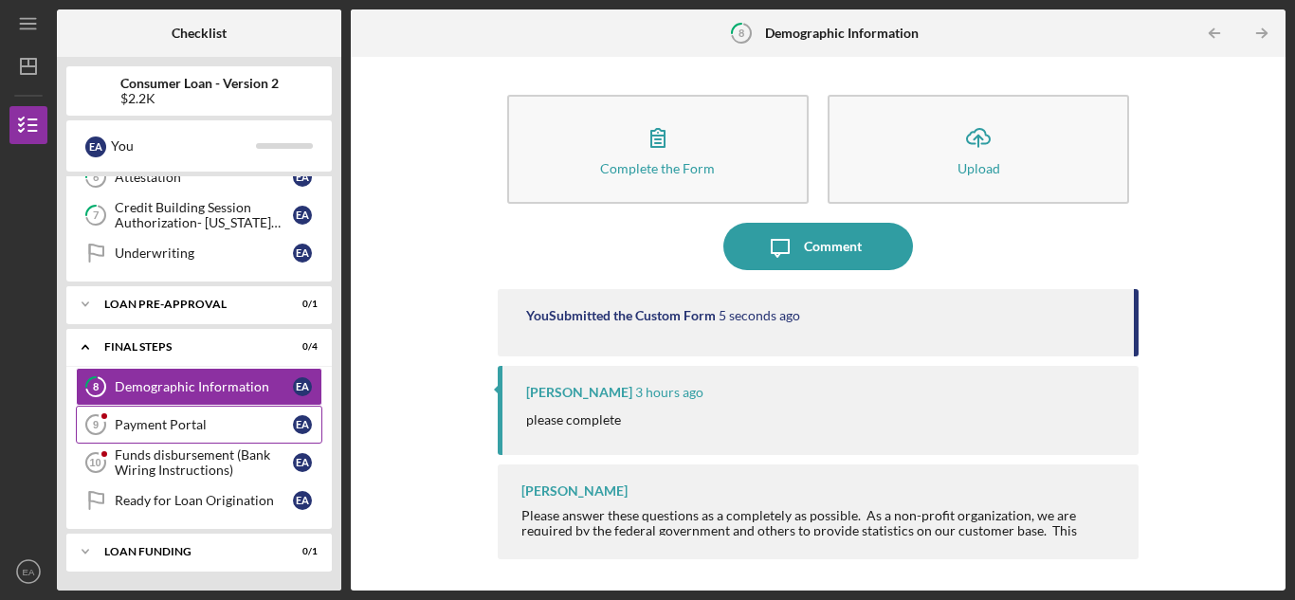
click at [183, 416] on link "Payment Portal 9 Payment Portal E A" at bounding box center [199, 425] width 247 height 38
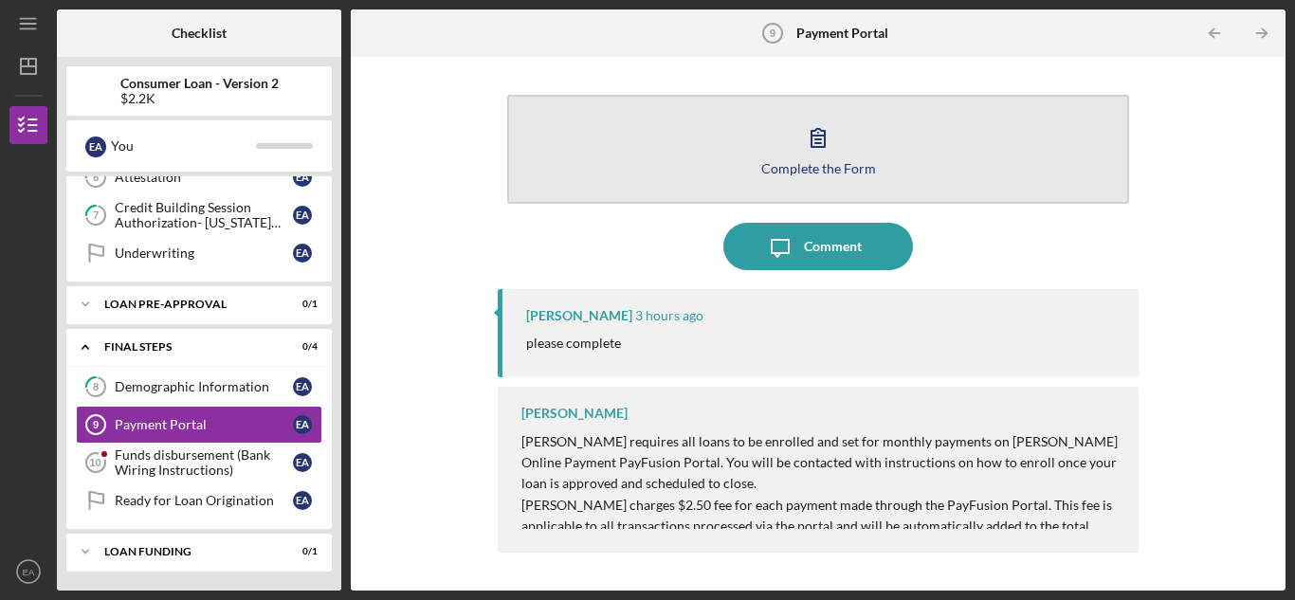
click at [718, 185] on button "Complete the Form Form" at bounding box center [818, 149] width 622 height 109
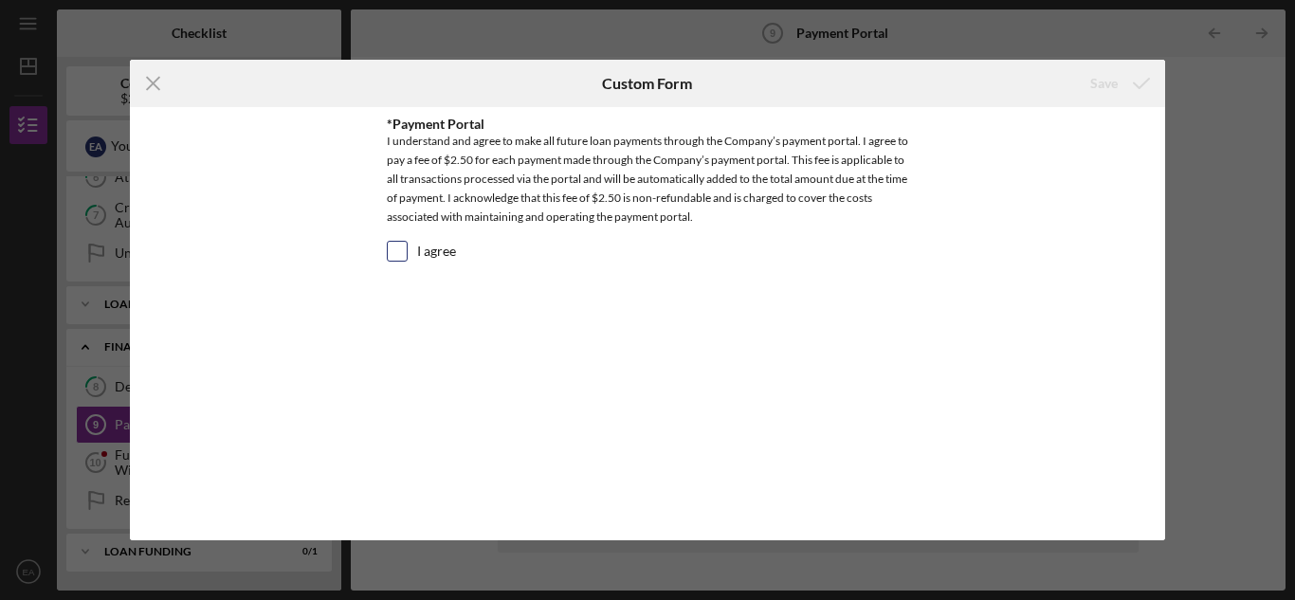
click at [405, 250] on input "I agree" at bounding box center [397, 251] width 19 height 19
checkbox input "true"
click at [1089, 86] on button "Save" at bounding box center [1118, 83] width 94 height 38
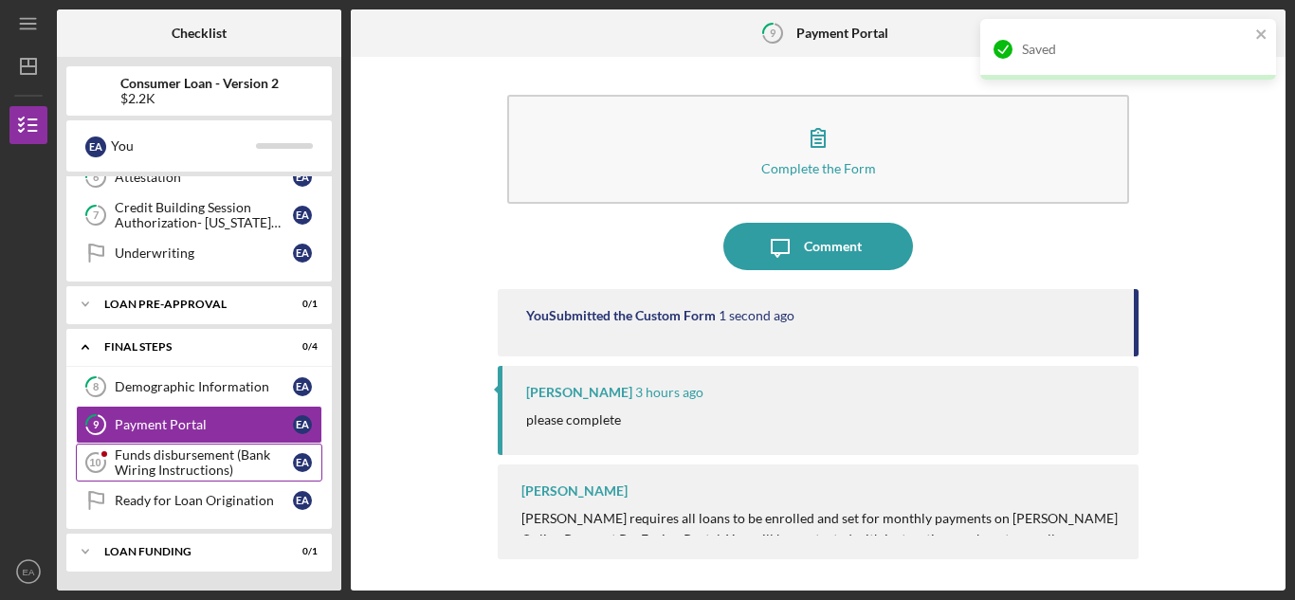
click at [181, 453] on div "Funds disbursement (Bank Wiring Instructions)" at bounding box center [204, 463] width 178 height 30
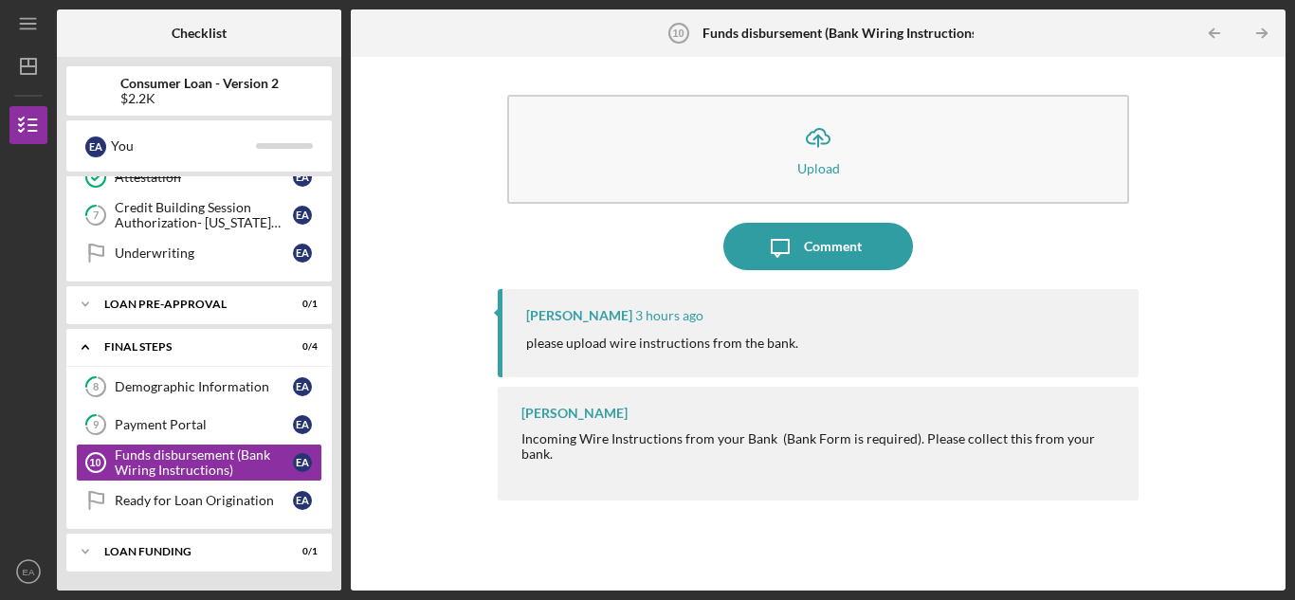
click at [612, 338] on p "please upload wire instructions from the bank." at bounding box center [662, 343] width 272 height 21
click at [197, 545] on div "Icon/Expander Loan Funding 0 / 1" at bounding box center [198, 552] width 265 height 38
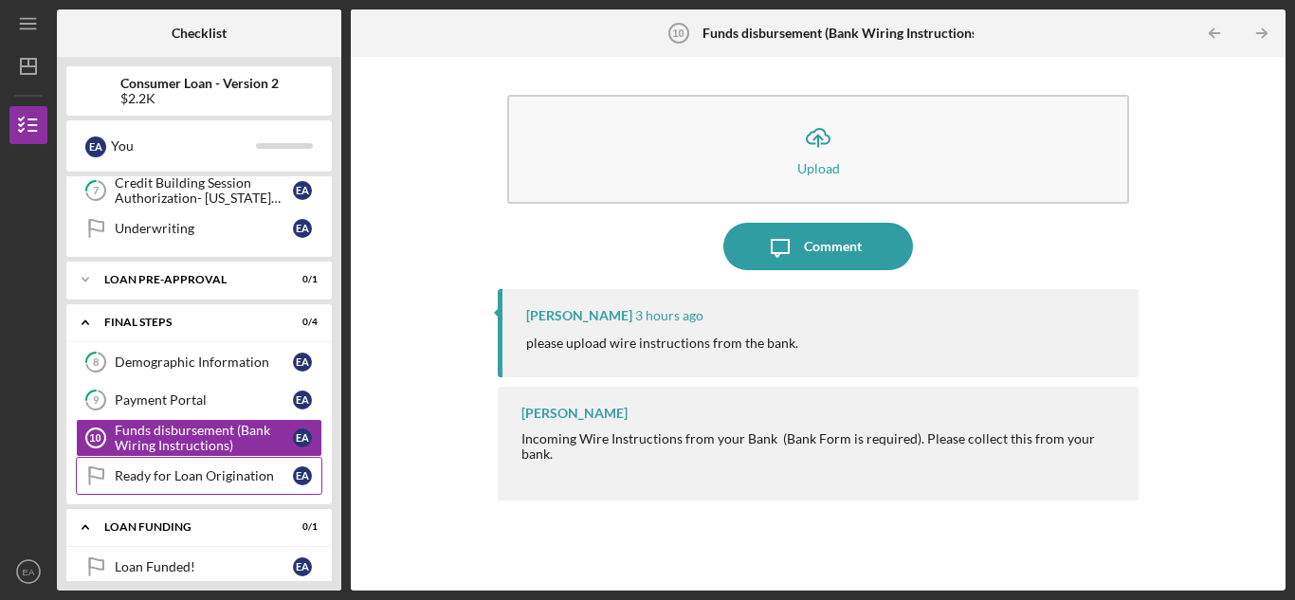
scroll to position [391, 0]
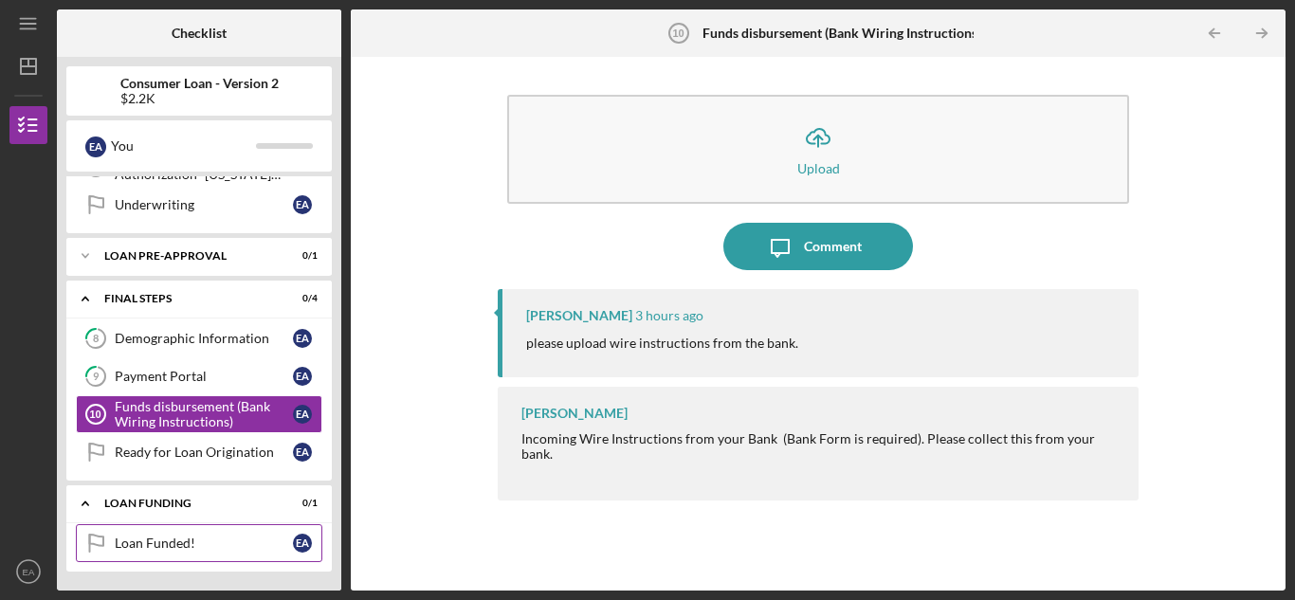
click at [178, 535] on link "Loan Funded! Loan Funded! E A" at bounding box center [199, 543] width 247 height 38
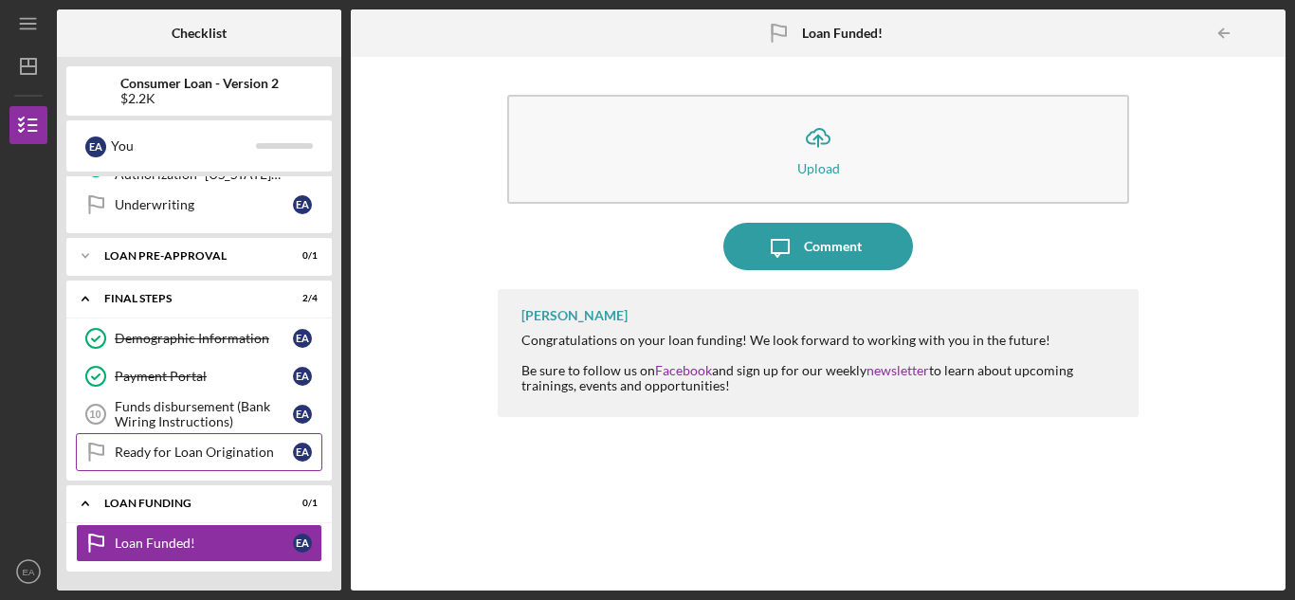
click at [153, 452] on div "Ready for Loan Origination" at bounding box center [204, 452] width 178 height 15
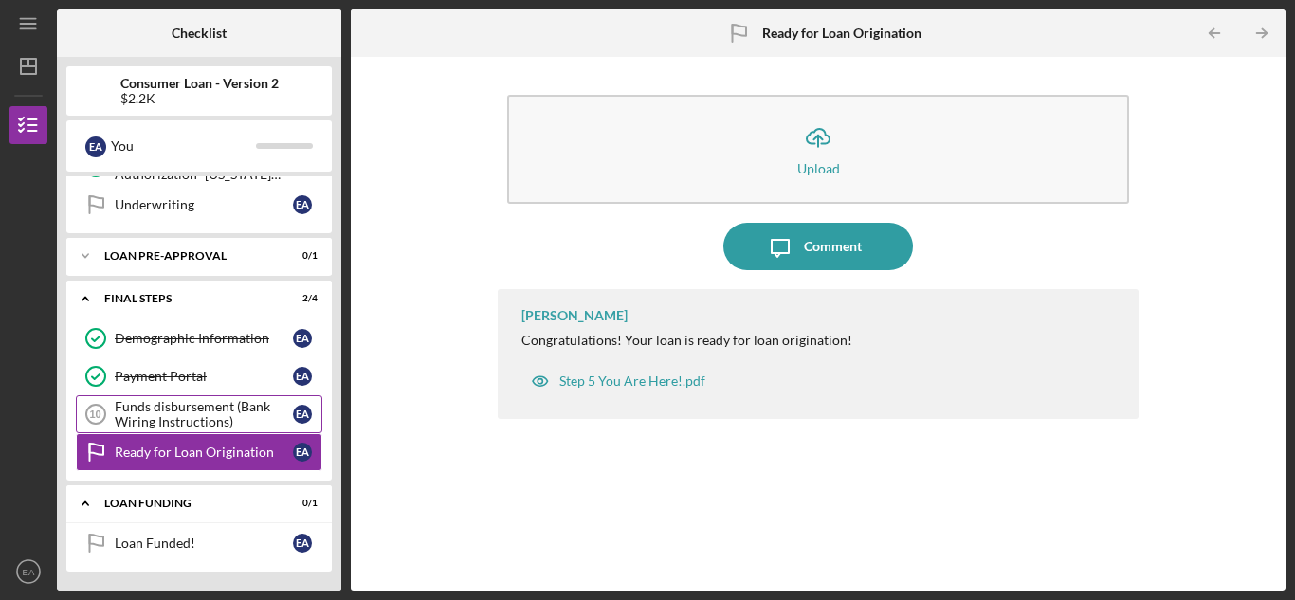
click at [187, 413] on div "Funds disbursement (Bank Wiring Instructions)" at bounding box center [204, 414] width 178 height 30
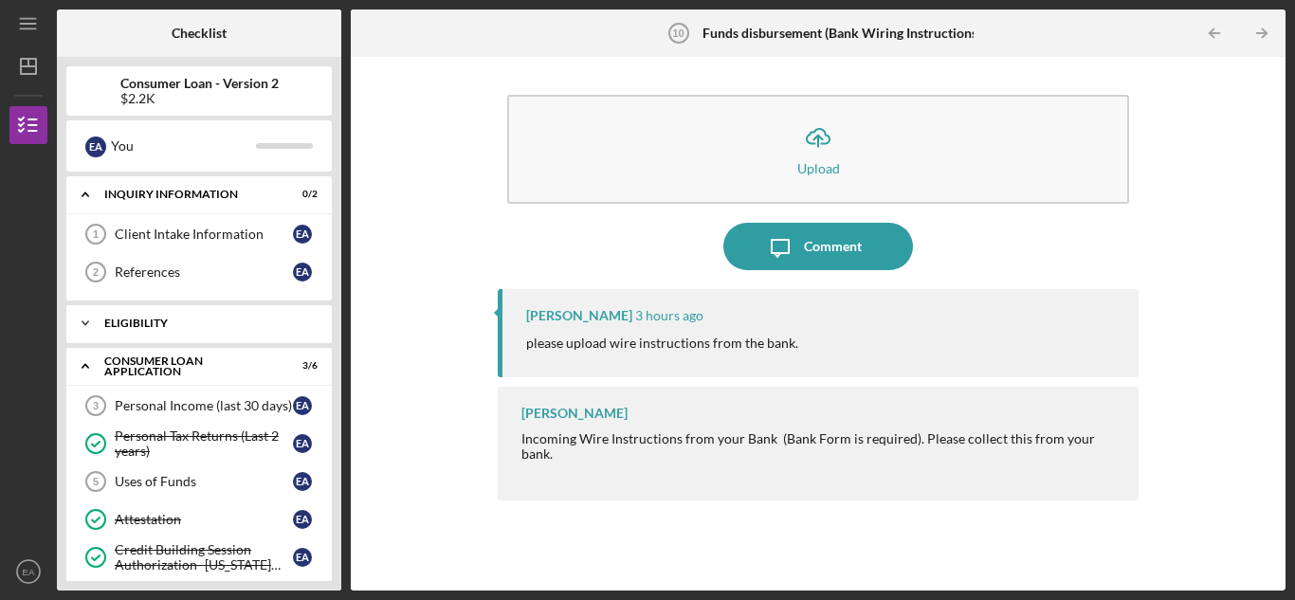
click at [159, 329] on div "Icon/Expander Eligibility 0 / 1" at bounding box center [198, 323] width 265 height 38
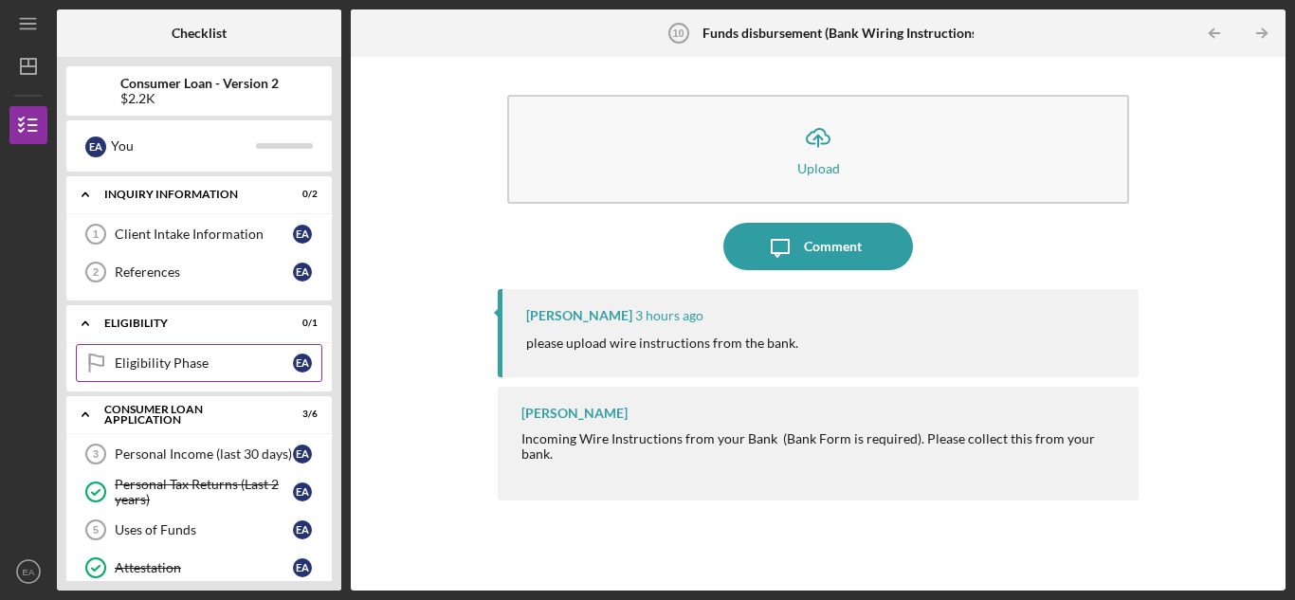
click at [162, 360] on div "Eligibility Phase" at bounding box center [204, 363] width 178 height 15
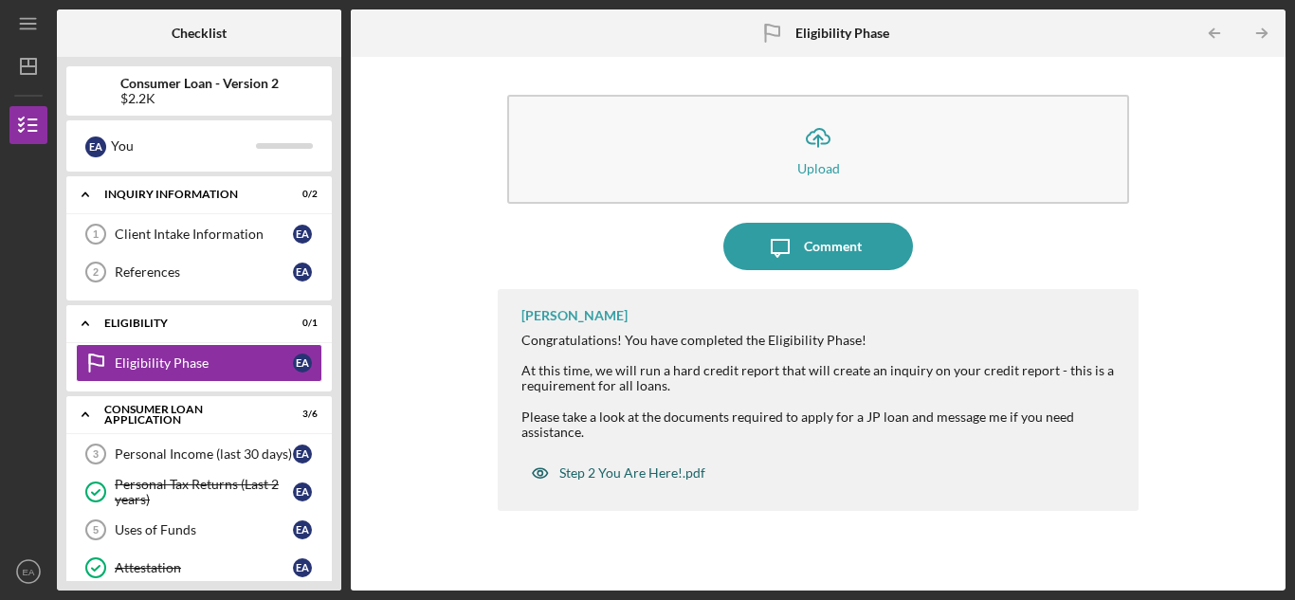
click at [572, 475] on div "Step 2 You Are Here!.pdf" at bounding box center [632, 473] width 146 height 15
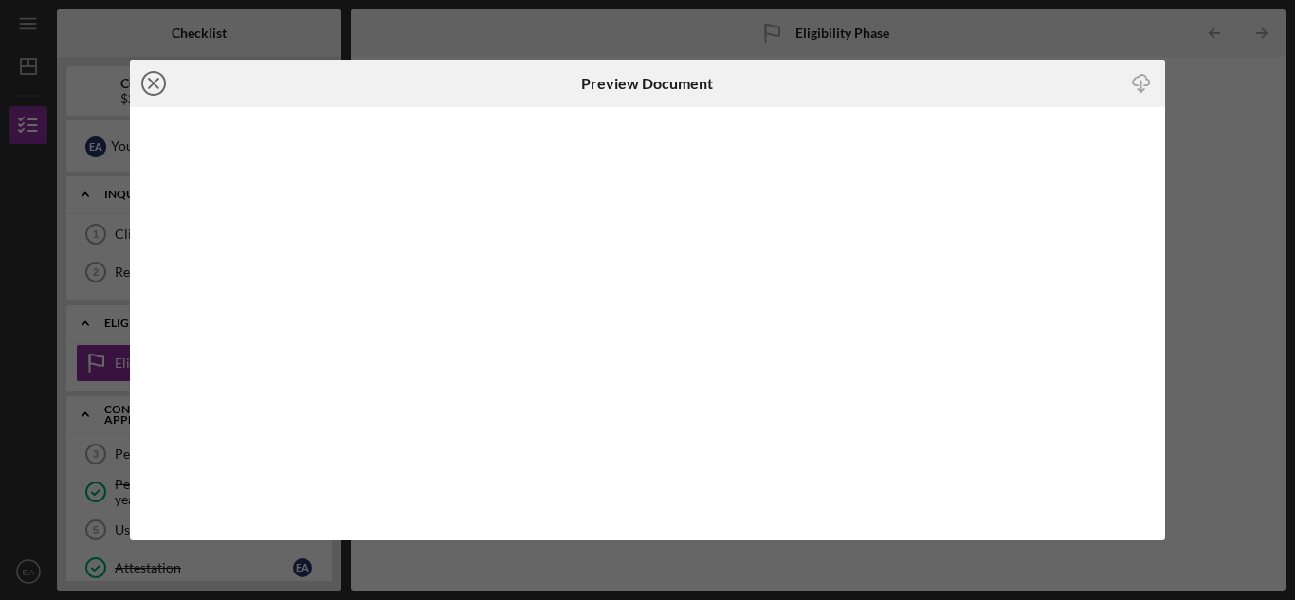
click at [154, 75] on icon "Icon/Close" at bounding box center [153, 83] width 47 height 47
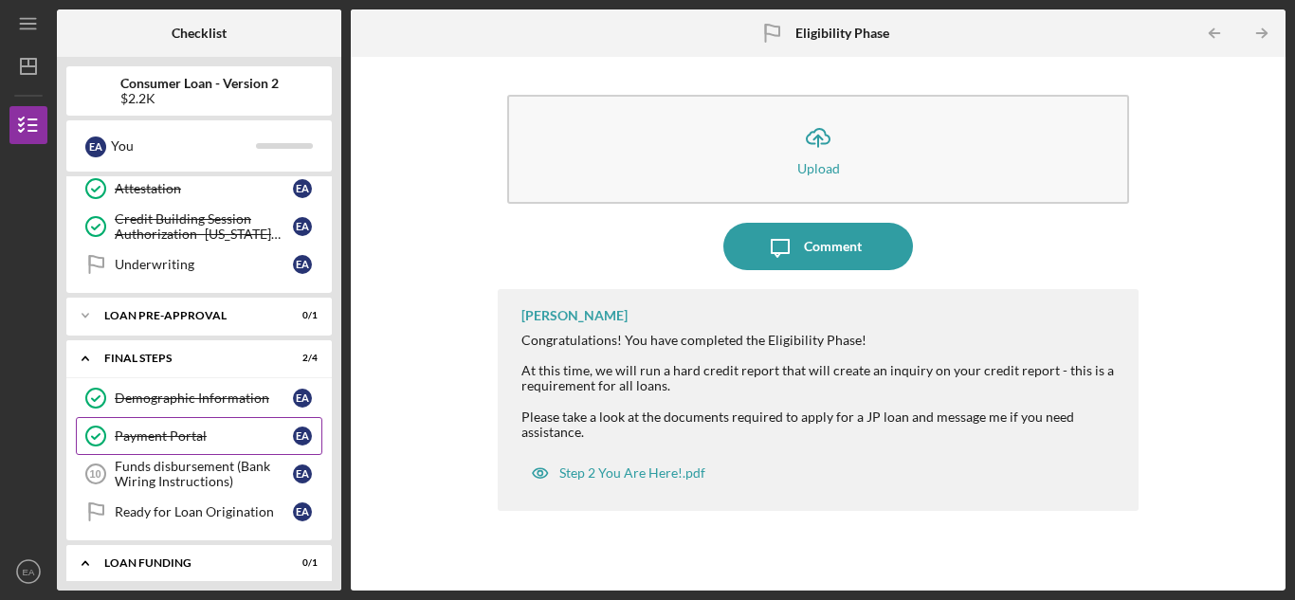
scroll to position [439, 0]
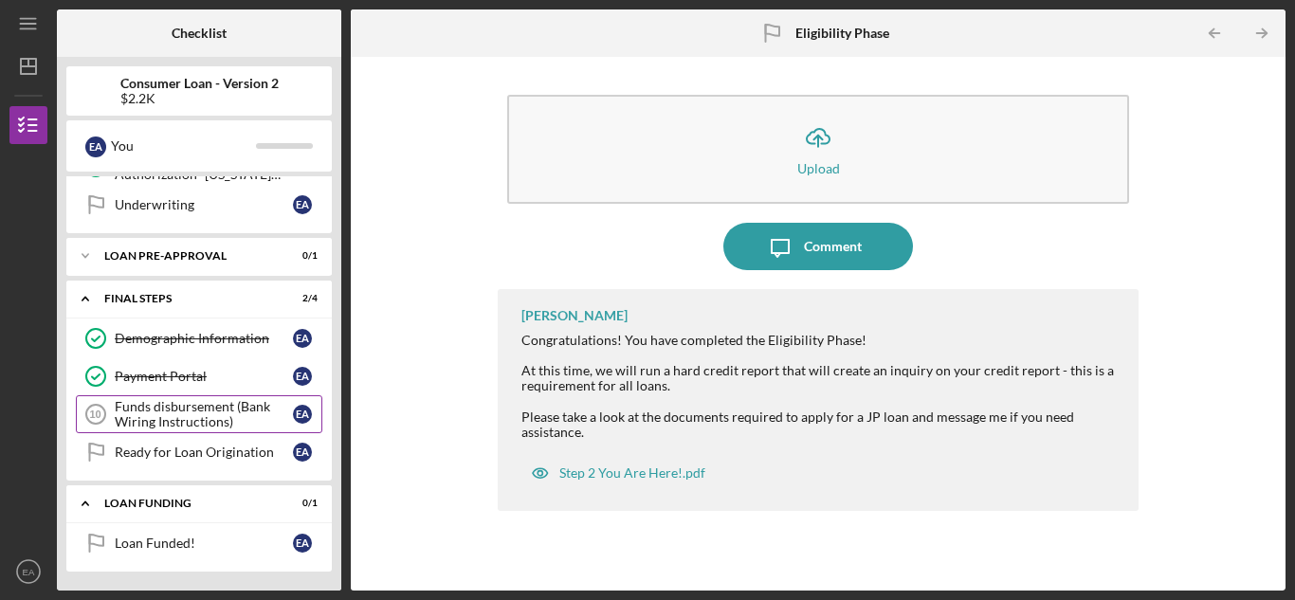
click at [193, 418] on div "Funds disbursement (Bank Wiring Instructions)" at bounding box center [204, 414] width 178 height 30
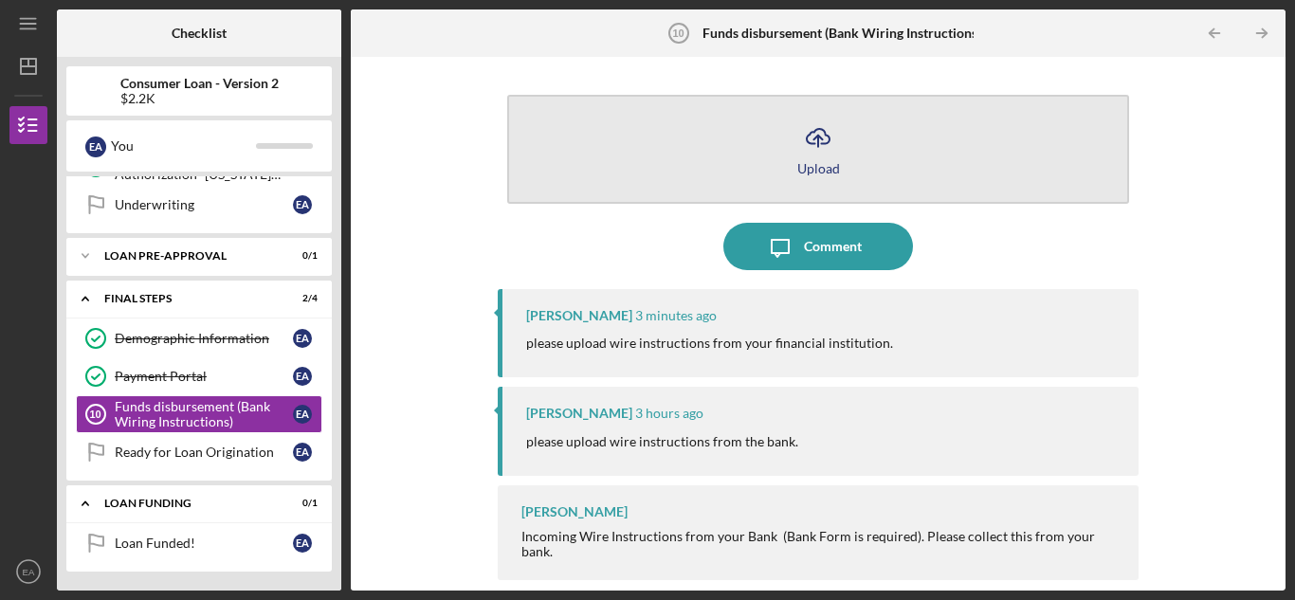
click at [864, 149] on button "Icon/Upload Upload" at bounding box center [818, 149] width 622 height 109
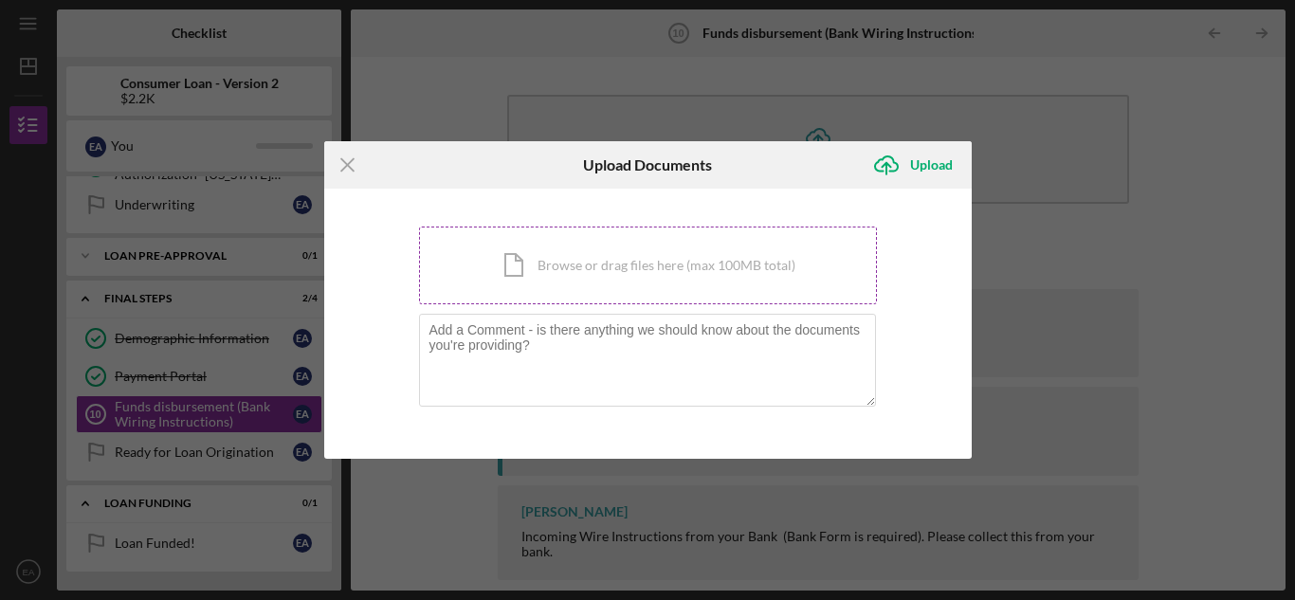
click at [682, 259] on div "Icon/Document Browse or drag files here (max 100MB total) Tap to choose files o…" at bounding box center [648, 266] width 458 height 78
click at [581, 247] on div "Icon/Document Browse or drag files here (max 100MB total) Tap to choose files o…" at bounding box center [648, 266] width 458 height 78
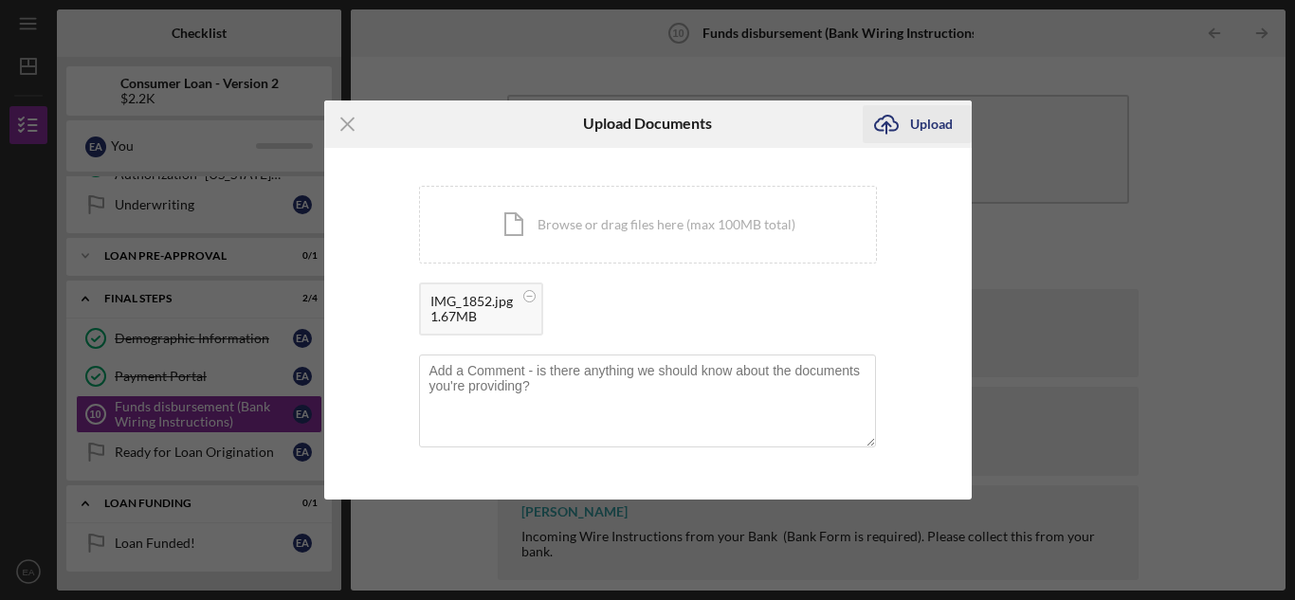
click at [923, 137] on div "Upload" at bounding box center [931, 124] width 43 height 38
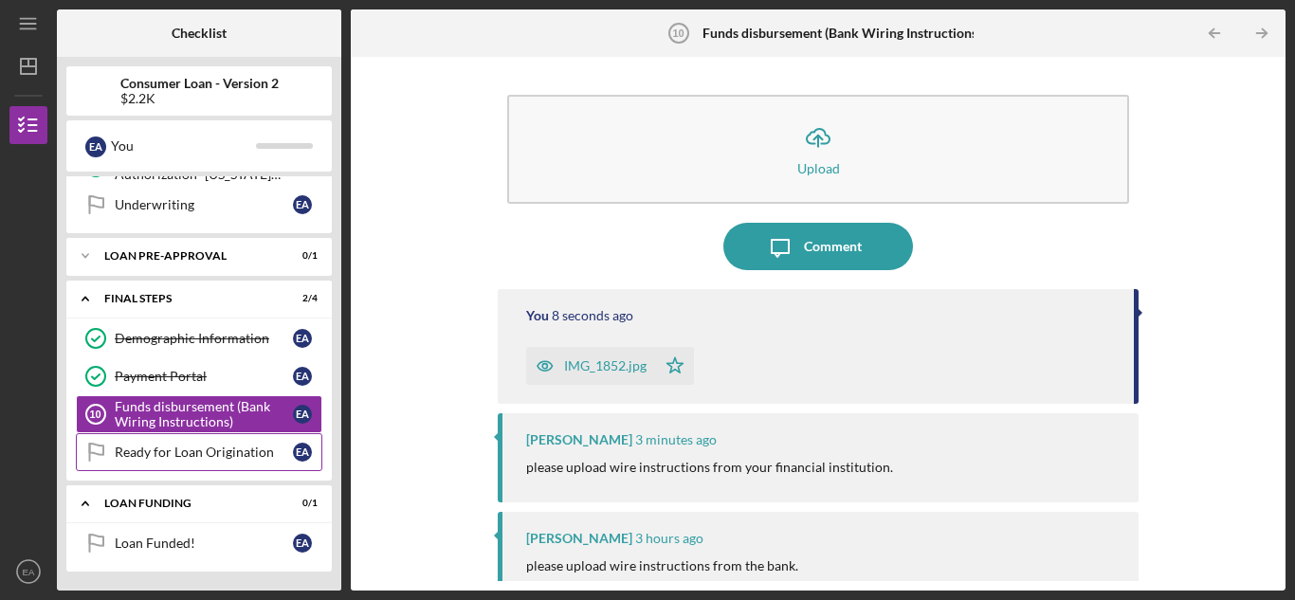
click at [189, 452] on div "Ready for Loan Origination" at bounding box center [204, 452] width 178 height 15
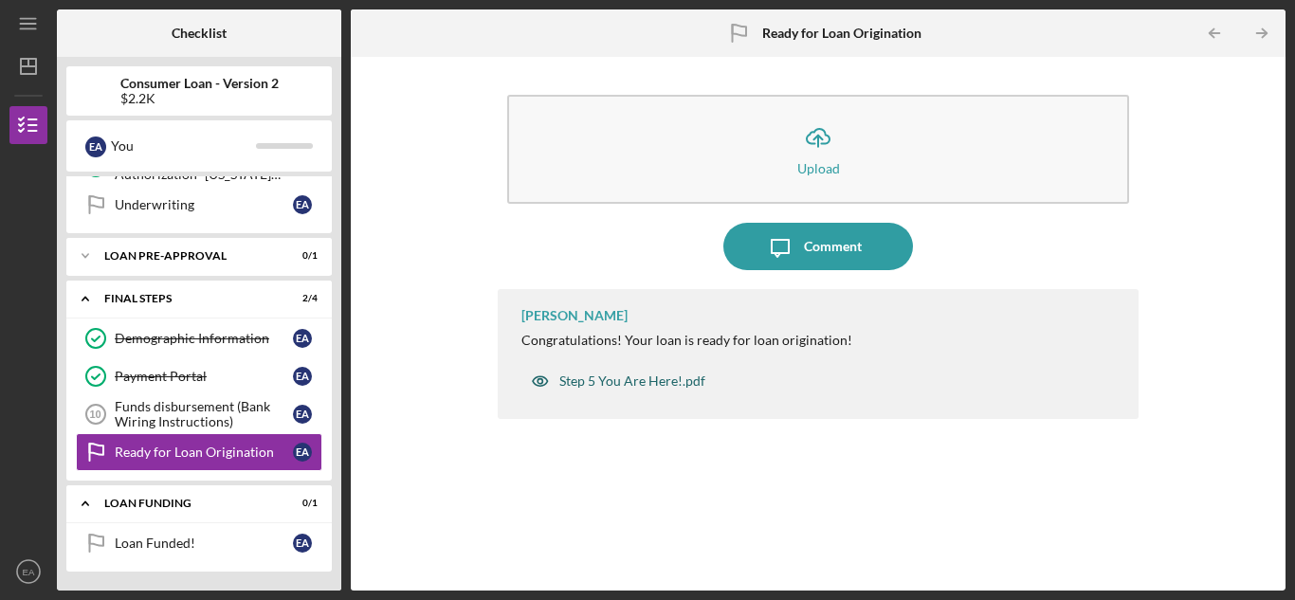
click at [595, 379] on div "Step 5 You Are Here!.pdf" at bounding box center [632, 381] width 146 height 15
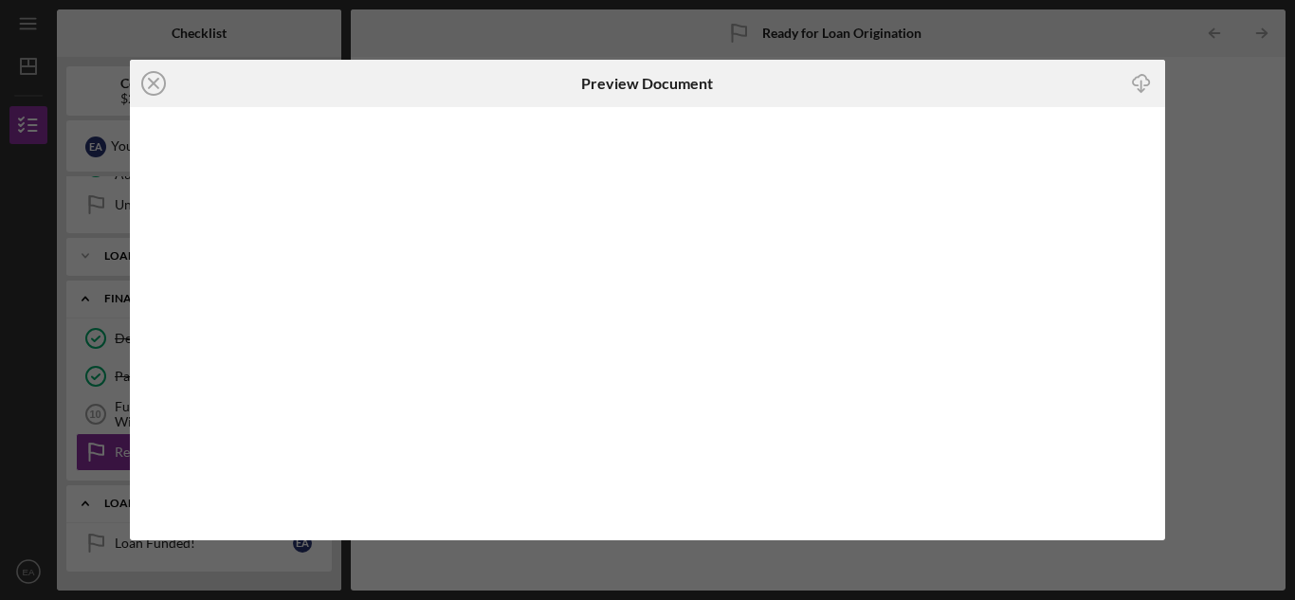
click at [153, 86] on icon "Icon/Close" at bounding box center [153, 83] width 47 height 47
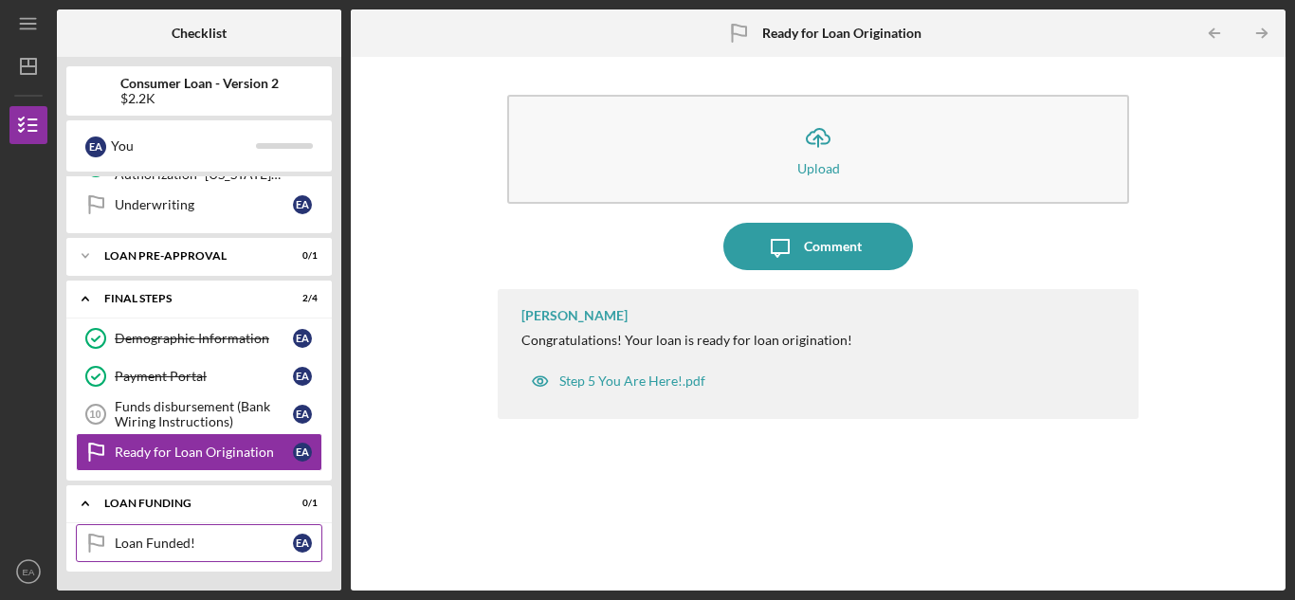
click at [214, 539] on div "Loan Funded!" at bounding box center [204, 543] width 178 height 15
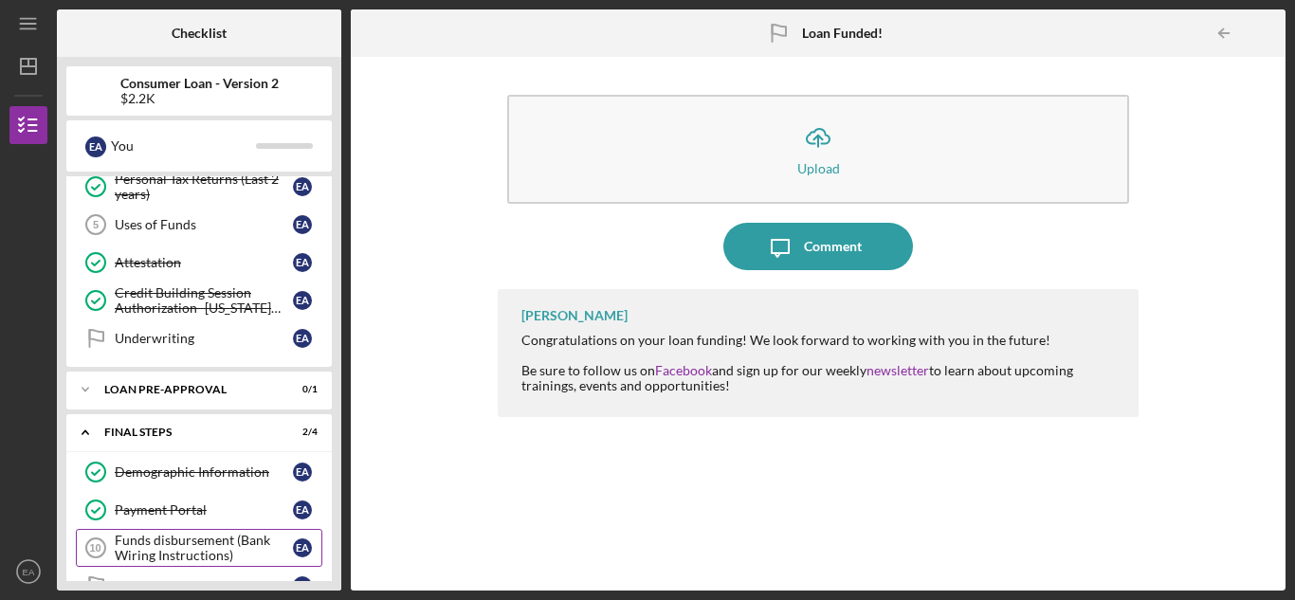
scroll to position [155, 0]
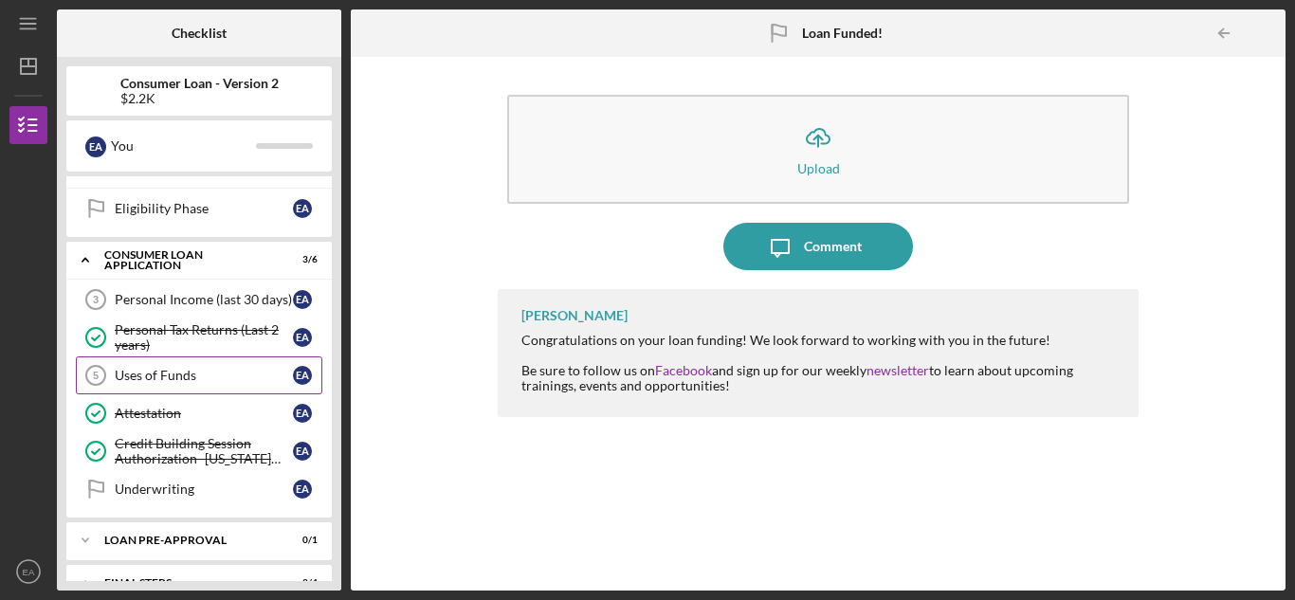
click at [245, 382] on div "Uses of Funds" at bounding box center [204, 375] width 178 height 15
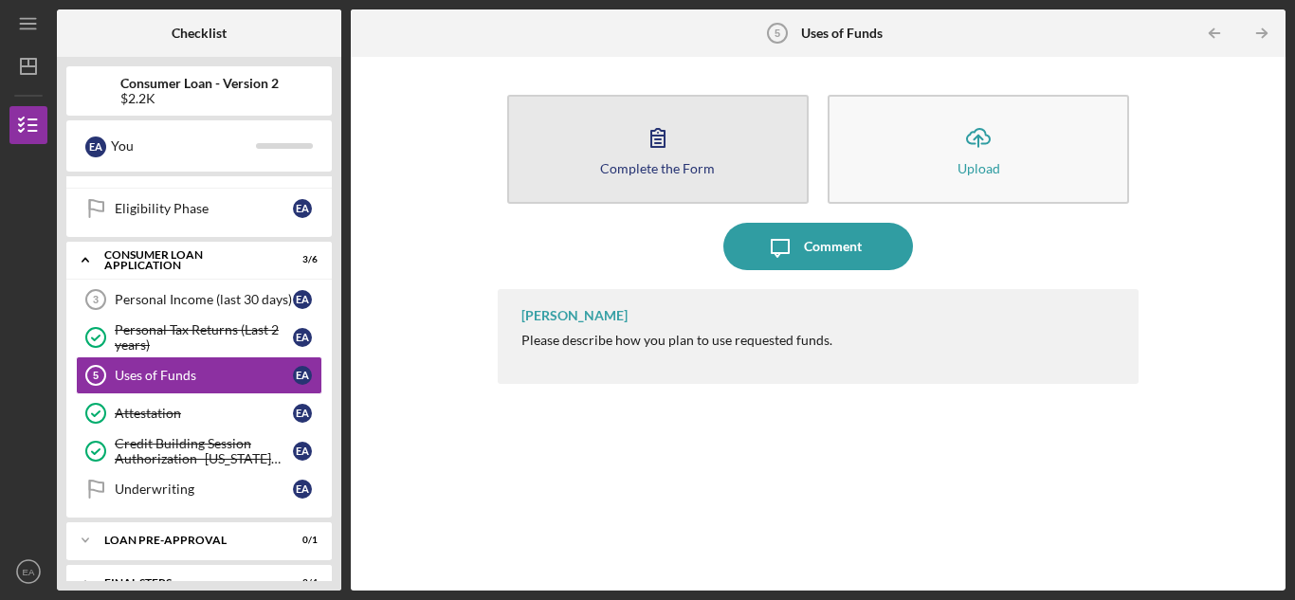
click at [541, 130] on button "Complete the Form Form" at bounding box center [658, 149] width 302 height 109
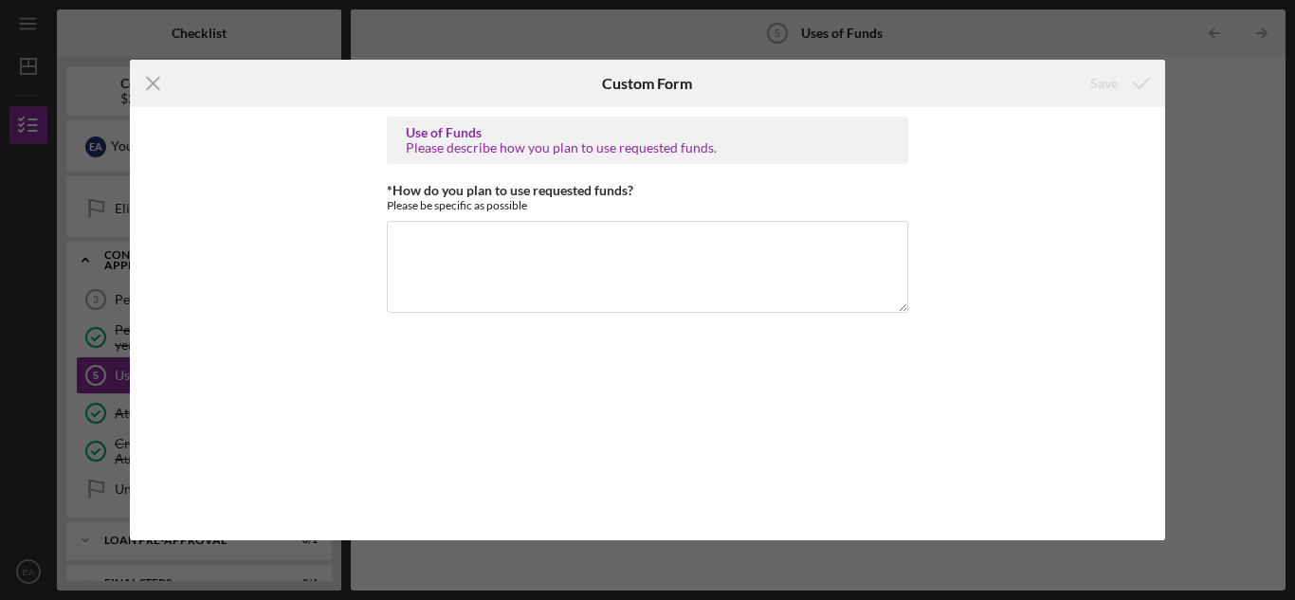
click at [480, 146] on div "Please describe how you plan to use requested funds." at bounding box center [648, 147] width 484 height 15
click at [144, 78] on icon "Icon/Menu Close" at bounding box center [153, 83] width 47 height 47
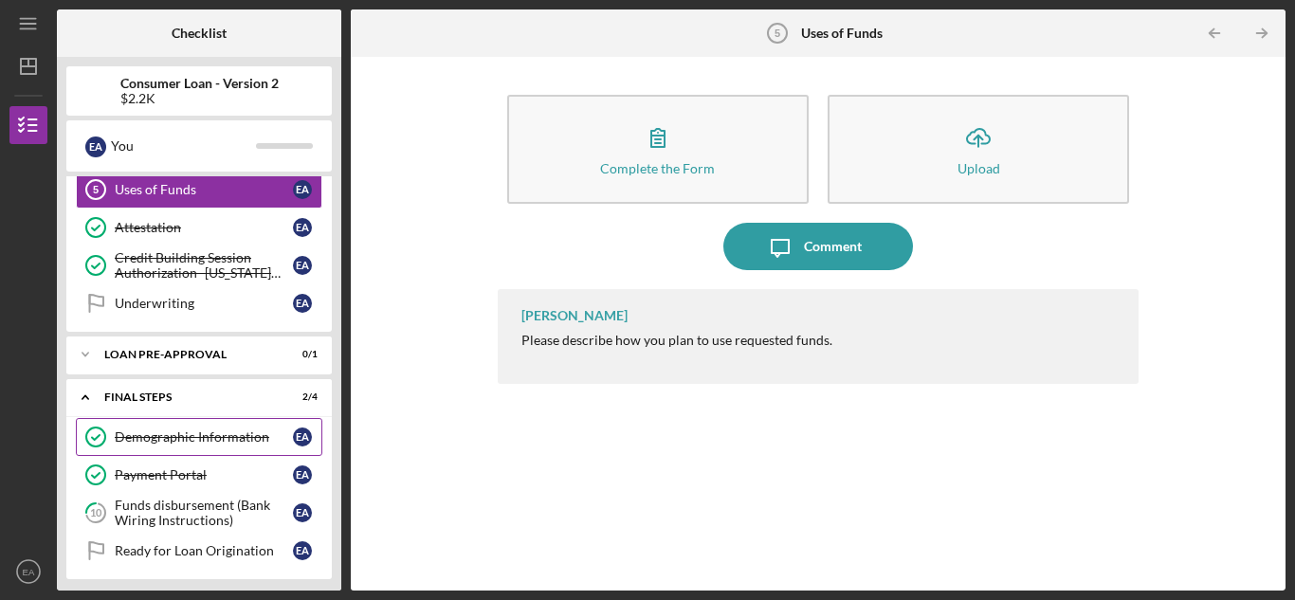
scroll to position [344, 0]
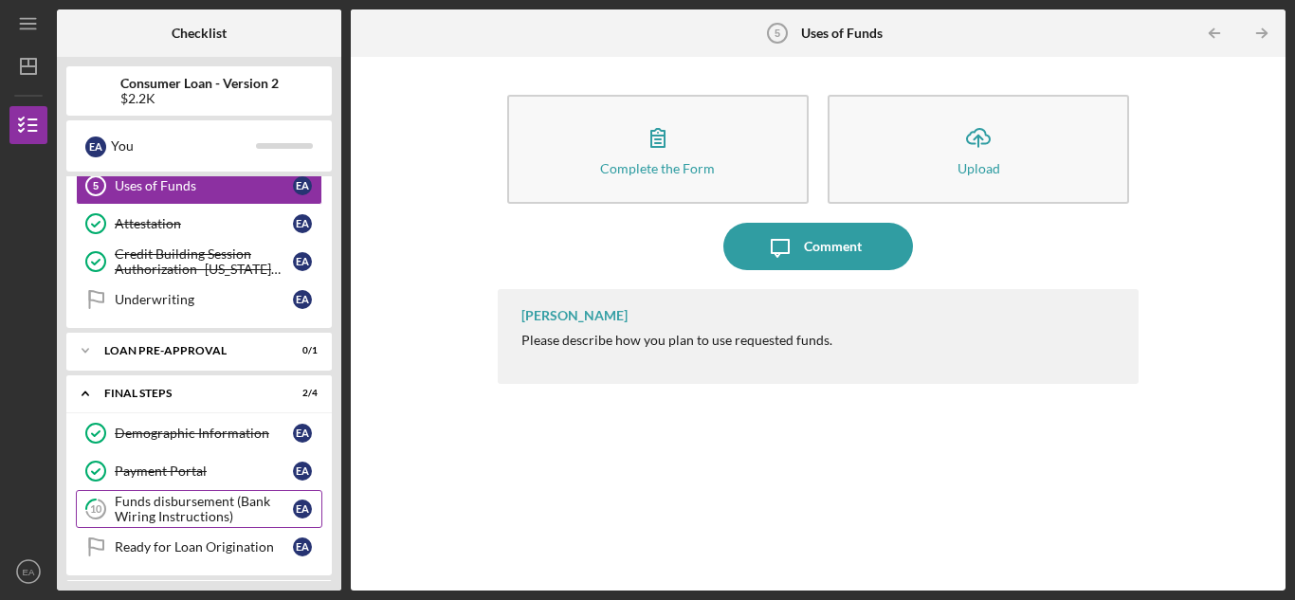
click at [183, 507] on div "Funds disbursement (Bank Wiring Instructions)" at bounding box center [204, 509] width 178 height 30
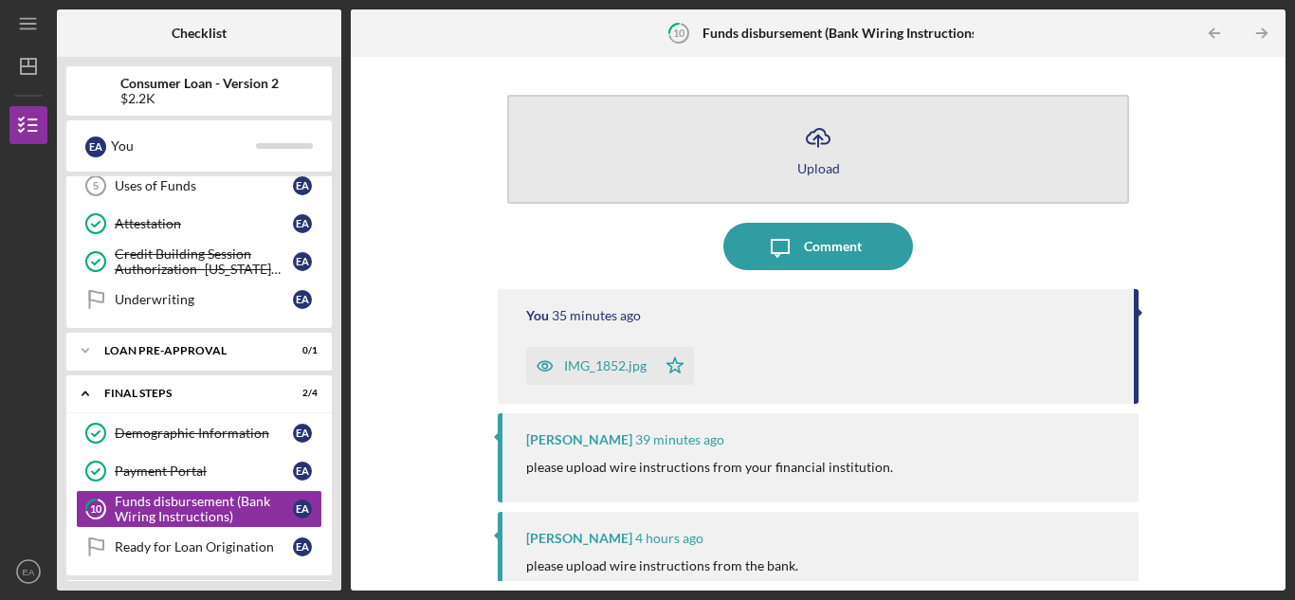
click at [834, 172] on div "Upload" at bounding box center [818, 168] width 43 height 14
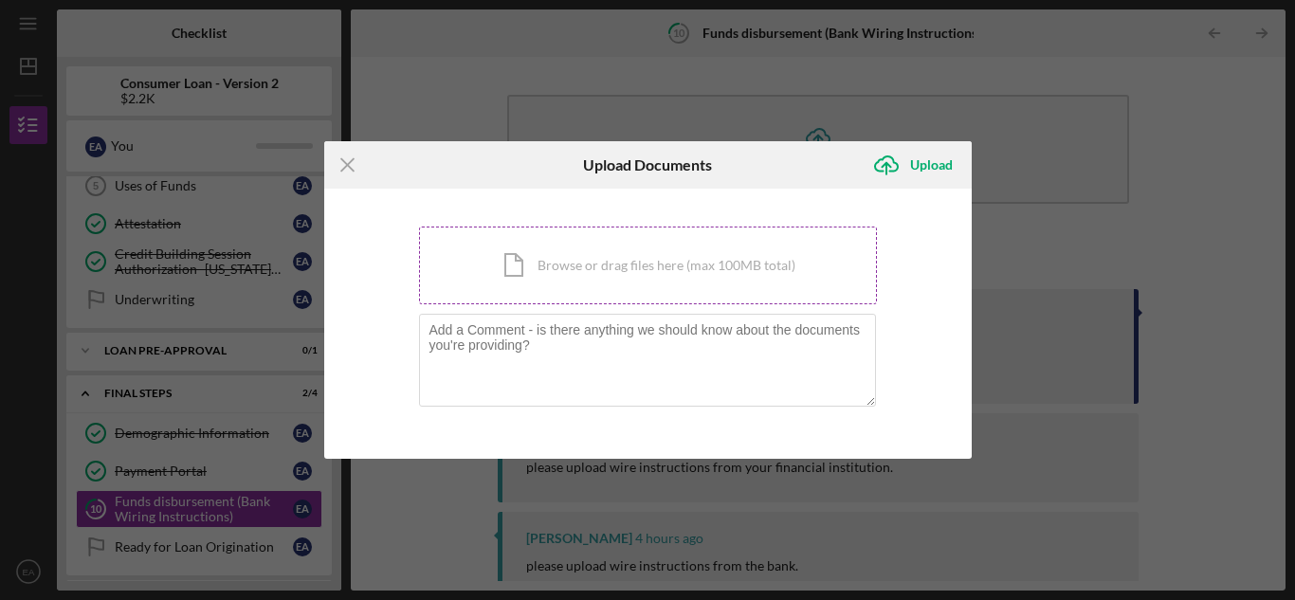
click at [637, 256] on div "Icon/Document Browse or drag files here (max 100MB total) Tap to choose files o…" at bounding box center [648, 266] width 458 height 78
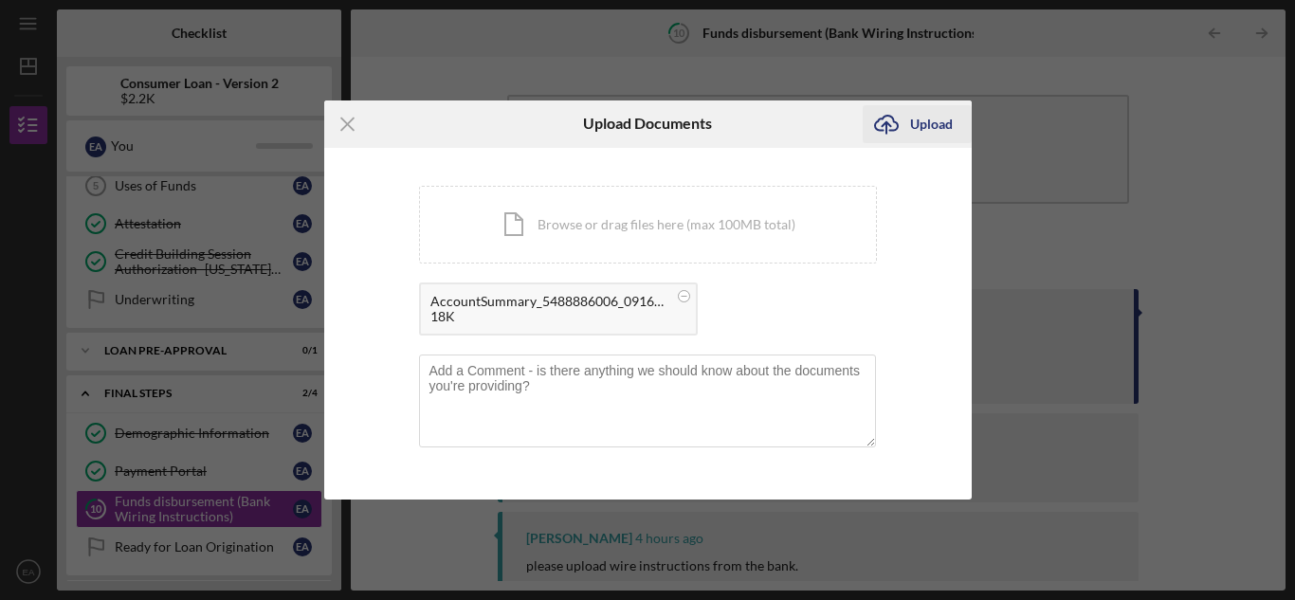
click at [916, 135] on div "Upload" at bounding box center [931, 124] width 43 height 38
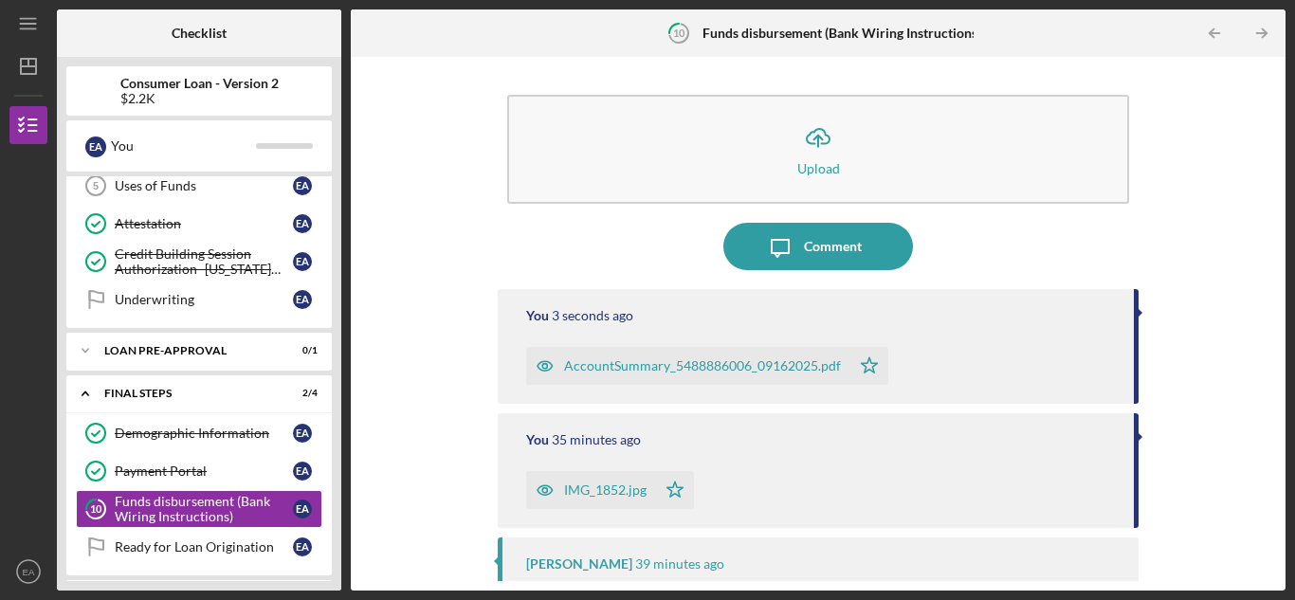
click at [632, 364] on div "AccountSummary_5488886006_09162025.pdf" at bounding box center [702, 365] width 277 height 15
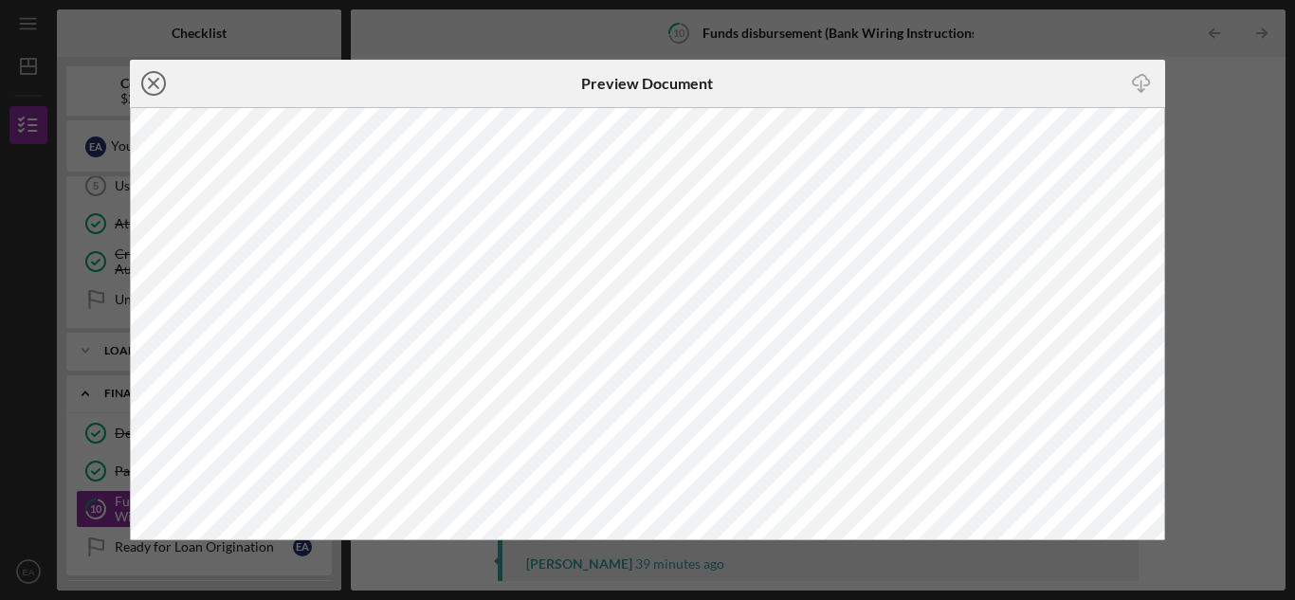
click at [152, 89] on icon "Icon/Close" at bounding box center [153, 83] width 47 height 47
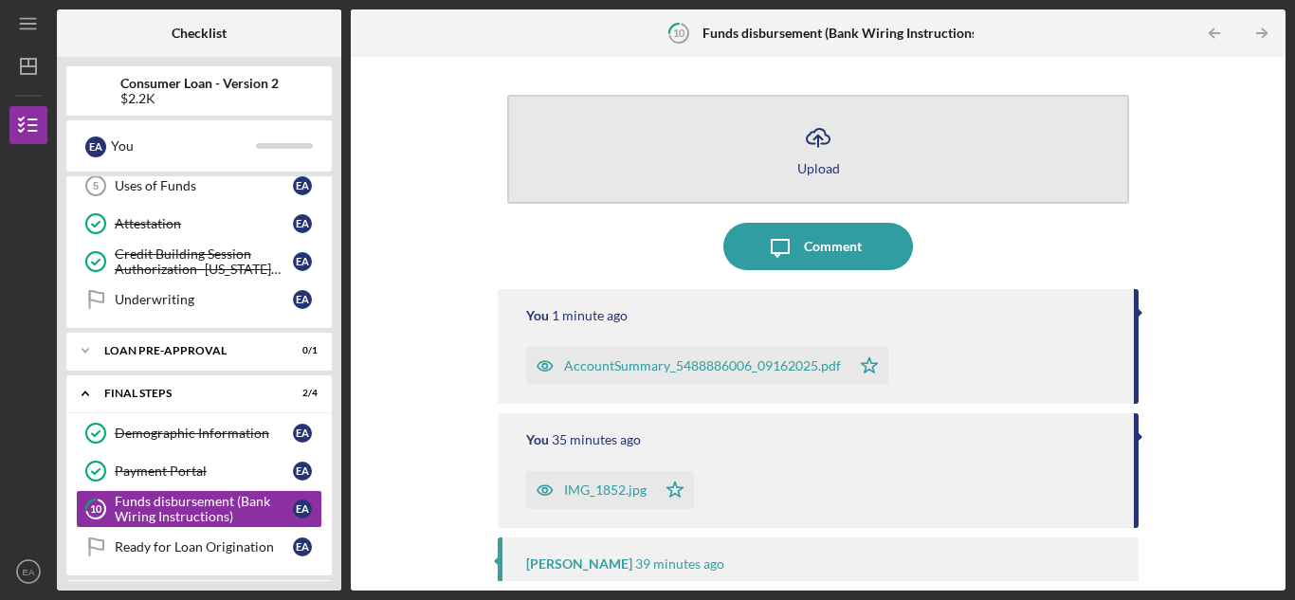
click at [832, 139] on icon "Icon/Upload" at bounding box center [818, 137] width 47 height 47
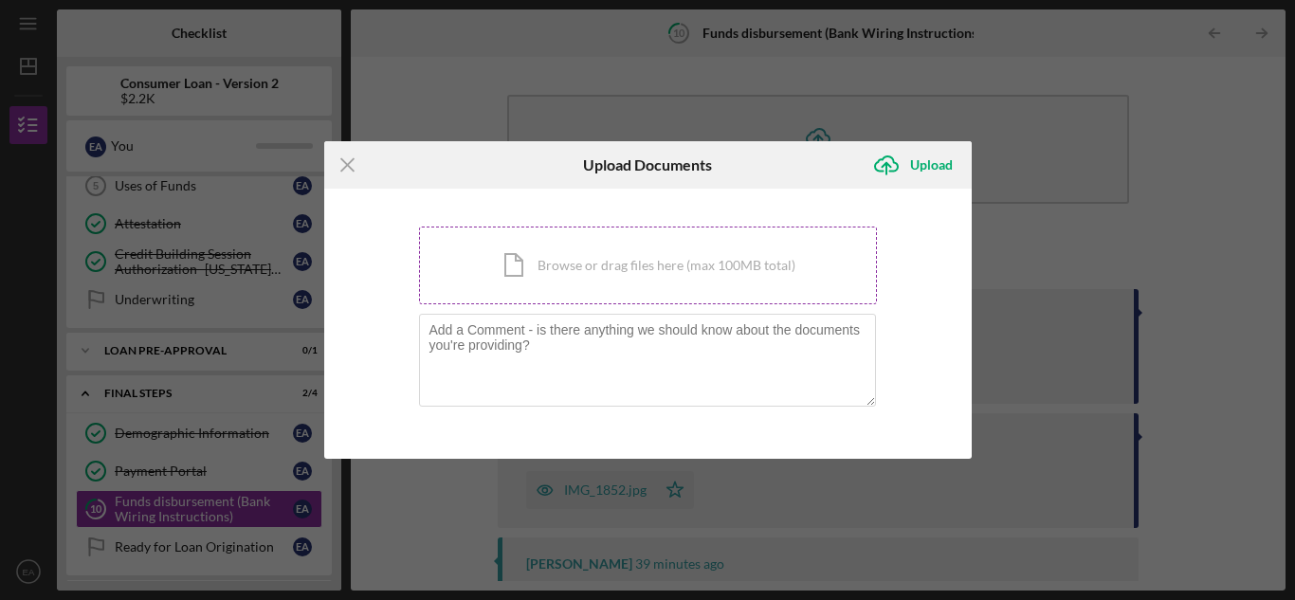
click at [705, 245] on div "Icon/Document Browse or drag files here (max 100MB total) Tap to choose files o…" at bounding box center [648, 266] width 458 height 78
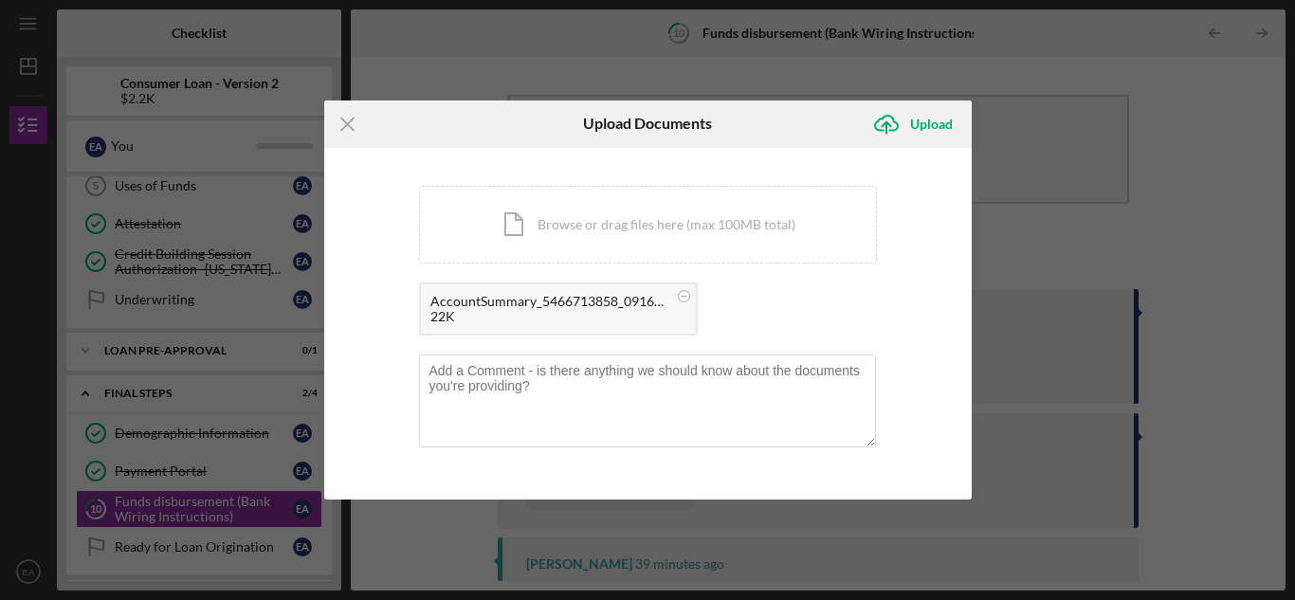
drag, startPoint x: 705, startPoint y: 245, endPoint x: 858, endPoint y: 298, distance: 161.6
click at [866, 320] on div "AccountSummary_5466713858_09162025.pdf 22K" at bounding box center [648, 314] width 458 height 63
click at [930, 125] on div "Upload" at bounding box center [931, 124] width 43 height 38
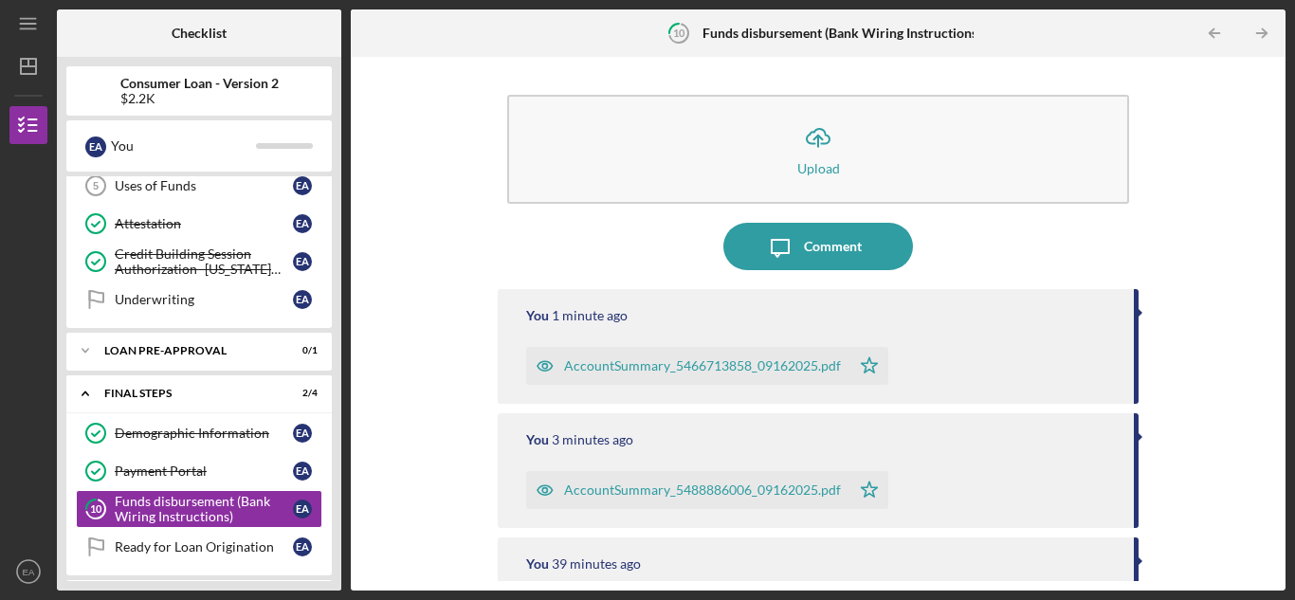
click at [741, 364] on div "AccountSummary_5466713858_09162025.pdf" at bounding box center [702, 365] width 277 height 15
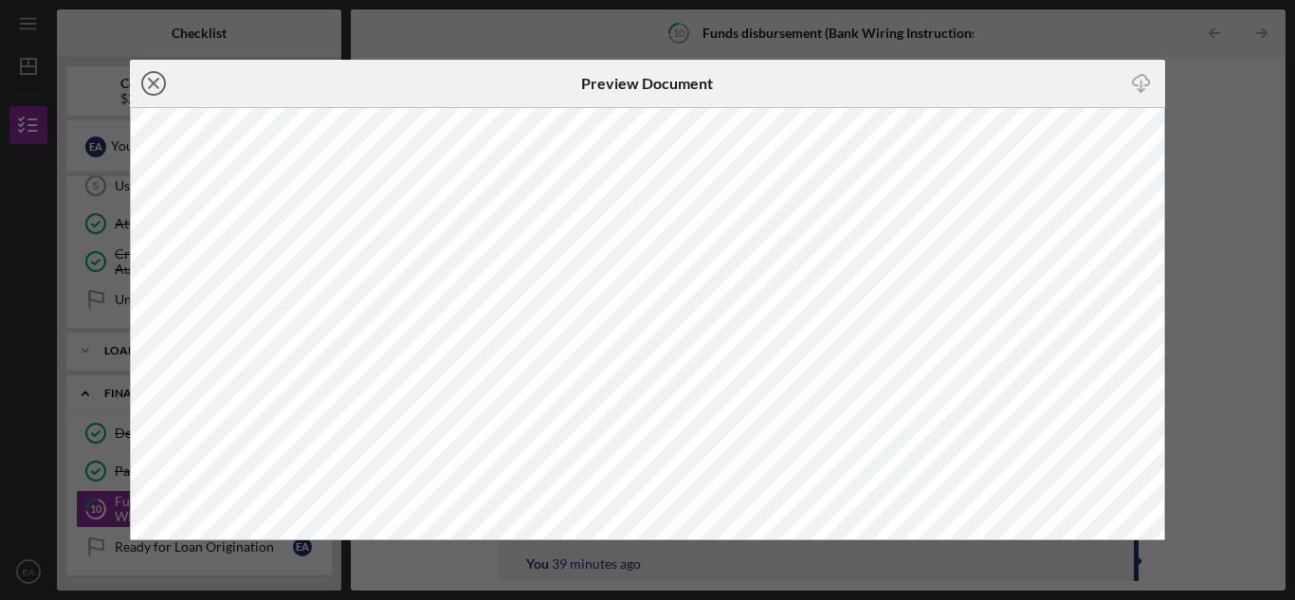
click at [157, 80] on line at bounding box center [153, 83] width 9 height 9
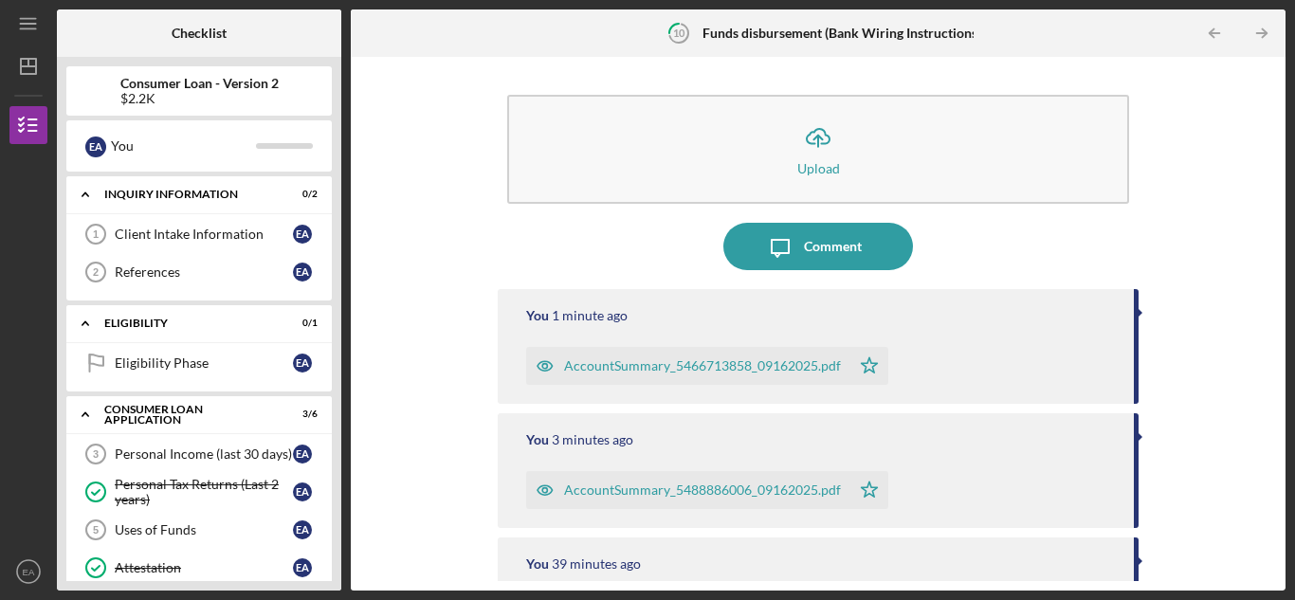
scroll to position [439, 0]
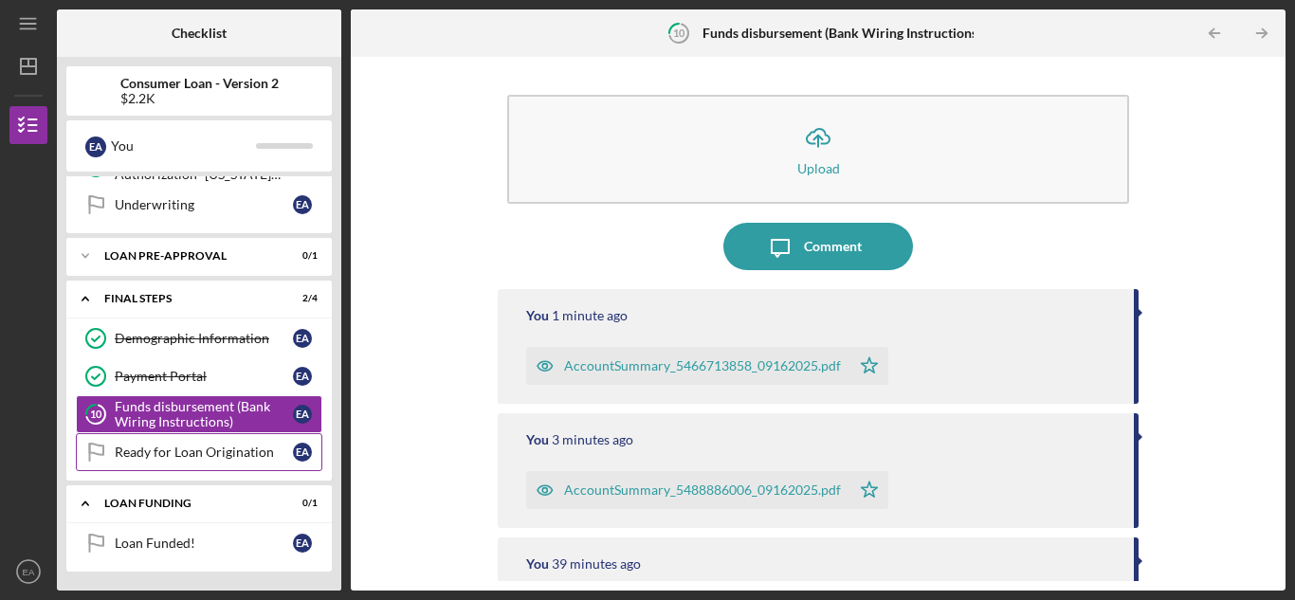
click at [140, 451] on div "Ready for Loan Origination" at bounding box center [204, 452] width 178 height 15
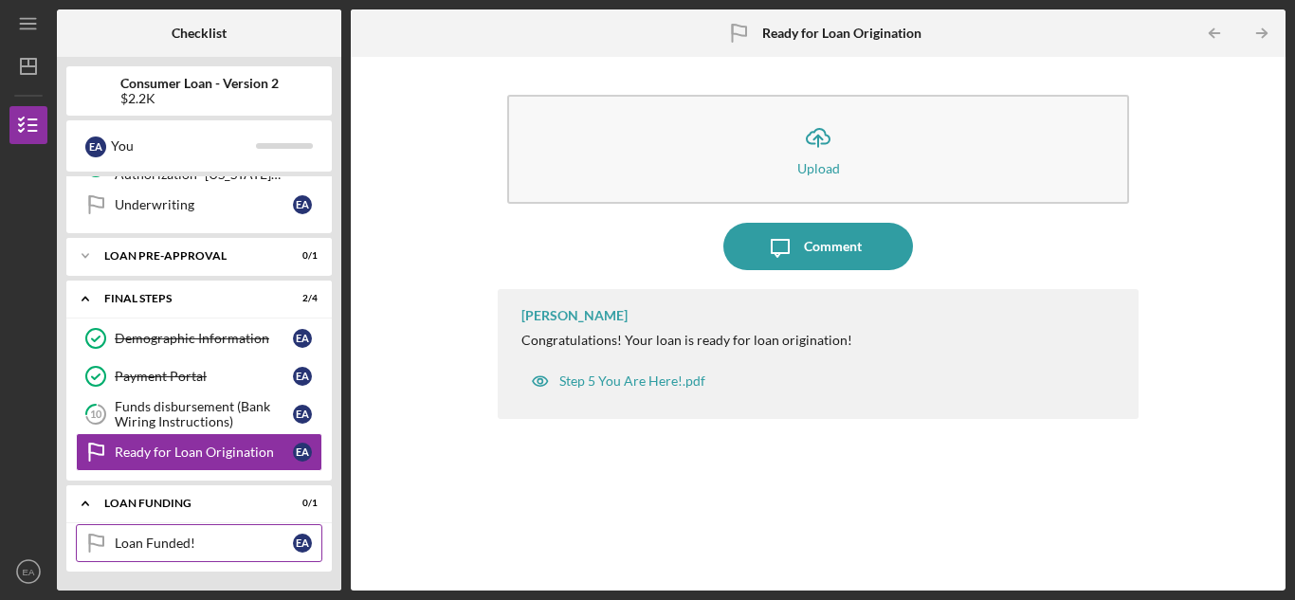
click at [229, 546] on div "Loan Funded!" at bounding box center [204, 543] width 178 height 15
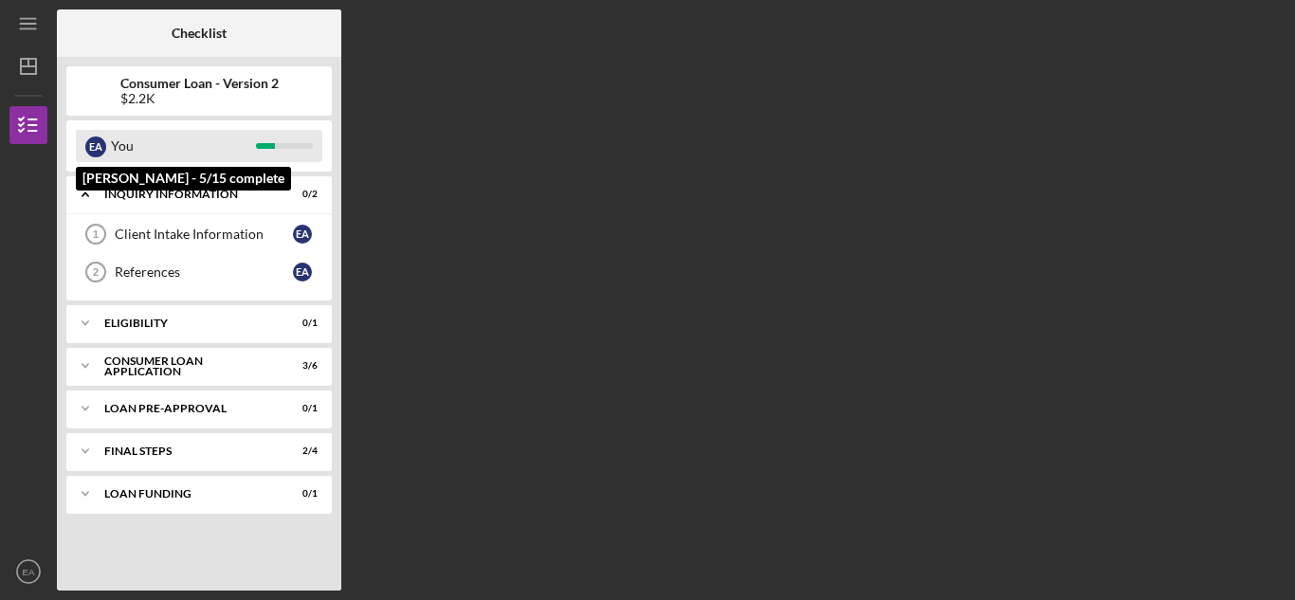
click at [287, 155] on div "E A You" at bounding box center [199, 146] width 247 height 32
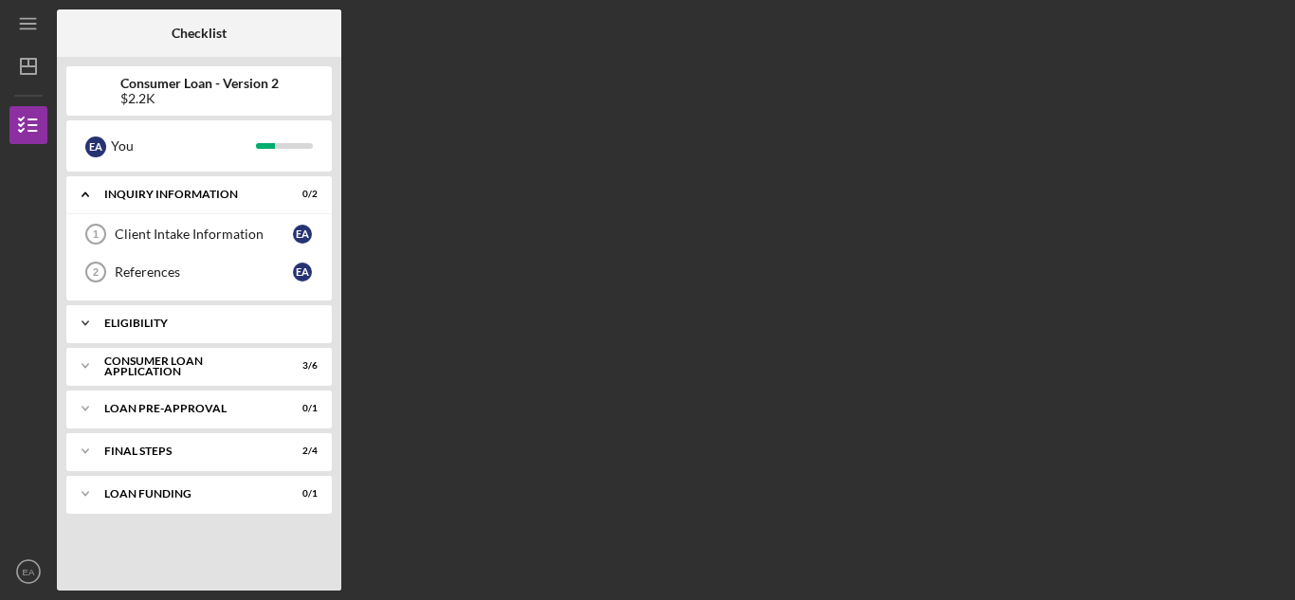
click at [141, 315] on div "Icon/Expander Eligibility 0 / 1" at bounding box center [198, 323] width 265 height 38
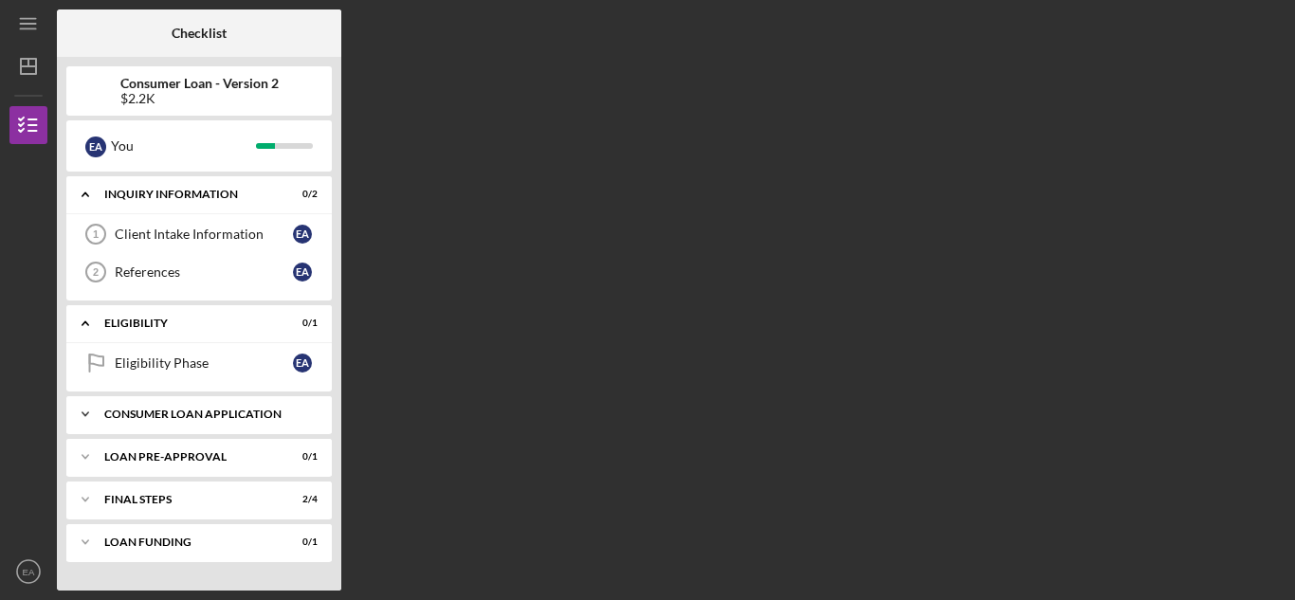
click at [101, 416] on icon "Icon/Expander" at bounding box center [85, 414] width 38 height 38
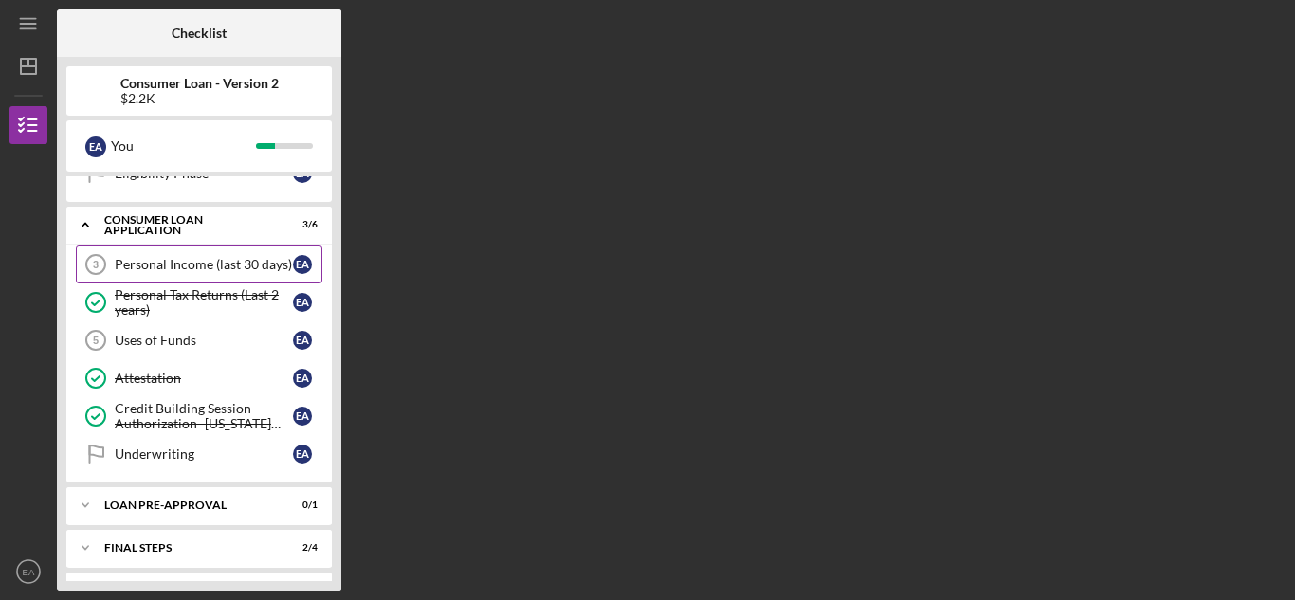
scroll to position [229, 0]
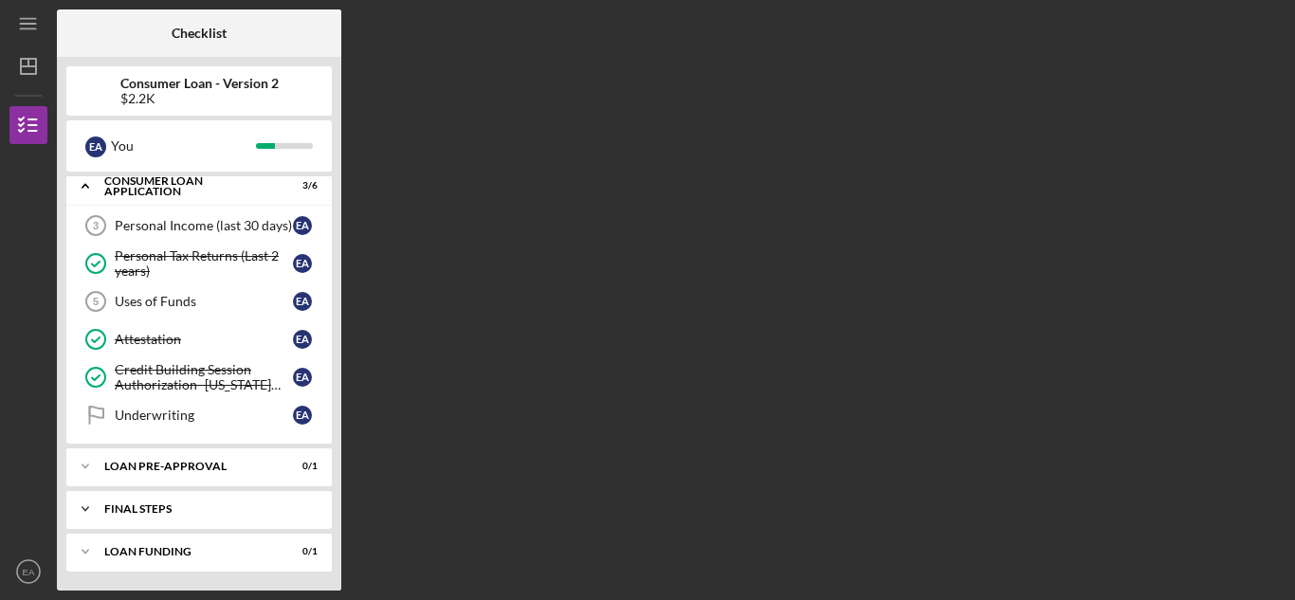
click at [156, 503] on div "Icon/Expander FINAL STEPS 2 / 4" at bounding box center [198, 509] width 265 height 38
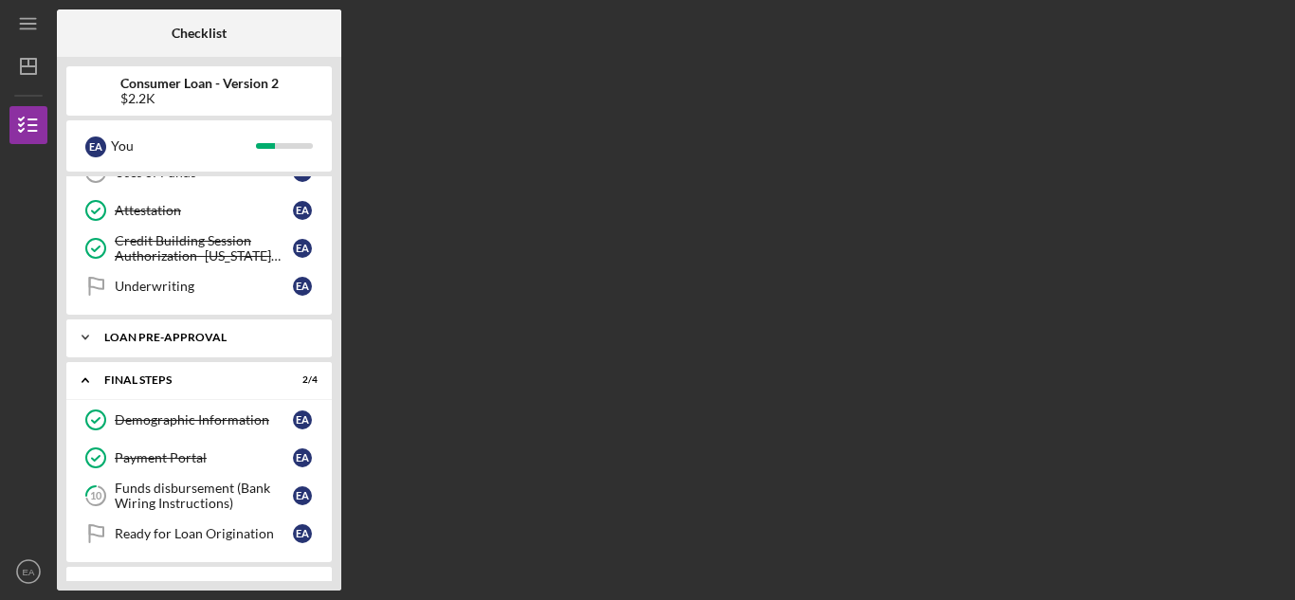
scroll to position [391, 0]
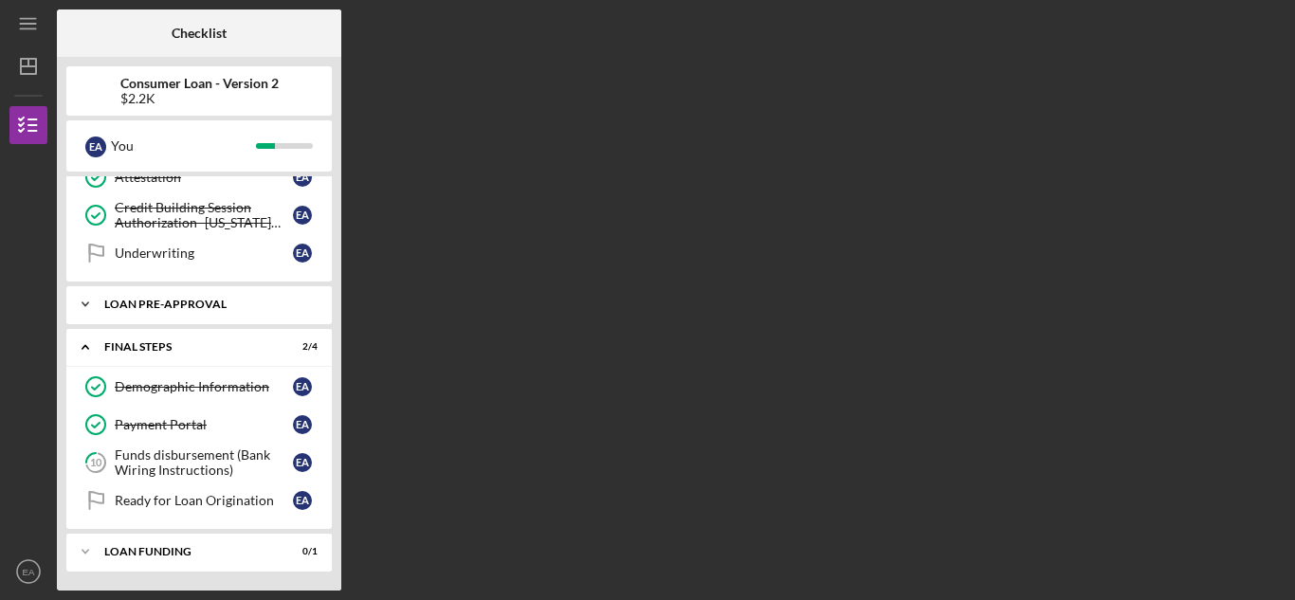
click at [259, 302] on div "Loan Pre-Approval" at bounding box center [206, 304] width 204 height 11
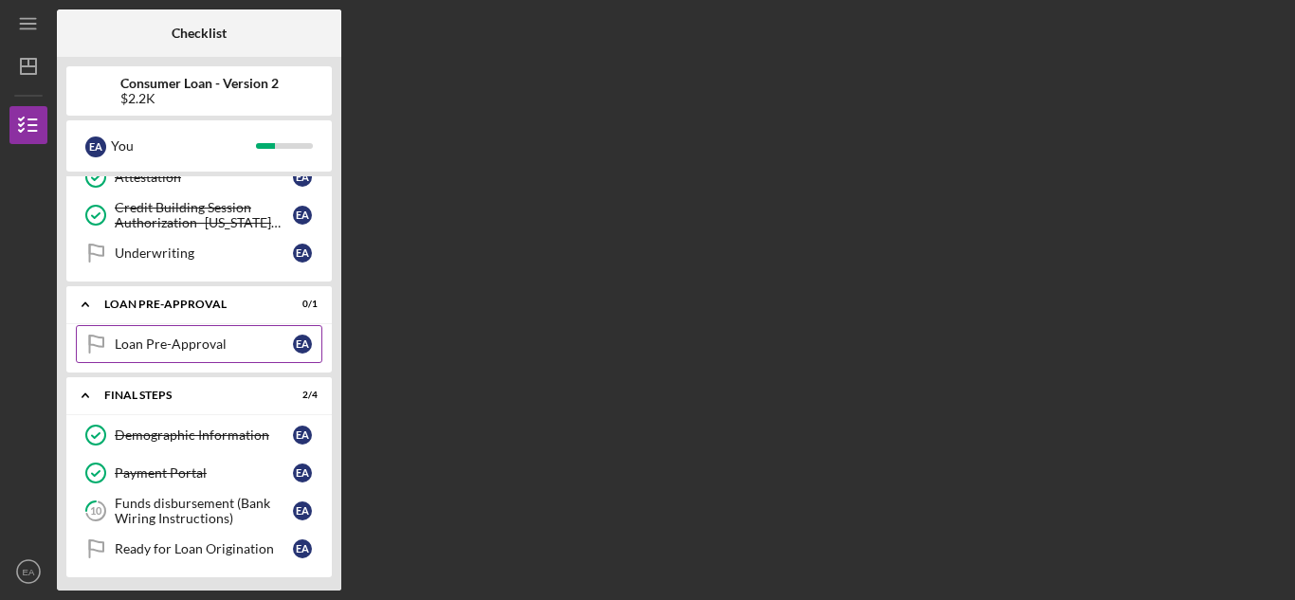
click at [238, 327] on link "Loan Pre-Approval Loan Pre-Approval E A" at bounding box center [199, 344] width 247 height 38
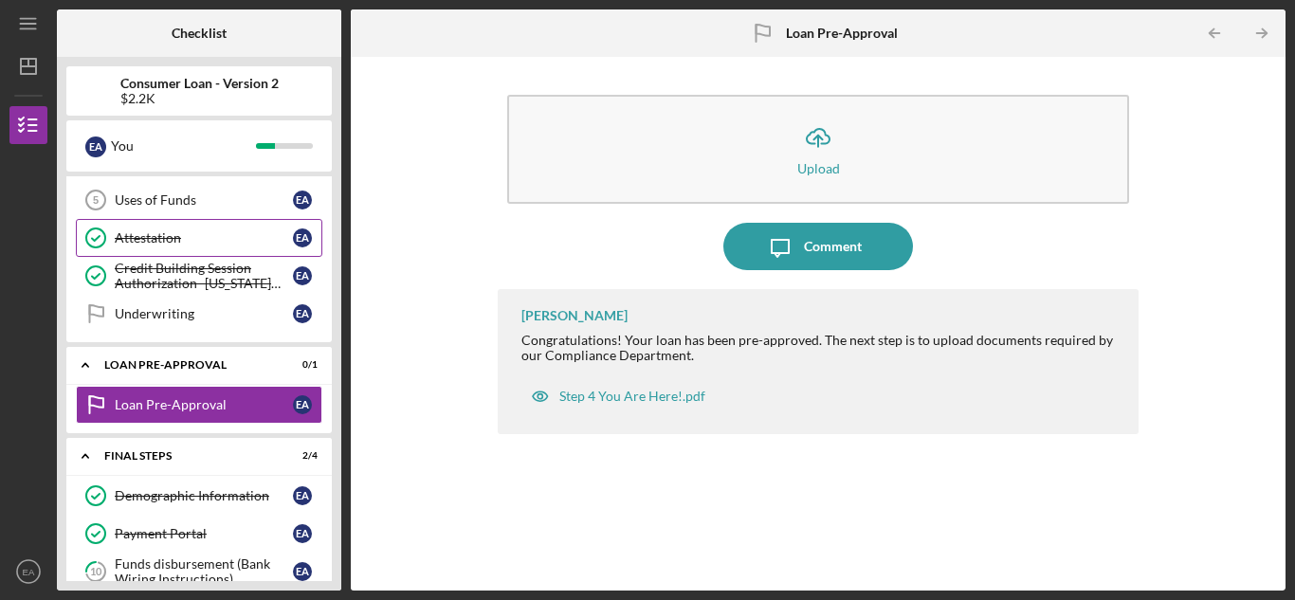
scroll to position [296, 0]
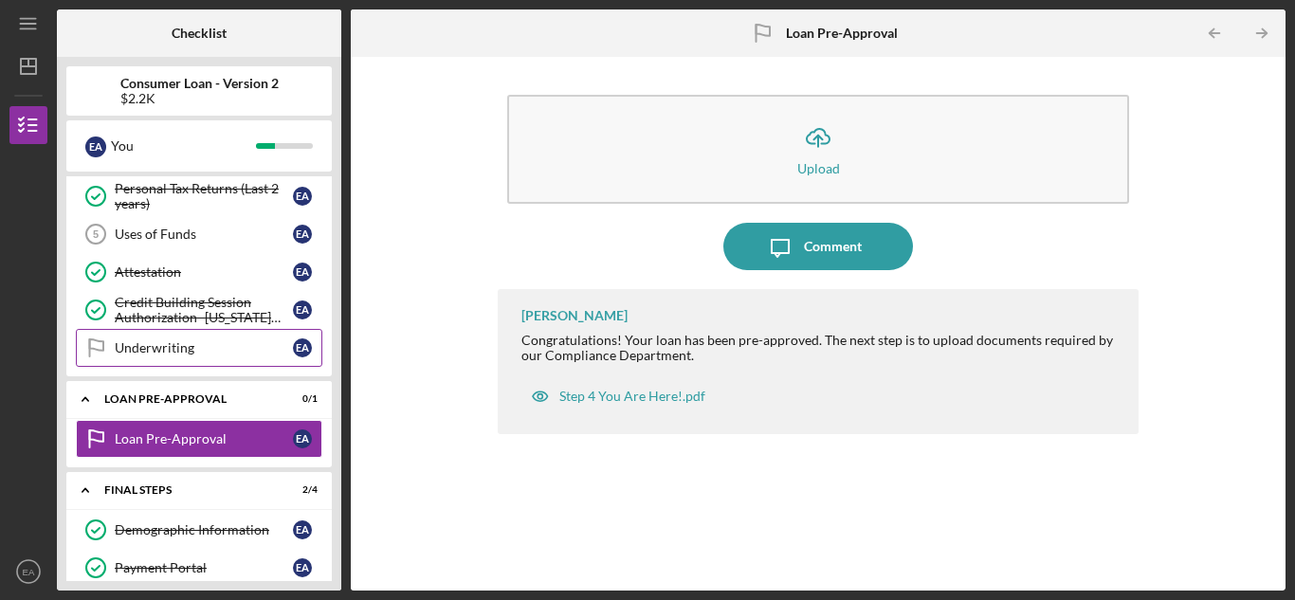
click at [143, 344] on div "Underwriting" at bounding box center [204, 347] width 178 height 15
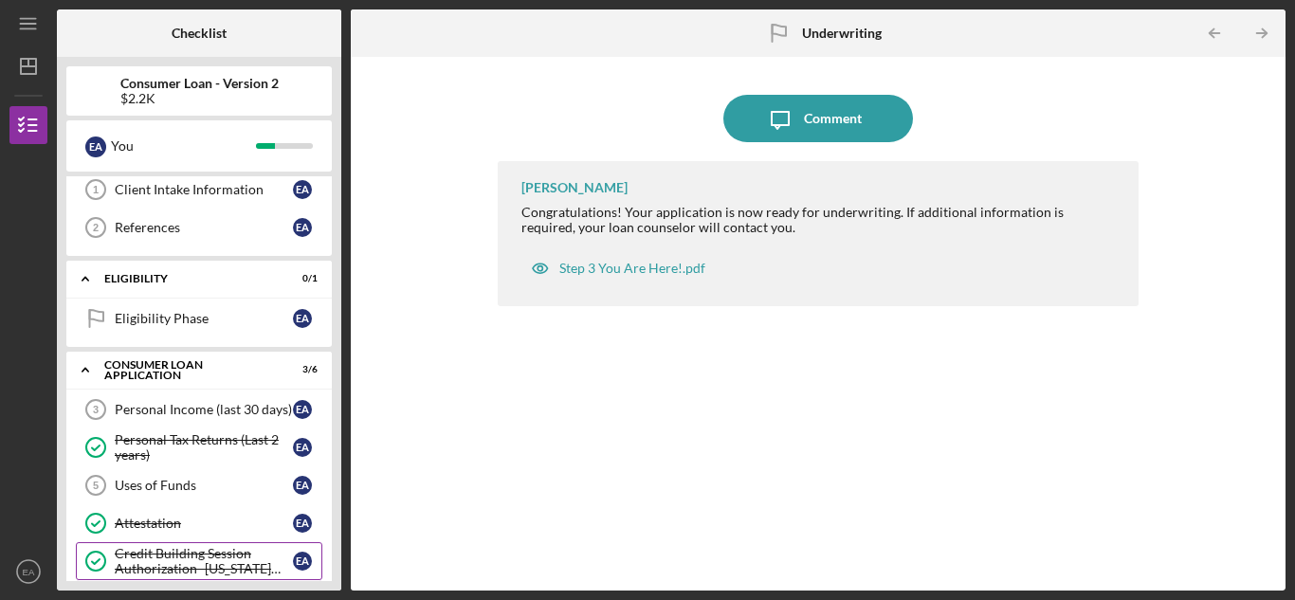
scroll to position [11, 0]
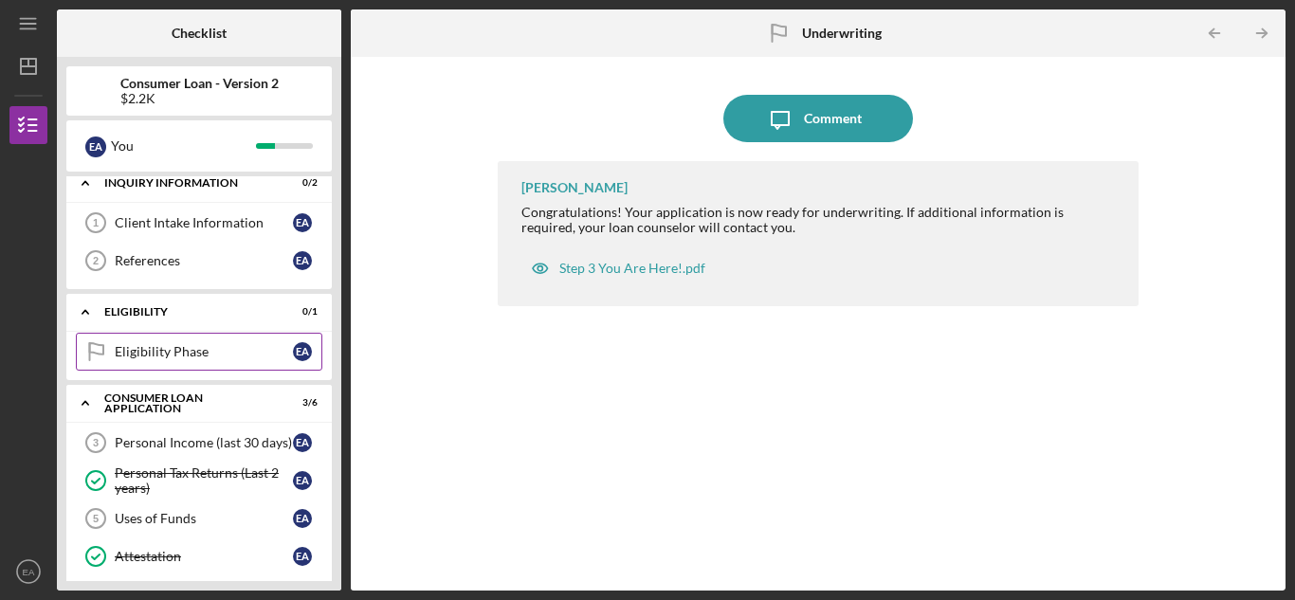
click at [206, 367] on link "Eligibility Phase Eligibility Phase E A" at bounding box center [199, 352] width 247 height 38
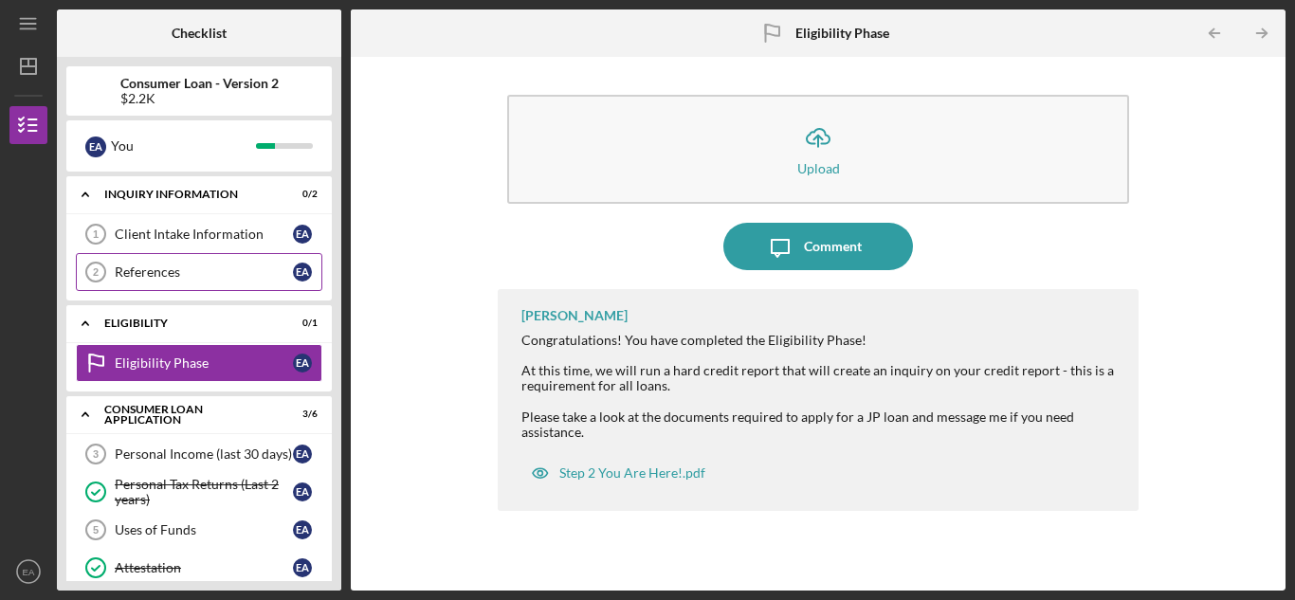
click at [244, 276] on div "References" at bounding box center [204, 272] width 178 height 15
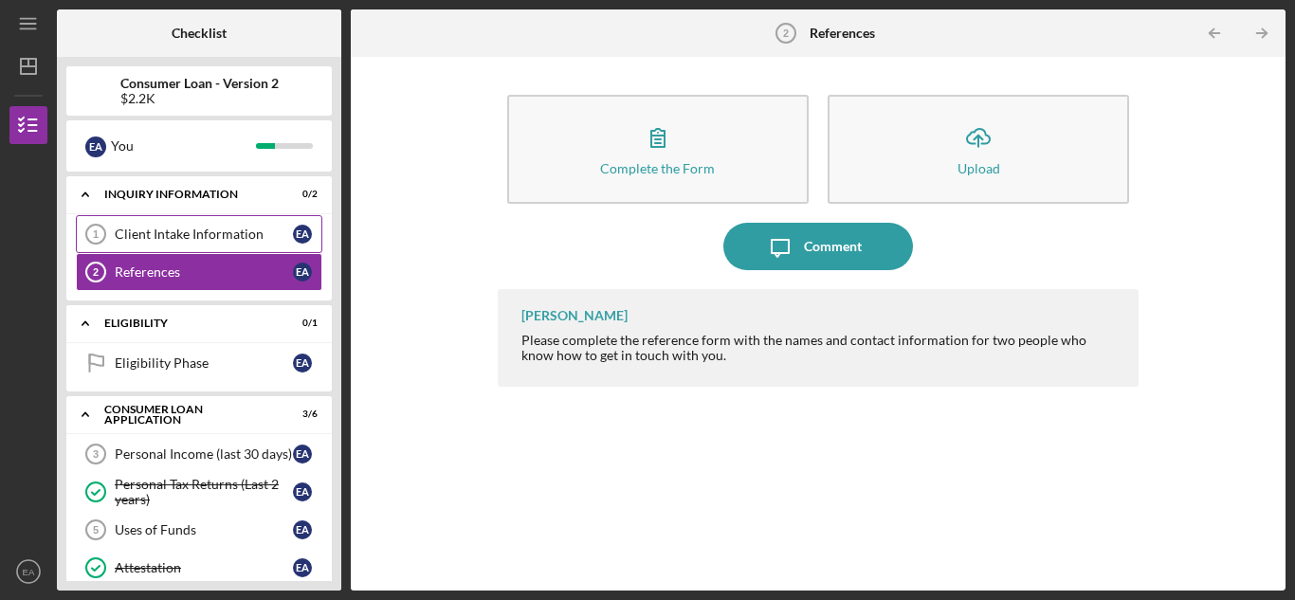
click at [243, 245] on link "Client Intake Information 1 Client Intake Information E A" at bounding box center [199, 234] width 247 height 38
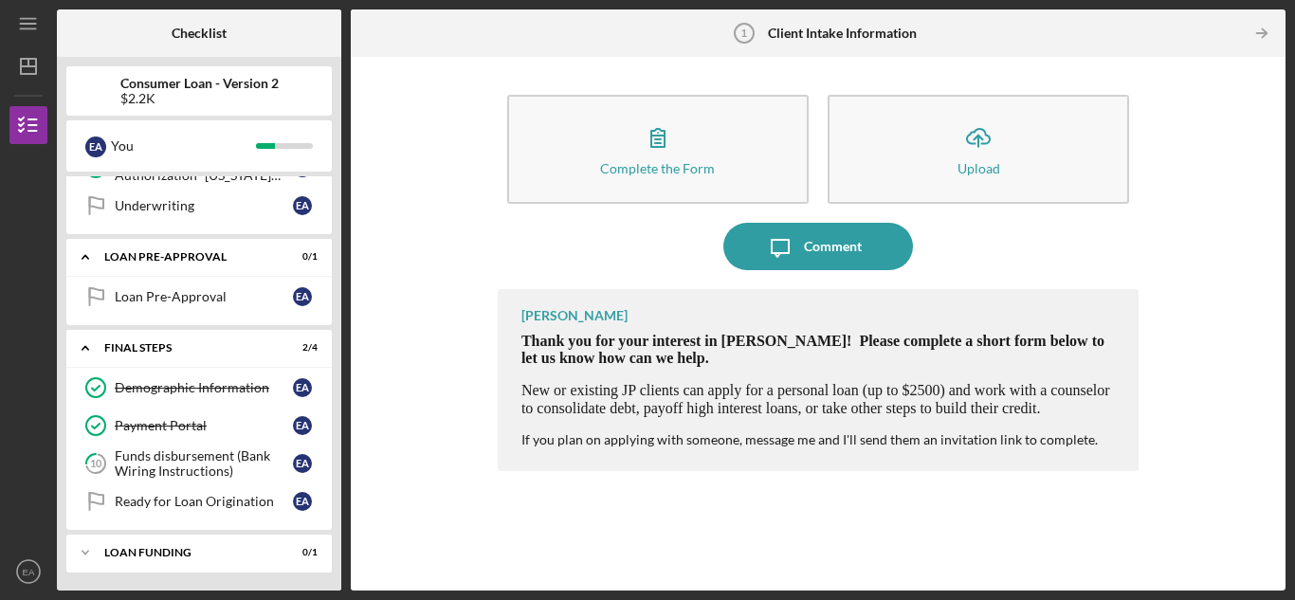
scroll to position [439, 0]
